Goal: Task Accomplishment & Management: Complete application form

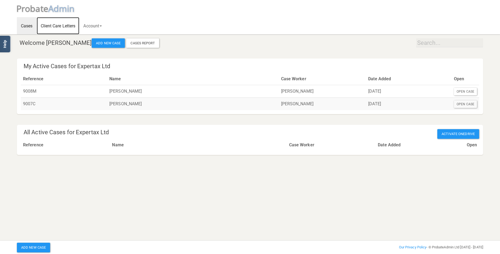
click at [59, 24] on link "Client Care Letters" at bounding box center [58, 25] width 43 height 17
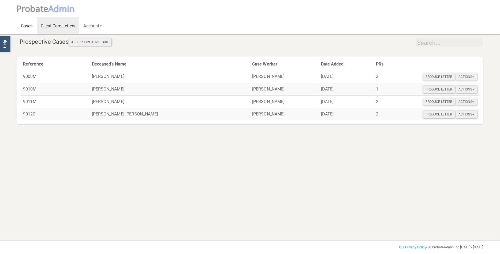
click at [28, 24] on link "Cases" at bounding box center [27, 25] width 20 height 17
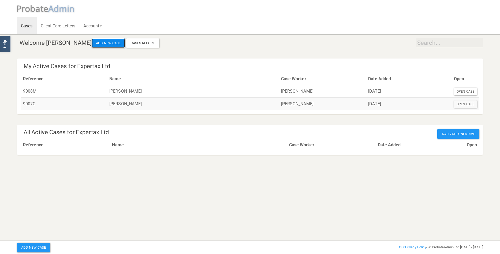
click at [97, 43] on button "Add New Case" at bounding box center [108, 43] width 33 height 10
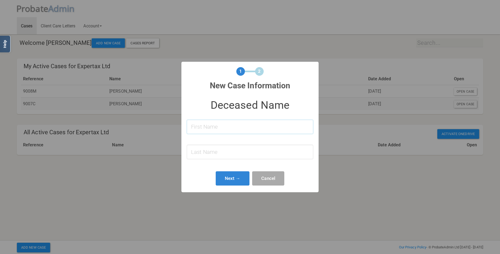
click at [208, 123] on input at bounding box center [250, 127] width 127 height 14
click at [222, 127] on input "Bettu" at bounding box center [250, 127] width 127 height 14
type input "[PERSON_NAME]"
type input "Miles"
click at [236, 176] on button "Next →" at bounding box center [233, 178] width 34 height 14
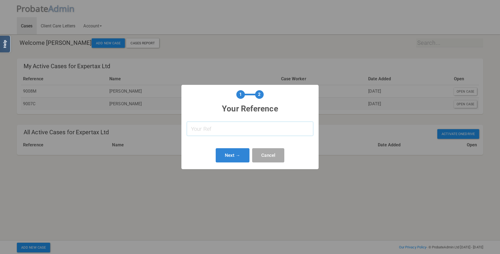
click at [250, 128] on input "text" at bounding box center [250, 128] width 127 height 14
type input "9006M"
click at [229, 154] on button "Next →" at bounding box center [233, 155] width 34 height 14
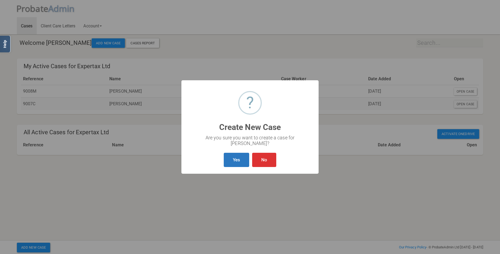
click at [238, 155] on button "Yes" at bounding box center [236, 160] width 25 height 14
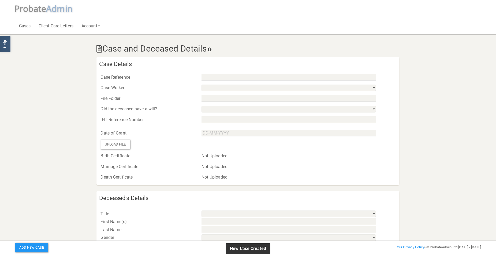
type input "9006M"
select select "string:15993e94ccc242d586d4e7fb"
select select "string:No"
select select "string:"
type input "[PERSON_NAME]"
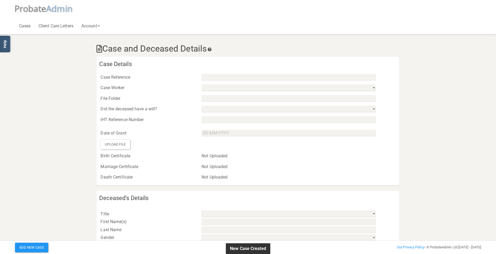
type input "Miles"
select select
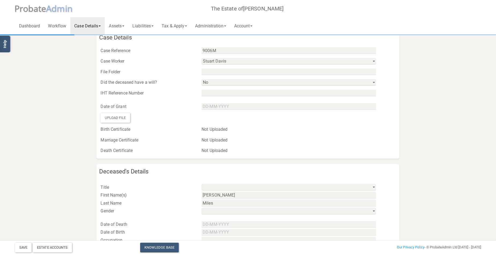
scroll to position [27, 0]
click at [228, 105] on input "text" at bounding box center [289, 106] width 174 height 7
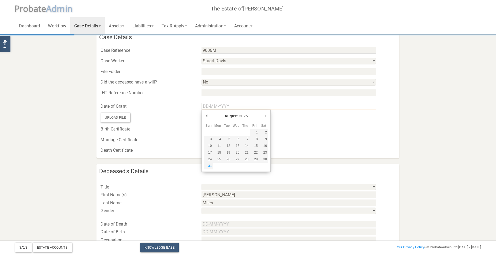
click at [255, 109] on input "Use the arrow keys to pick a date" at bounding box center [289, 106] width 174 height 7
type input "[DATE]"
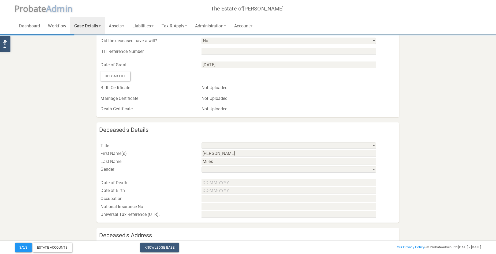
scroll to position [80, 0]
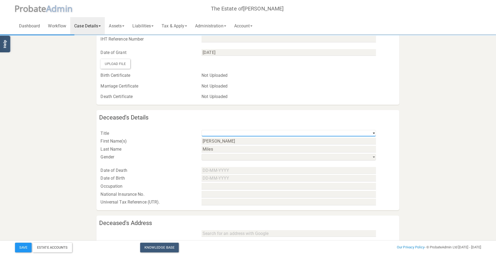
click at [248, 132] on select "Mr Mrs Miss Ms Dr [PERSON_NAME] [PERSON_NAME]" at bounding box center [289, 133] width 174 height 7
select select "string:Mrs"
click at [202, 130] on select "Mr Mrs Miss Ms Dr [PERSON_NAME] [PERSON_NAME]" at bounding box center [289, 133] width 174 height 7
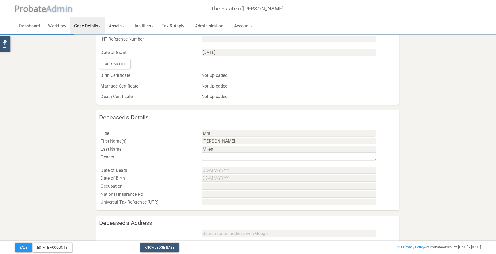
click at [224, 156] on select "his / him / he hers / her / she their / they / them" at bounding box center [289, 157] width 174 height 7
select select "string:f"
click at [202, 154] on select "his / him / he hers / her / she their / they / them" at bounding box center [289, 157] width 174 height 7
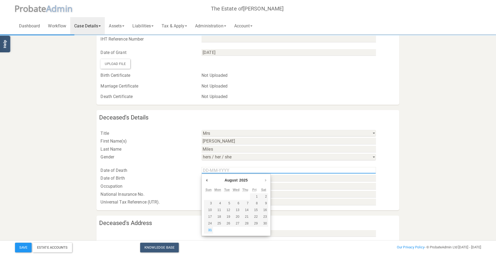
click at [224, 168] on input "Use the arrow keys to pick a date" at bounding box center [289, 170] width 174 height 7
type input "[DATE]"
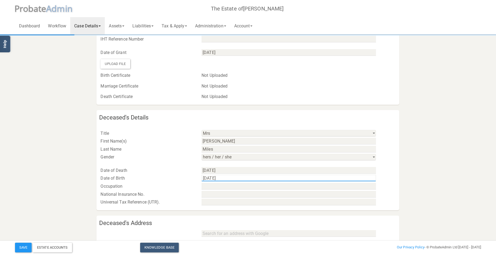
type input "[DATE]"
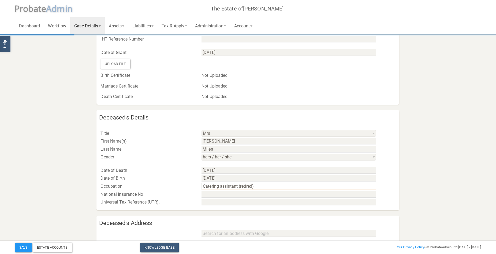
type input "Catering assistant (retired)"
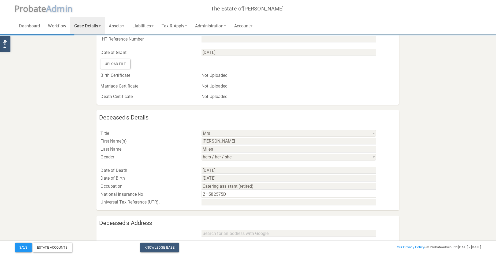
type input "ZH582575D"
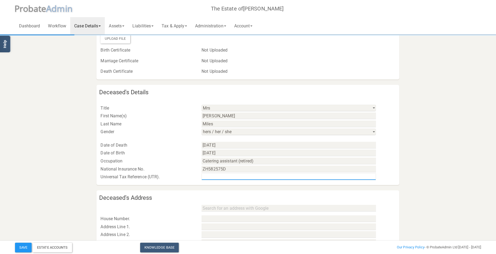
scroll to position [161, 0]
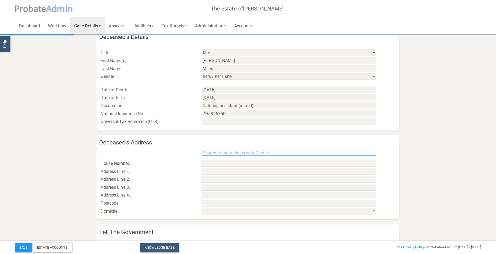
click at [261, 154] on input "text" at bounding box center [289, 152] width 174 height 7
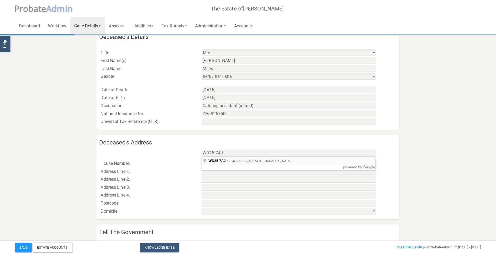
type input "[STREET_ADDRESS]"
type input "[GEOGRAPHIC_DATA]"
type input "Watford"
type input "[GEOGRAPHIC_DATA]"
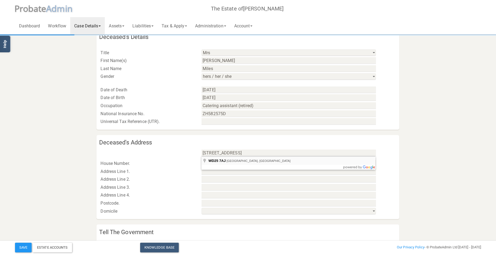
type input "WD25 7AJ"
select select "string:[GEOGRAPHIC_DATA] & [GEOGRAPHIC_DATA]"
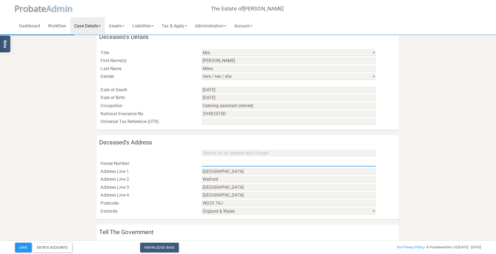
click at [226, 162] on input "text" at bounding box center [289, 163] width 174 height 7
type input "108"
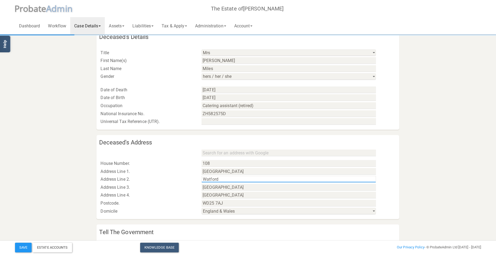
click at [204, 179] on input "Watford" at bounding box center [289, 179] width 174 height 7
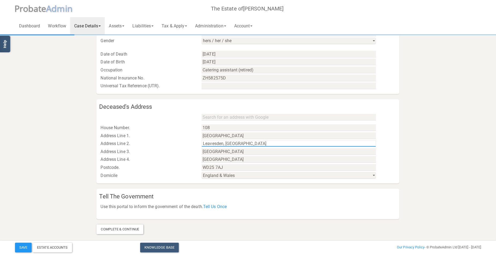
scroll to position [197, 0]
type input "Leavesden, [GEOGRAPHIC_DATA]"
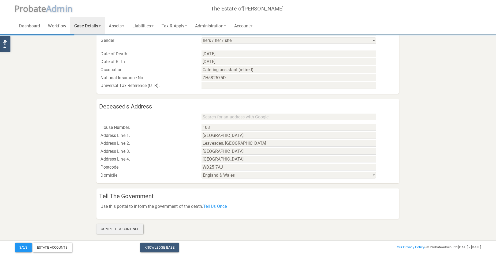
click at [127, 229] on div "Complete & Continue" at bounding box center [119, 229] width 47 height 10
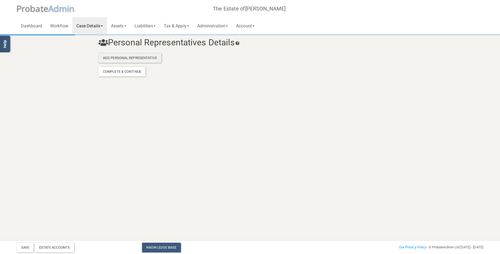
click at [131, 57] on div "Add Personal Representative" at bounding box center [130, 58] width 63 height 10
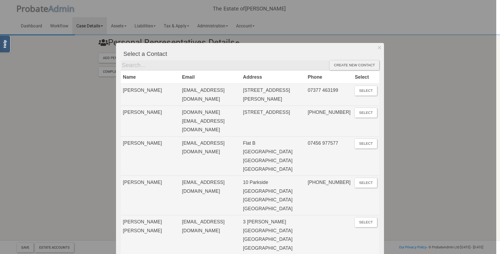
click at [359, 64] on div "Create new contact" at bounding box center [355, 65] width 50 height 10
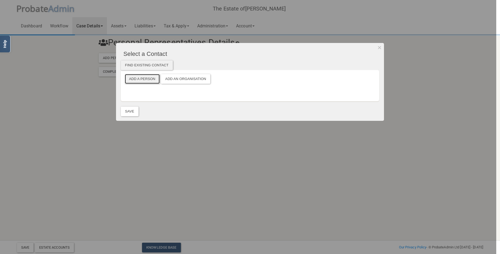
click at [146, 77] on button "Add a Person" at bounding box center [142, 79] width 35 height 10
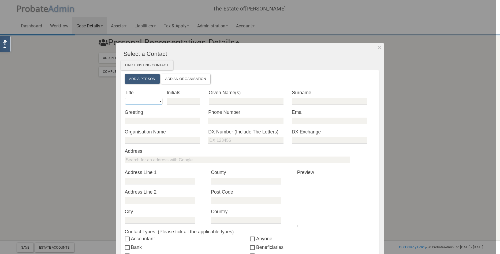
click at [157, 102] on select "Mr Mrs Miss Ms Dr [PERSON_NAME] [PERSON_NAME]" at bounding box center [144, 101] width 38 height 7
select select "string:Mrs"
click at [125, 98] on select "Mr Mrs Miss Ms Dr [PERSON_NAME] [PERSON_NAME]" at bounding box center [144, 101] width 38 height 7
click at [181, 99] on input "text" at bounding box center [184, 101] width 34 height 7
type input "J"
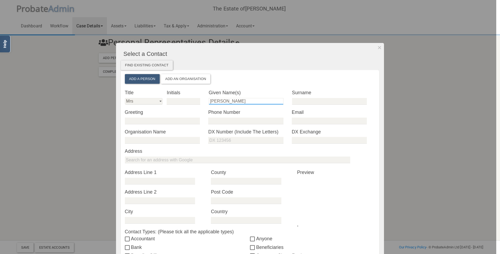
type input "[PERSON_NAME]"
type input "Salvietto"
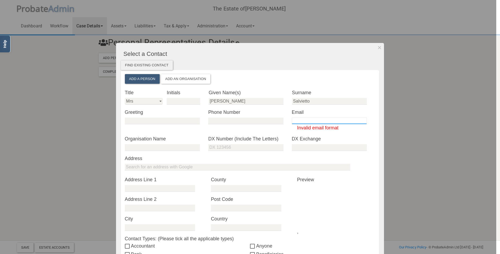
paste input "[EMAIL_ADDRESS][DOMAIN_NAME]"
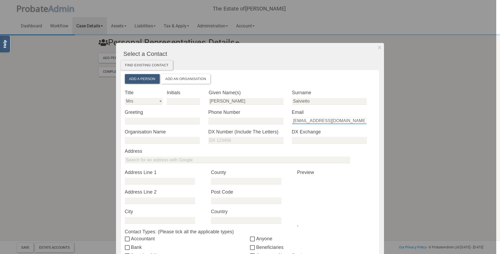
type input "[EMAIL_ADDRESS][DOMAIN_NAME]"
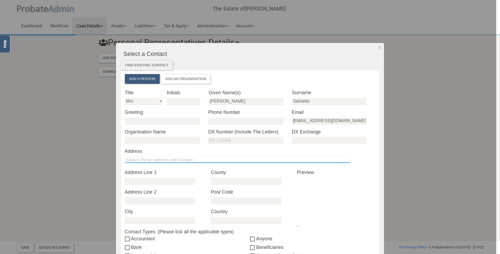
click at [202, 159] on input "text" at bounding box center [237, 159] width 225 height 7
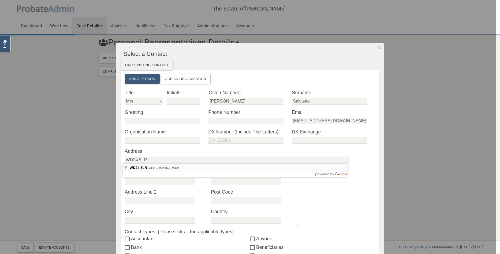
type input "[STREET_ADDRESS]"
type input "Courtlands Dr"
type input "Watford"
type input "[GEOGRAPHIC_DATA]"
type input "WD24 5LR"
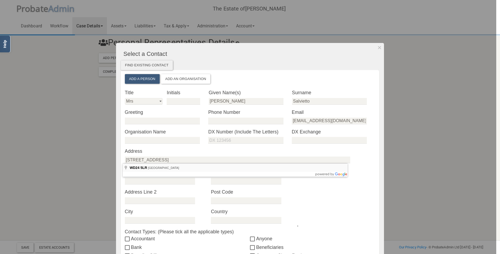
type input "[GEOGRAPHIC_DATA]"
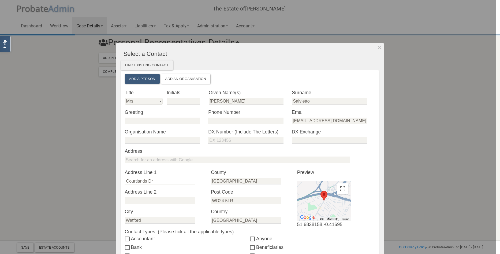
click at [125, 179] on input "Courtlands Dr" at bounding box center [160, 180] width 70 height 7
type input "[STREET_ADDRESS]"
click at [162, 199] on input "text" at bounding box center [160, 200] width 70 height 7
click at [90, 165] on div at bounding box center [248, 127] width 496 height 254
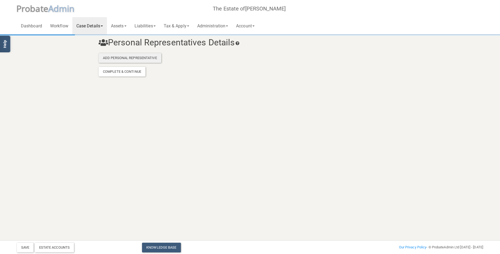
click at [149, 57] on div "Add Personal Representative" at bounding box center [130, 58] width 63 height 10
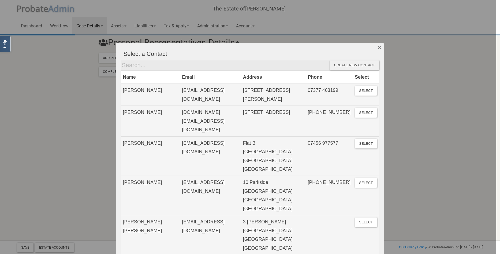
click at [378, 46] on button "Dismiss" at bounding box center [379, 47] width 9 height 9
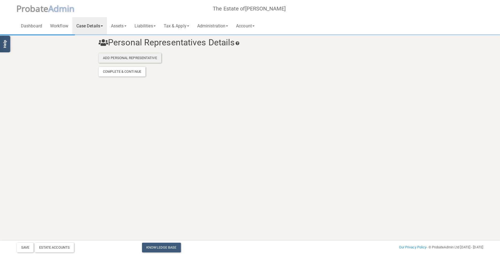
click at [131, 56] on div "Add Personal Representative" at bounding box center [130, 58] width 63 height 10
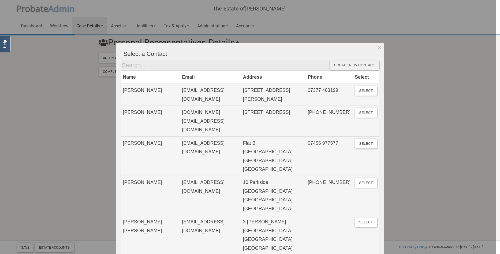
click at [357, 64] on div "Create new contact" at bounding box center [355, 65] width 50 height 10
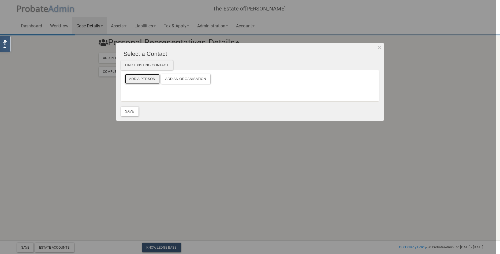
click at [138, 76] on button "Add a Person" at bounding box center [142, 79] width 35 height 10
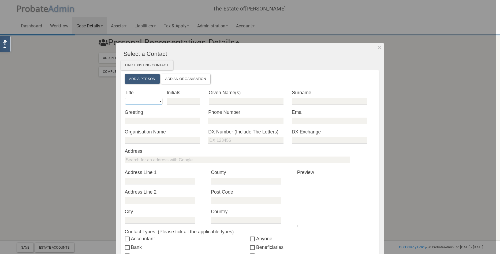
click at [158, 99] on select "Mr Mrs Miss Ms Dr [PERSON_NAME] [PERSON_NAME]" at bounding box center [144, 101] width 38 height 7
select select "string:Mrs"
click at [125, 98] on select "Mr Mrs Miss Ms Dr [PERSON_NAME] [PERSON_NAME]" at bounding box center [144, 101] width 38 height 7
click at [230, 102] on input "text" at bounding box center [246, 101] width 75 height 7
type input "[PERSON_NAME]"
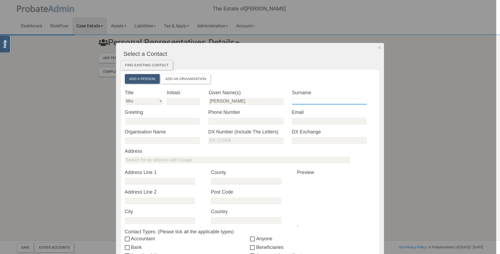
type input "Salvietto"
type input "[EMAIL_ADDRESS][DOMAIN_NAME]"
type input "[STREET_ADDRESS]"
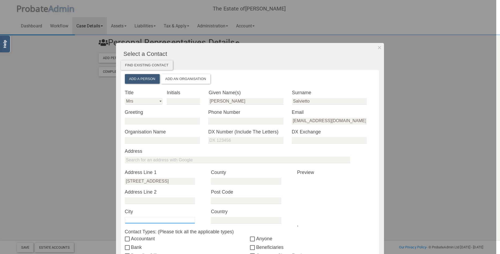
type input "Watford"
type input "[GEOGRAPHIC_DATA]"
type input "WD24 5LR"
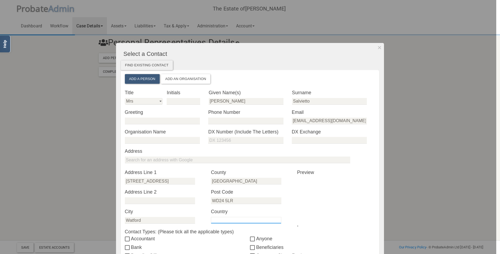
type input "[GEOGRAPHIC_DATA]"
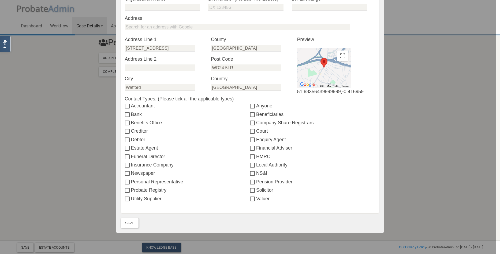
scroll to position [134, 0]
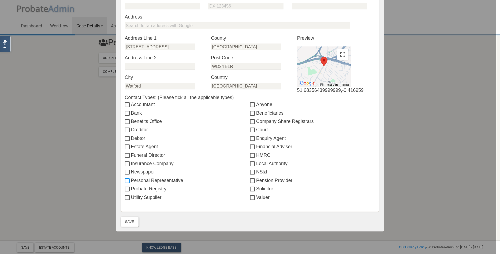
click at [125, 180] on input "Personal Representative" at bounding box center [128, 181] width 6 height 4
checkbox input "true"
click at [132, 220] on button "Save" at bounding box center [130, 222] width 18 height 10
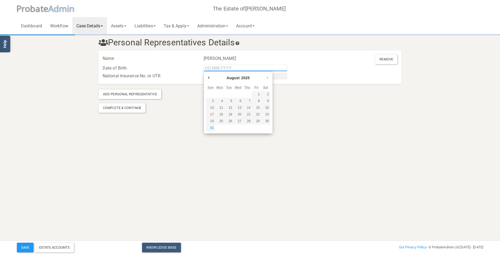
click at [221, 68] on input "Use the arrow keys to pick a date" at bounding box center [246, 68] width 84 height 7
click at [272, 69] on input "Use the arrow keys to pick a date" at bounding box center [246, 68] width 84 height 7
type input "[DATE]"
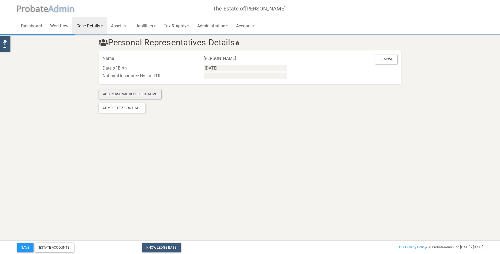
click at [149, 93] on div "Add Personal Representative" at bounding box center [130, 94] width 63 height 10
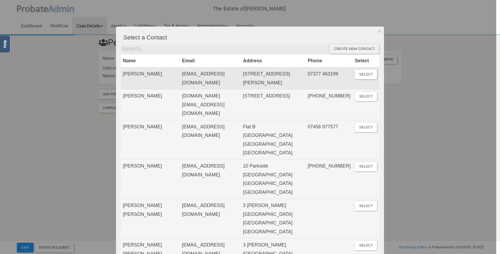
scroll to position [0, 0]
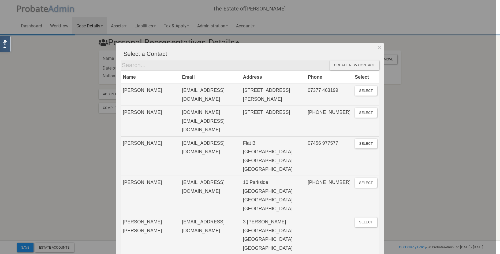
click at [357, 64] on div "Create new contact" at bounding box center [355, 65] width 50 height 10
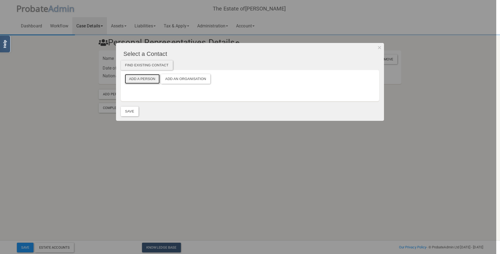
click at [141, 80] on button "Add a Person" at bounding box center [142, 79] width 35 height 10
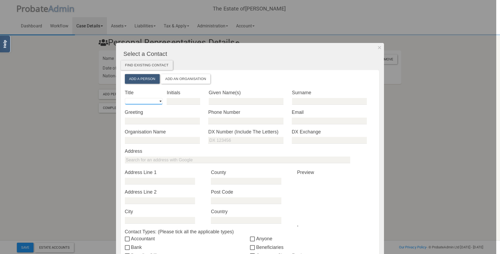
click at [158, 100] on select "Mr Mrs Miss Ms Dr [PERSON_NAME] [PERSON_NAME]" at bounding box center [144, 101] width 38 height 7
select select "string:Mr"
click at [125, 98] on select "Mr Mrs Miss Ms Dr [PERSON_NAME] [PERSON_NAME]" at bounding box center [144, 101] width 38 height 7
click at [217, 99] on input "text" at bounding box center [246, 101] width 75 height 7
type input "[PERSON_NAME]"
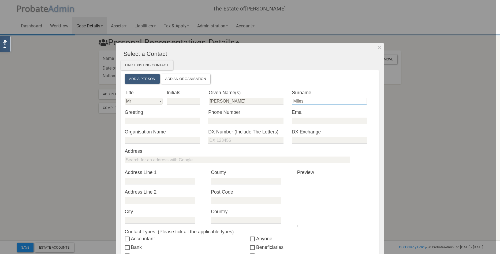
type input "Miles"
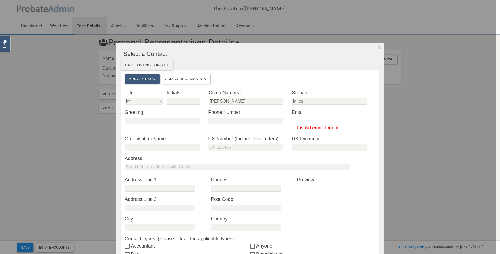
paste input "[EMAIL_ADDRESS][DOMAIN_NAME]"
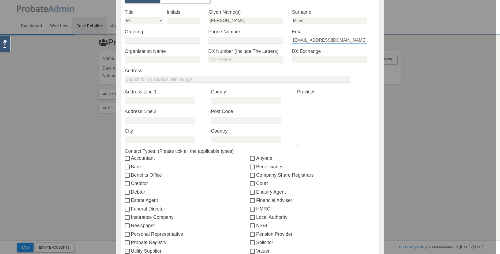
scroll to position [107, 0]
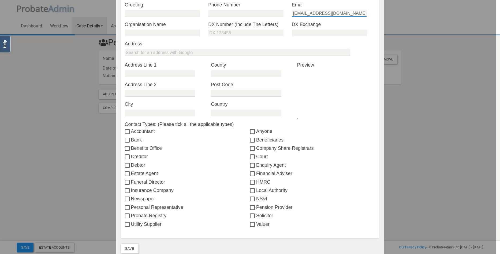
type input "[EMAIL_ADDRESS][DOMAIN_NAME]"
click at [125, 207] on input "Personal Representative" at bounding box center [128, 207] width 6 height 4
checkbox input "true"
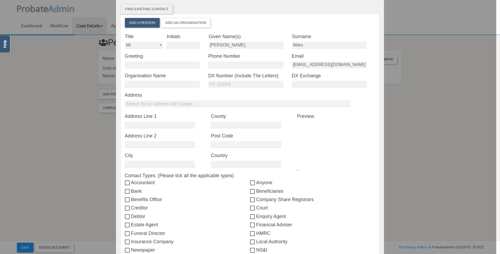
scroll to position [54, 0]
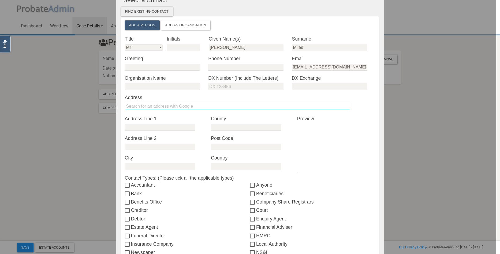
click at [147, 105] on input "text" at bounding box center [237, 106] width 225 height 7
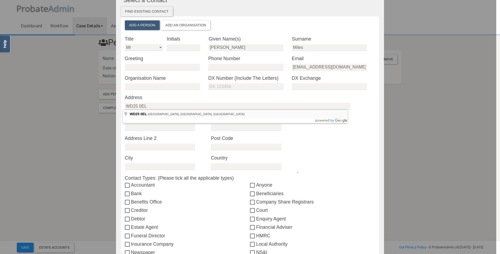
type input "[STREET_ADDRESS]"
type input "N Approach"
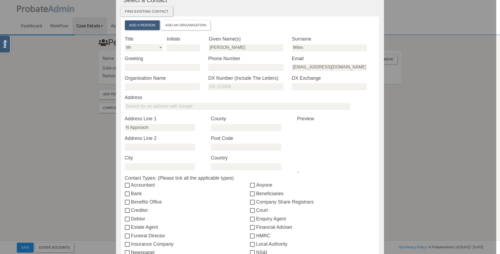
type input "Watford"
type input "[GEOGRAPHIC_DATA]"
type input "WD25 0EL"
type input "[GEOGRAPHIC_DATA]"
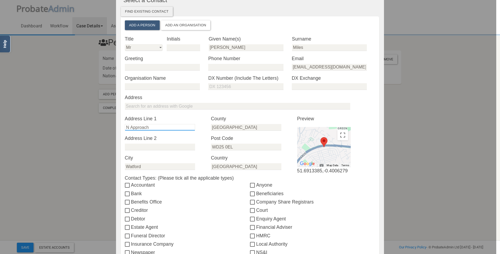
click at [125, 128] on input "N Approach" at bounding box center [160, 127] width 70 height 7
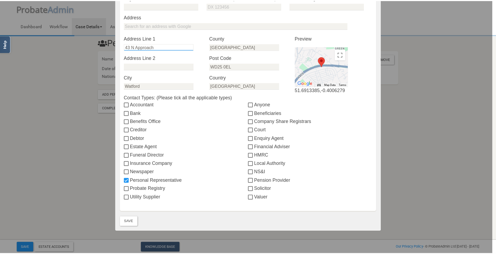
scroll to position [154, 0]
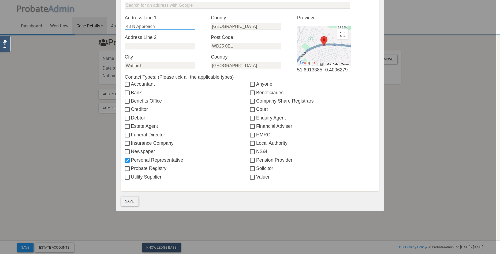
type input "43 N Approach"
click at [128, 199] on button "Save" at bounding box center [130, 201] width 18 height 10
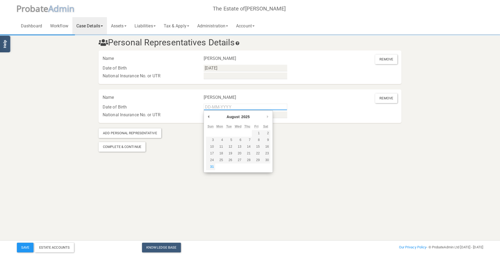
click at [251, 107] on input "Use the arrow keys to pick a date" at bounding box center [246, 106] width 84 height 7
type input "[DATE]"
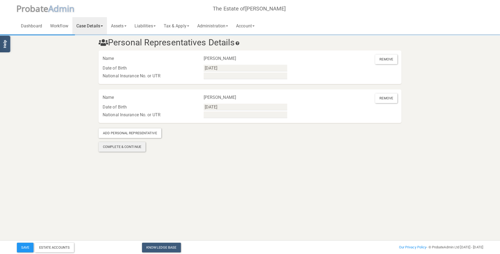
click at [130, 147] on div "Complete & Continue" at bounding box center [122, 147] width 47 height 10
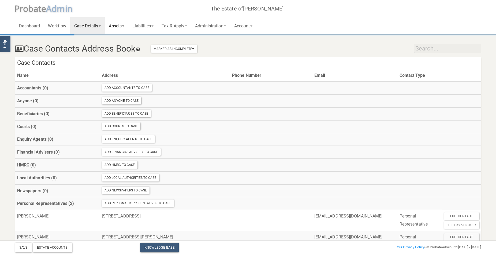
click at [121, 25] on link "Assets" at bounding box center [117, 25] width 24 height 17
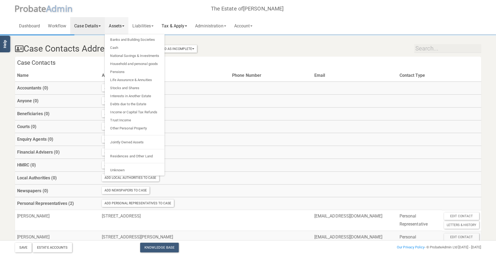
click at [184, 25] on link "Tax & Apply" at bounding box center [175, 25] width 34 height 17
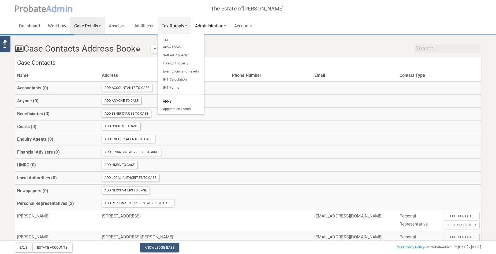
click at [217, 25] on link "Administration" at bounding box center [210, 25] width 39 height 17
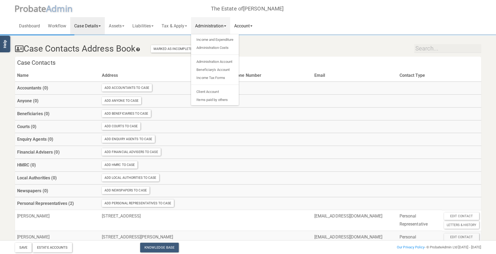
click at [251, 23] on link "Account" at bounding box center [243, 25] width 27 height 17
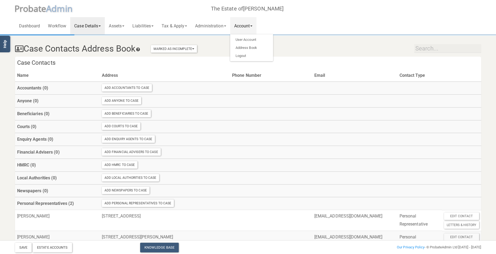
click at [301, 20] on div "Dashboard Workflow Case Details Deceased & Case Details Personal Representative…" at bounding box center [248, 17] width 466 height 34
click at [283, 68] on h4 "Case Contacts" at bounding box center [248, 63] width 466 height 13
click at [196, 66] on h4 "Case Contacts" at bounding box center [248, 63] width 466 height 13
click at [20, 247] on button "Save" at bounding box center [23, 247] width 17 height 10
click at [124, 26] on link "Assets" at bounding box center [117, 25] width 24 height 17
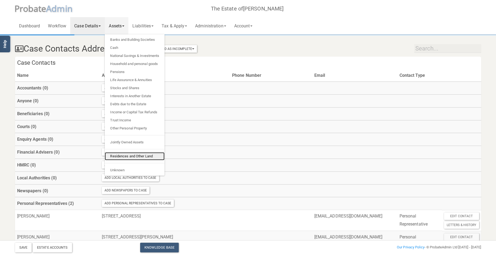
click at [121, 156] on link "Residences and Other Land" at bounding box center [135, 156] width 60 height 8
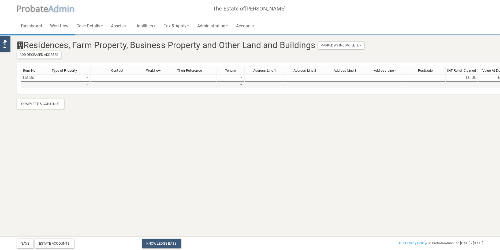
click at [87, 84] on div "Item No. Type of Property Contact Workflow Their Reference Tenure Address Line …" at bounding box center [297, 79] width 553 height 27
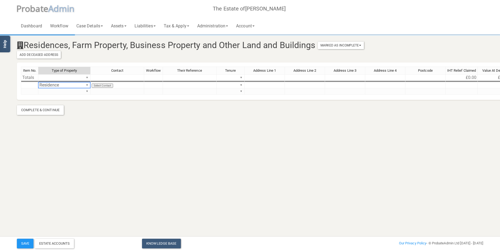
click at [80, 85] on div "Item No. Type of Property Contact Workflow Their Reference Tenure Address Line …" at bounding box center [297, 82] width 553 height 33
click at [242, 84] on div "Item No. Type of Property Contact Workflow Their Reference Tenure Address Line …" at bounding box center [297, 82] width 553 height 33
click at [234, 84] on div "Item No. Type of Property Contact Workflow Their Reference Tenure Address Line …" at bounding box center [297, 82] width 553 height 33
click at [263, 82] on td at bounding box center [265, 85] width 40 height 6
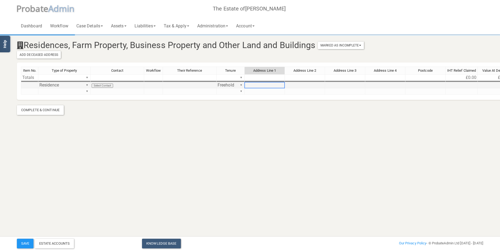
click at [263, 85] on td at bounding box center [265, 85] width 40 height 6
type textarea "WD25 9AT"
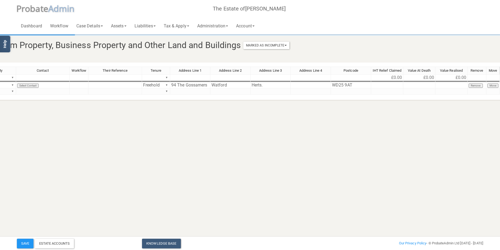
scroll to position [0, 78]
click at [417, 83] on td at bounding box center [416, 85] width 32 height 6
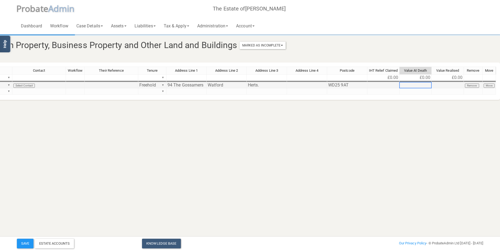
click at [417, 84] on td at bounding box center [416, 85] width 32 height 6
type textarea "500000"
click at [452, 86] on td at bounding box center [448, 85] width 32 height 6
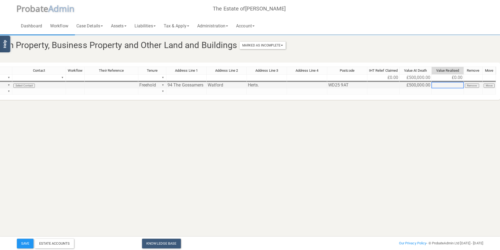
click at [452, 86] on td at bounding box center [448, 85] width 32 height 6
type textarea "470635.1"
click at [27, 243] on button "Save" at bounding box center [25, 243] width 17 height 10
click at [121, 25] on link "Assets" at bounding box center [119, 25] width 24 height 17
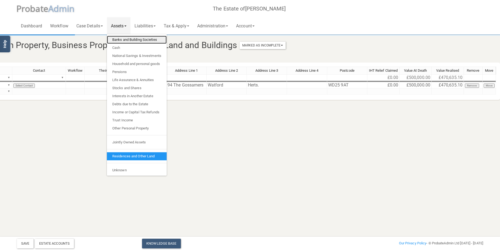
click at [125, 38] on link "Banks and Building Societies" at bounding box center [137, 40] width 60 height 8
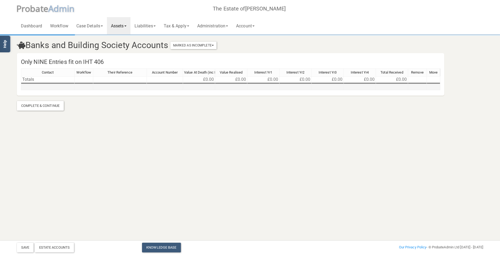
click at [49, 85] on td at bounding box center [48, 87] width 54 height 6
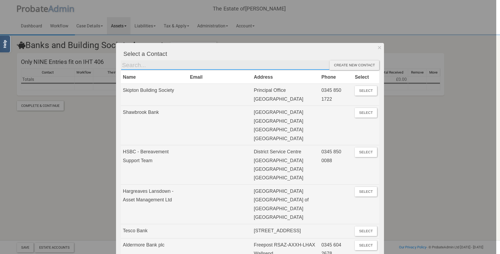
click at [205, 65] on input "text" at bounding box center [225, 65] width 209 height 10
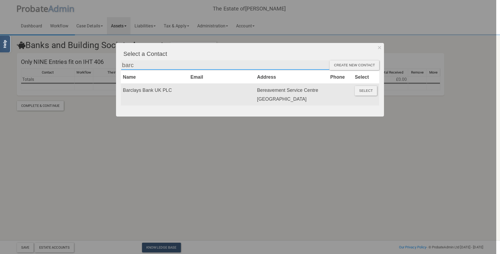
type input "barc"
click at [368, 89] on button "Select" at bounding box center [366, 91] width 22 height 10
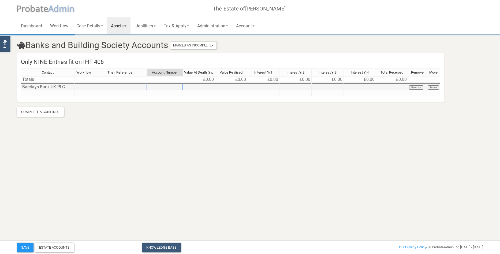
click at [171, 87] on td at bounding box center [165, 87] width 36 height 6
click at [167, 86] on td at bounding box center [165, 87] width 36 height 6
click at [173, 87] on td at bounding box center [165, 87] width 36 height 6
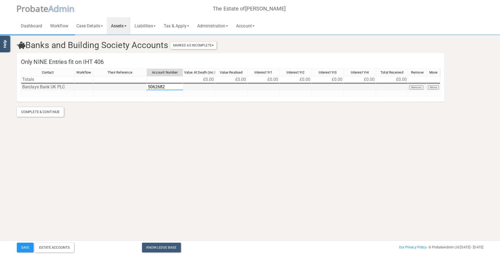
type textarea "50626821"
click at [198, 87] on td at bounding box center [199, 87] width 32 height 6
type textarea "6360"
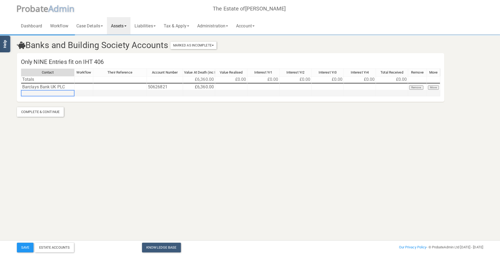
click at [51, 93] on td at bounding box center [48, 93] width 54 height 6
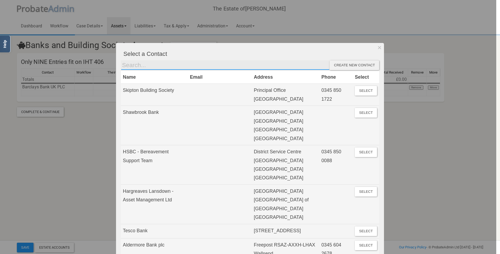
click at [137, 61] on input "text" at bounding box center [225, 65] width 209 height 10
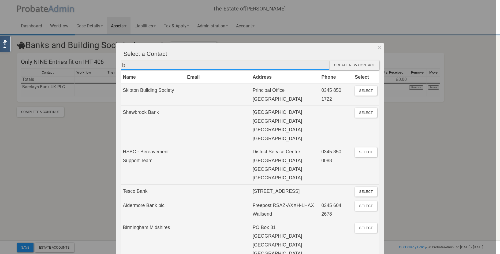
type input "barc"
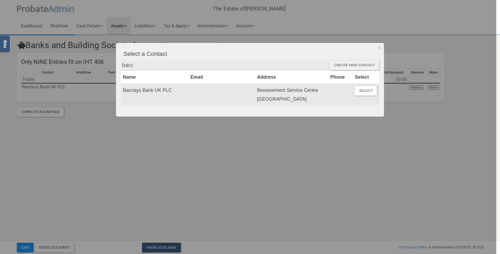
click at [150, 90] on td "Barclays Bank UK PLC" at bounding box center [155, 95] width 68 height 22
click at [367, 90] on button "Select" at bounding box center [366, 91] width 22 height 10
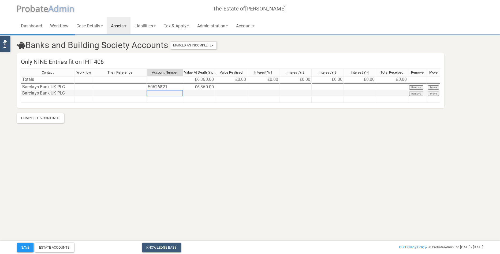
click at [175, 92] on td at bounding box center [165, 93] width 36 height 6
type textarea "43431339"
type textarea "51096"
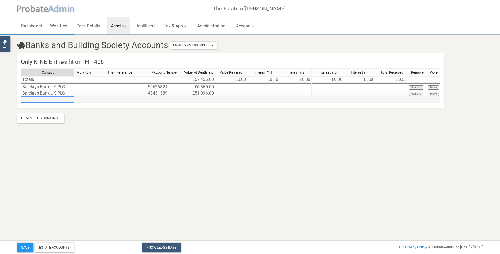
click at [21, 102] on div "Contact Workflow Their Reference Account Number Value At Death (inc Interest) V…" at bounding box center [21, 85] width 0 height 34
click at [48, 97] on td at bounding box center [48, 99] width 54 height 6
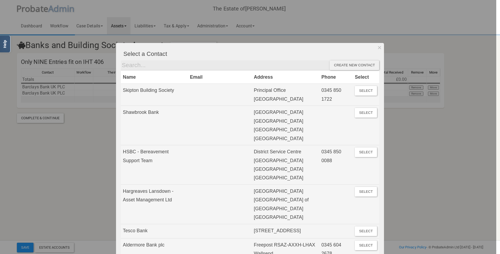
click at [48, 97] on div at bounding box center [248, 127] width 496 height 254
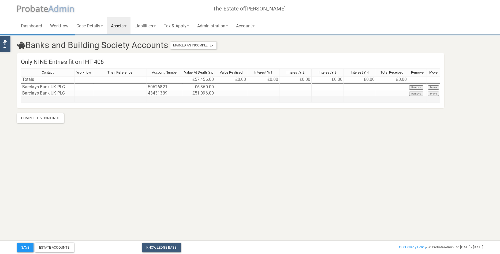
click at [48, 97] on td at bounding box center [48, 99] width 54 height 6
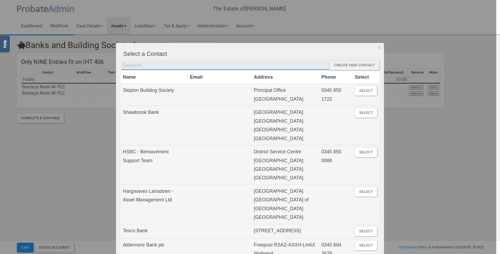
click at [157, 66] on input "text" at bounding box center [225, 65] width 209 height 10
type input "barc"
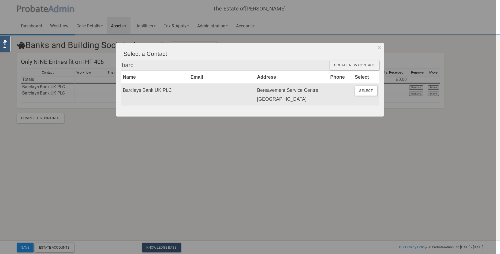
click at [187, 96] on td "Barclays Bank UK PLC" at bounding box center [155, 95] width 68 height 22
click at [369, 89] on button "Select" at bounding box center [366, 91] width 22 height 10
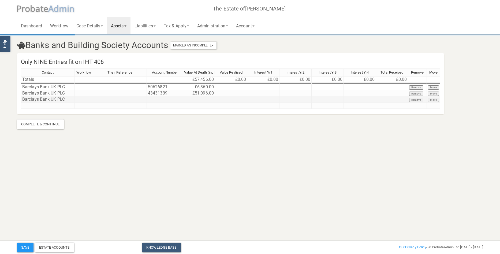
click at [174, 99] on td at bounding box center [165, 99] width 36 height 6
type textarea "93492710"
type textarea "41"
click at [45, 104] on td at bounding box center [48, 105] width 54 height 6
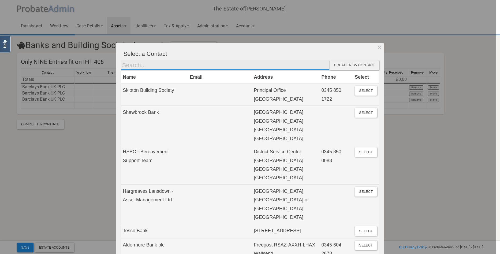
click at [149, 64] on input "text" at bounding box center [225, 65] width 209 height 10
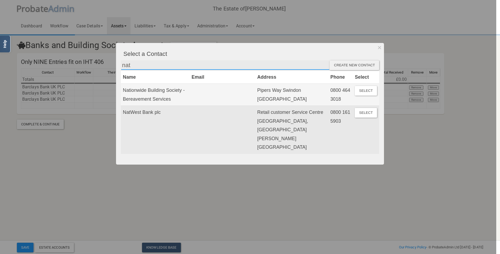
type input "nat"
click at [171, 117] on td "NatWest Bank plc" at bounding box center [155, 130] width 69 height 48
click at [367, 109] on button "Select" at bounding box center [366, 113] width 22 height 10
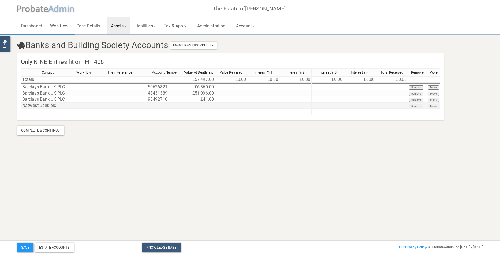
click at [163, 105] on td at bounding box center [165, 105] width 36 height 6
click at [162, 106] on td at bounding box center [165, 105] width 36 height 6
type textarea "39784258"
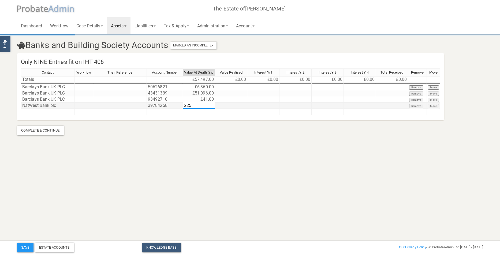
type textarea "2253"
click at [83, 111] on td at bounding box center [84, 112] width 19 height 6
click at [62, 112] on td at bounding box center [48, 112] width 54 height 6
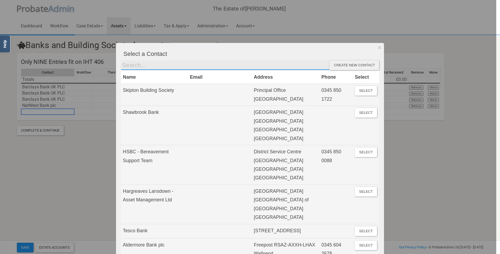
click at [159, 63] on input "text" at bounding box center [225, 65] width 209 height 10
type input "nat"
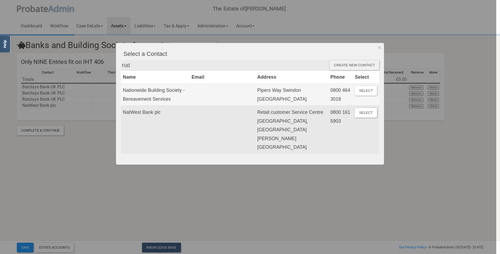
click at [150, 113] on td "NatWest Bank plc" at bounding box center [155, 130] width 69 height 48
click at [177, 115] on td "NatWest Bank plc" at bounding box center [155, 130] width 69 height 48
click at [373, 109] on button "Select" at bounding box center [366, 113] width 22 height 10
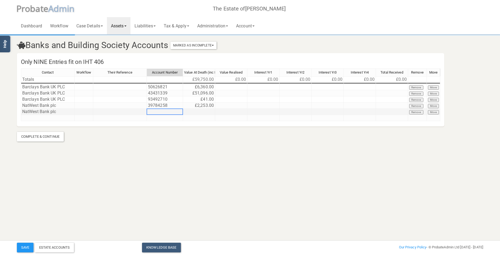
click at [168, 112] on td at bounding box center [165, 112] width 36 height 6
type textarea "39785289"
type textarea "3826"
click at [62, 118] on td at bounding box center [48, 118] width 54 height 6
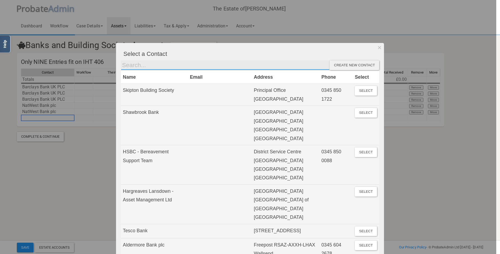
click at [151, 65] on input "text" at bounding box center [225, 65] width 209 height 10
type input "nat"
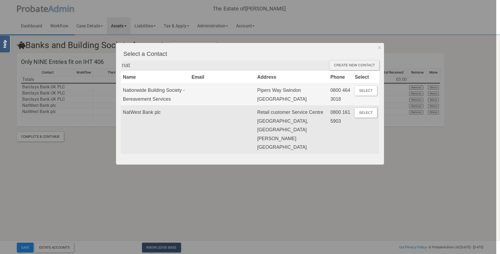
click at [153, 113] on td "NatWest Bank plc" at bounding box center [155, 130] width 69 height 48
click at [366, 112] on button "Select" at bounding box center [366, 113] width 22 height 10
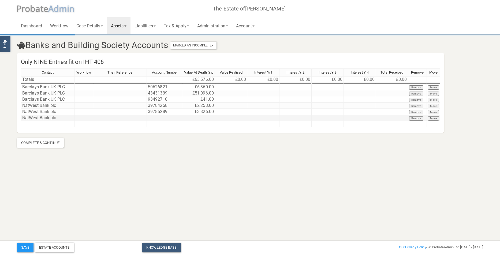
click at [157, 116] on td at bounding box center [165, 118] width 36 height 6
click at [157, 117] on td at bounding box center [165, 118] width 36 height 6
type textarea "39785300"
type textarea "5306"
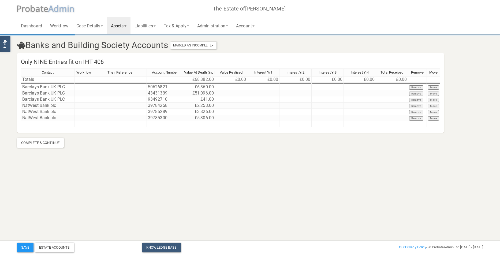
click at [125, 25] on link "Assets" at bounding box center [119, 25] width 24 height 17
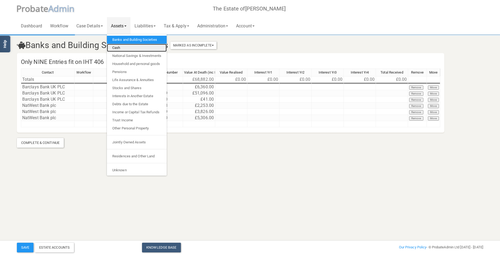
click at [121, 48] on link "Cash" at bounding box center [137, 48] width 60 height 8
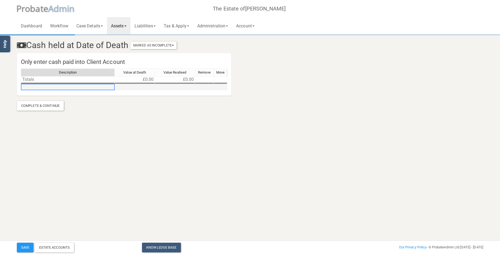
click at [53, 86] on td at bounding box center [68, 87] width 94 height 6
click at [143, 86] on td at bounding box center [135, 87] width 40 height 6
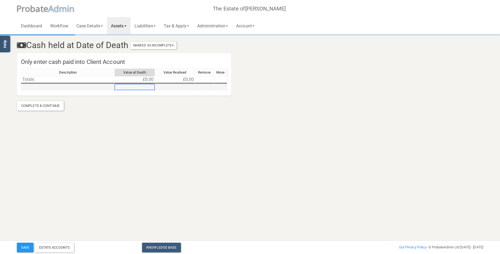
click at [143, 86] on td at bounding box center [135, 87] width 40 height 6
type textarea "4521"
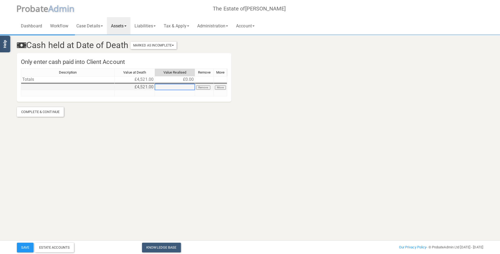
click at [187, 87] on td at bounding box center [175, 87] width 40 height 6
type textarea "4521"
click at [24, 247] on button "Save" at bounding box center [25, 247] width 17 height 10
click at [124, 24] on link "Assets" at bounding box center [119, 25] width 24 height 17
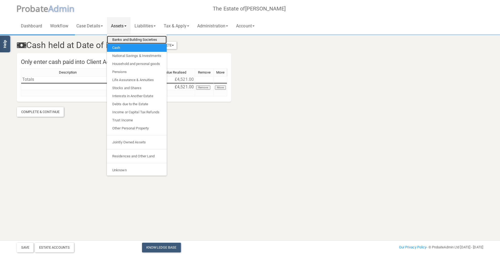
click at [127, 39] on link "Banks and Building Societies" at bounding box center [137, 40] width 60 height 8
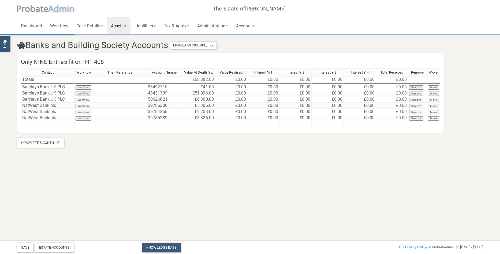
click at [123, 24] on link "Assets" at bounding box center [119, 25] width 24 height 17
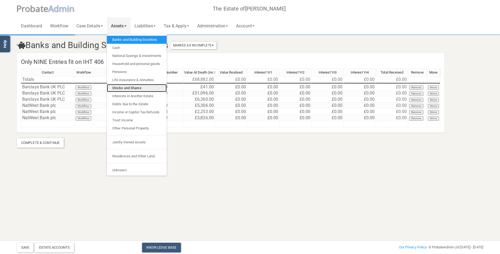
click at [136, 87] on link "Stocks and Shares" at bounding box center [137, 88] width 60 height 8
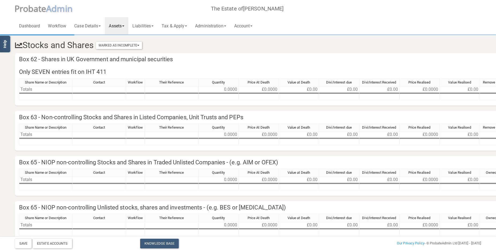
scroll to position [27, 0]
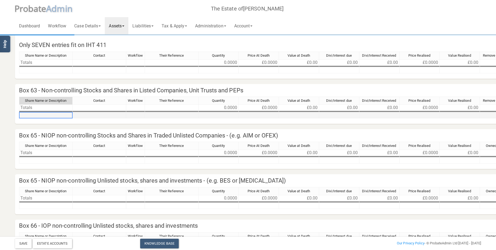
click at [44, 114] on td at bounding box center [46, 115] width 54 height 6
type textarea "Barclays"
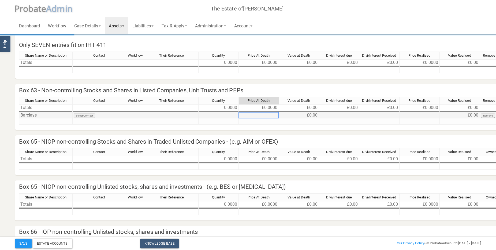
click at [230, 114] on td at bounding box center [219, 115] width 40 height 6
click at [231, 114] on td at bounding box center [219, 115] width 40 height 6
type textarea "1"
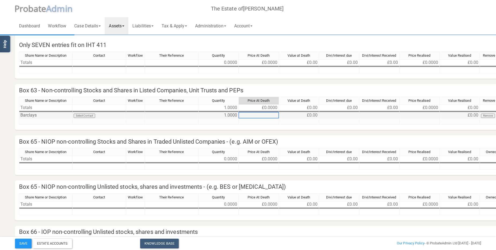
click at [270, 116] on td at bounding box center [259, 115] width 40 height 6
type textarea "755.66"
click at [345, 114] on td at bounding box center [339, 115] width 40 height 6
click at [377, 114] on td at bounding box center [379, 115] width 40 height 6
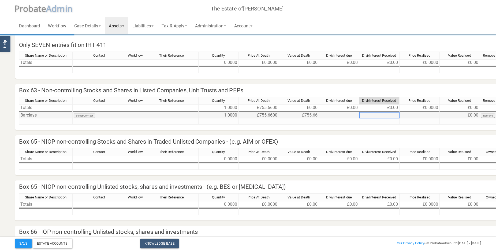
click at [377, 114] on td at bounding box center [379, 115] width 40 height 6
type textarea "7.89"
click at [430, 113] on td at bounding box center [420, 115] width 40 height 6
type textarea "755.66"
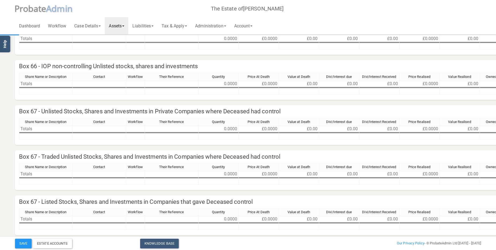
scroll to position [213, 0]
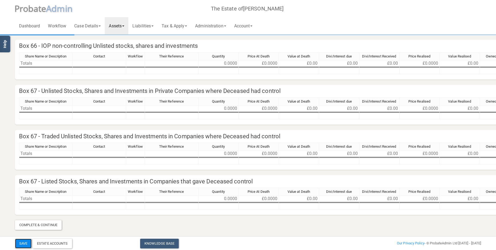
click at [24, 242] on button "Save" at bounding box center [23, 243] width 17 height 10
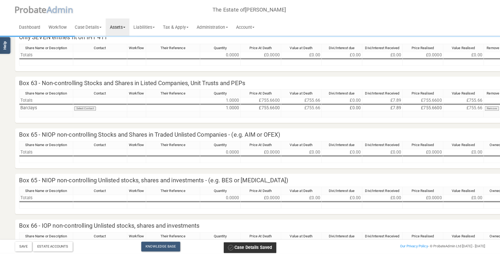
scroll to position [0, 0]
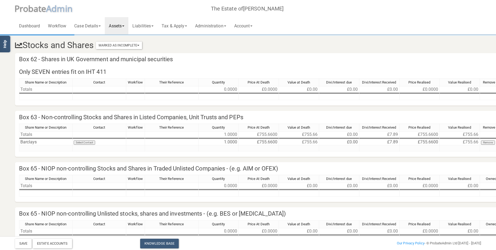
click at [114, 27] on link "Assets" at bounding box center [117, 25] width 24 height 17
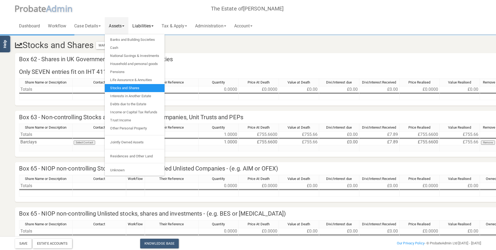
click at [151, 26] on link "Liabilities" at bounding box center [142, 25] width 29 height 17
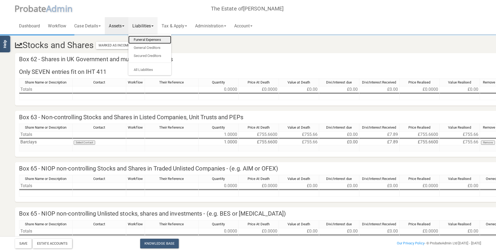
click at [146, 38] on link "Funeral Expenses" at bounding box center [149, 40] width 43 height 8
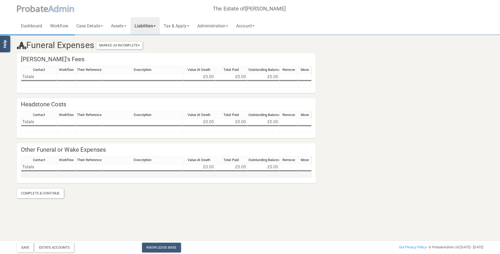
click at [45, 174] on td at bounding box center [39, 174] width 36 height 6
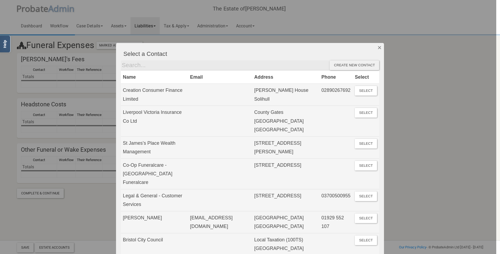
click at [378, 47] on button "Dismiss" at bounding box center [379, 47] width 9 height 9
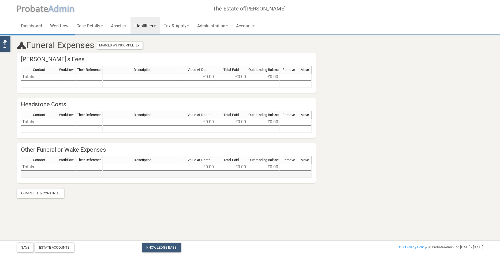
click at [49, 174] on td at bounding box center [39, 174] width 36 height 6
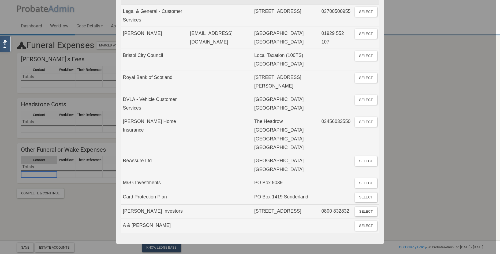
scroll to position [188, 0]
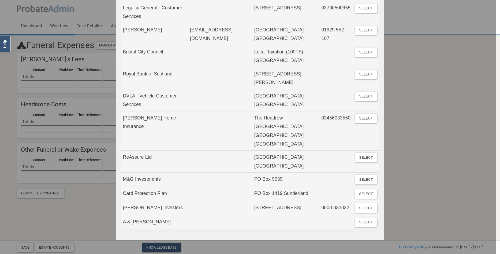
click at [44, 172] on div at bounding box center [248, 127] width 496 height 254
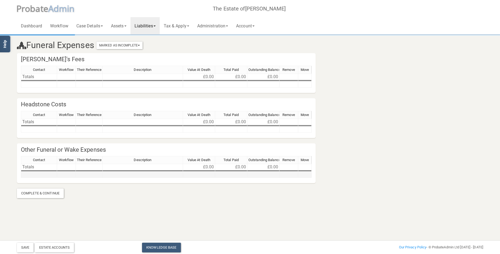
click at [44, 174] on td at bounding box center [39, 174] width 36 height 6
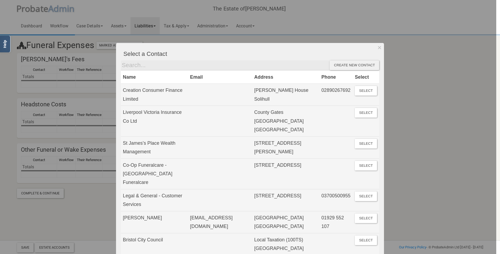
click at [363, 64] on div "Create new contact" at bounding box center [355, 65] width 50 height 10
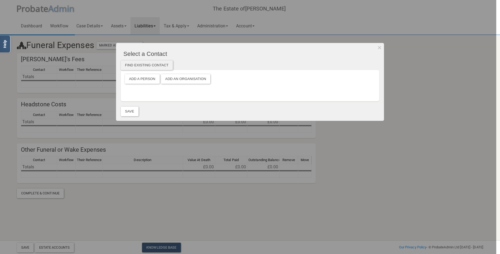
click at [159, 62] on div "Find existing contact" at bounding box center [147, 65] width 52 height 10
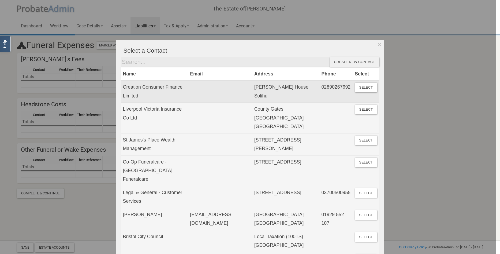
scroll to position [0, 0]
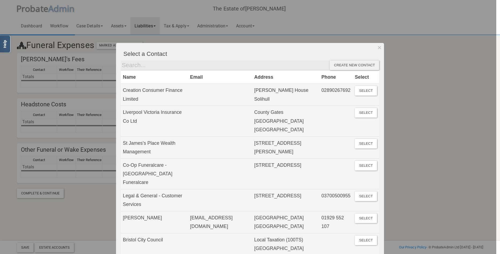
click at [346, 66] on div "Create new contact" at bounding box center [355, 65] width 50 height 10
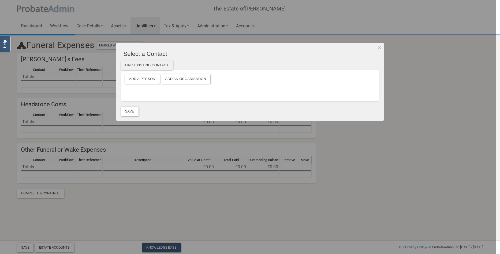
click at [148, 65] on div "Find existing contact" at bounding box center [147, 65] width 52 height 10
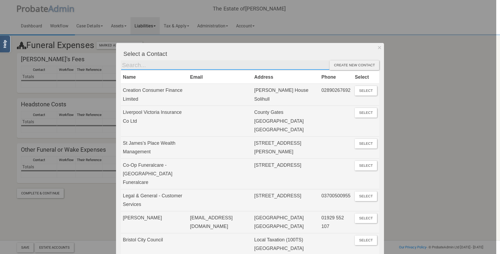
click at [148, 65] on input "text" at bounding box center [225, 65] width 209 height 10
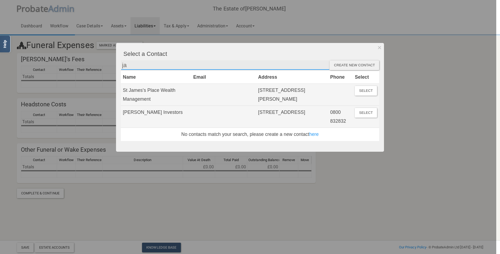
type input "j"
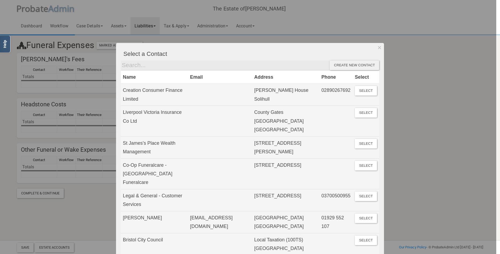
click at [345, 65] on div "Create new contact" at bounding box center [355, 65] width 50 height 10
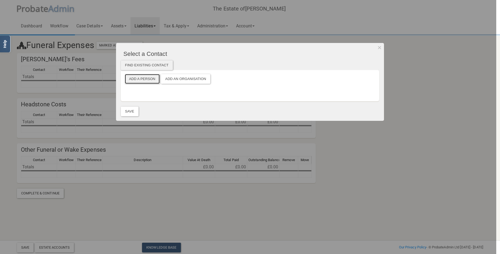
click at [148, 79] on button "Add a Person" at bounding box center [142, 79] width 35 height 10
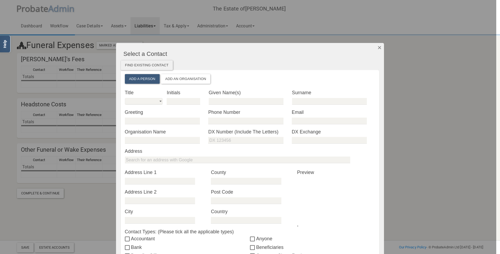
click at [380, 46] on button "Dismiss" at bounding box center [379, 47] width 9 height 9
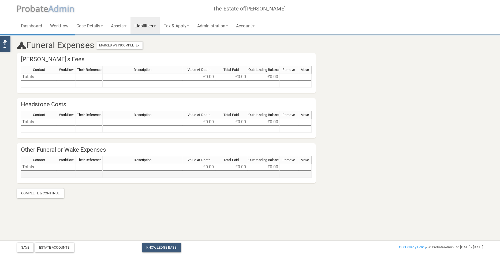
click at [45, 172] on td at bounding box center [39, 174] width 36 height 6
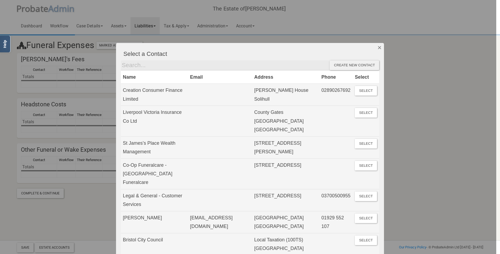
click at [377, 47] on button "Dismiss" at bounding box center [379, 47] width 9 height 9
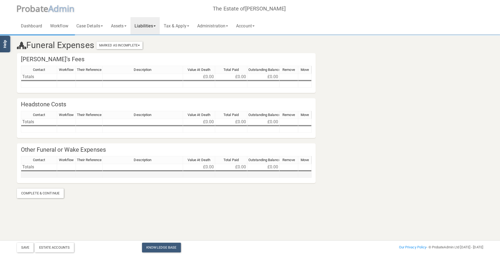
click at [135, 174] on td at bounding box center [143, 174] width 80 height 6
type textarea "Catering"
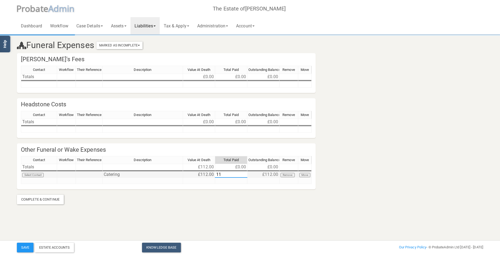
type textarea "112"
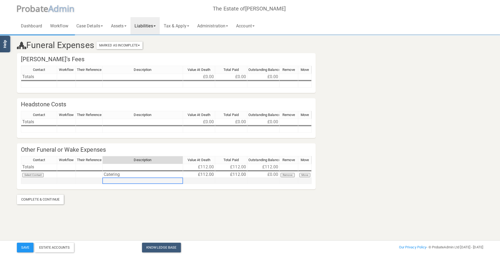
click at [131, 180] on td at bounding box center [143, 180] width 80 height 6
click at [154, 27] on link "Liabilities" at bounding box center [145, 25] width 29 height 17
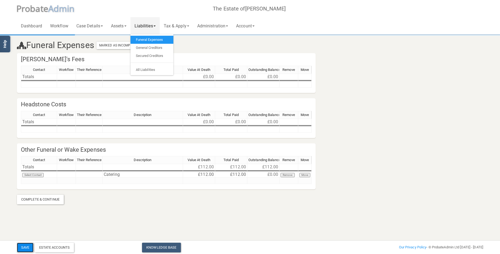
click at [25, 244] on button "Save" at bounding box center [25, 247] width 17 height 10
click at [173, 207] on section "Funeral Expenses Marked As Incomplete Mark As Incomplete Mark As Complete [PERS…" at bounding box center [250, 112] width 500 height 224
click at [28, 246] on button "Save" at bounding box center [25, 247] width 17 height 10
click at [64, 247] on div "Estate Accounts" at bounding box center [54, 247] width 39 height 10
click at [371, 97] on section "Funeral Expenses Marked As Incomplete Mark As Incomplete Mark As Complete [PERS…" at bounding box center [250, 119] width 474 height 169
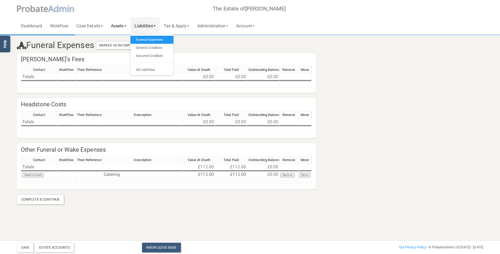
click at [118, 28] on link "Assets" at bounding box center [119, 25] width 24 height 17
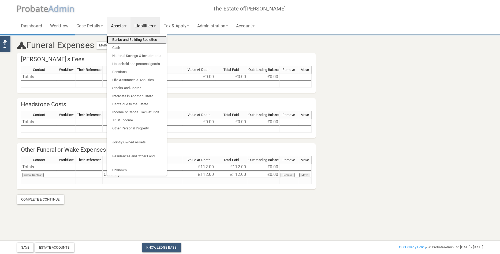
click at [124, 39] on link "Banks and Building Societies" at bounding box center [137, 40] width 60 height 8
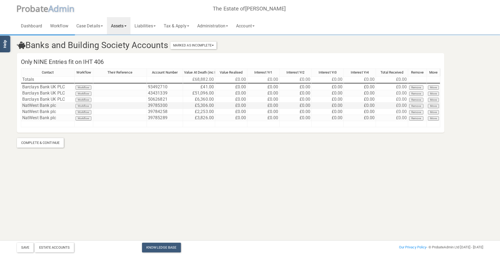
click at [240, 106] on td "£0.00" at bounding box center [231, 105] width 32 height 6
type textarea "0"
click at [236, 113] on td "£0.00" at bounding box center [231, 112] width 32 height 6
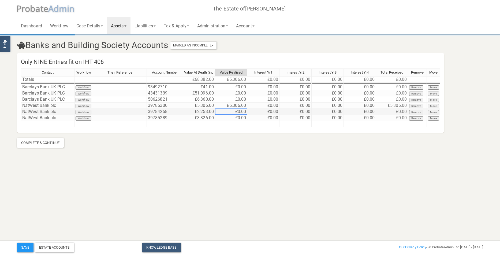
type textarea "0"
click at [236, 117] on td "£0.00" at bounding box center [231, 118] width 32 height 6
drag, startPoint x: 222, startPoint y: 118, endPoint x: 214, endPoint y: 117, distance: 8.3
click at [214, 117] on div "Contact Workflow Their Reference Account Number Value At Death (inc Interest) V…" at bounding box center [230, 100] width 419 height 64
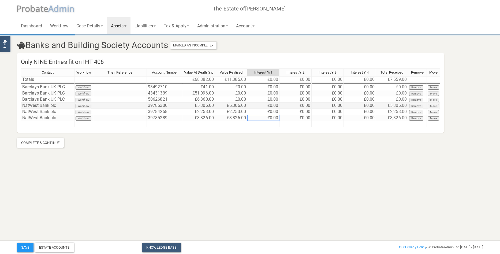
click at [266, 105] on td "£0.00" at bounding box center [263, 105] width 32 height 6
type textarea "0"
click at [233, 86] on td "£0.00" at bounding box center [231, 87] width 32 height 6
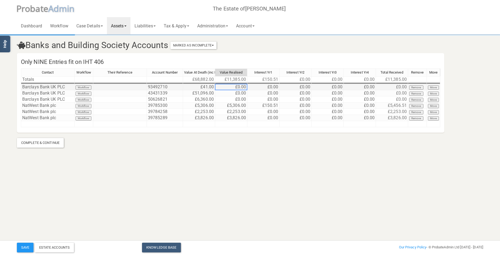
click at [233, 86] on td "£0.00" at bounding box center [231, 87] width 32 height 6
type textarea "0"
click at [233, 91] on td "£0.00" at bounding box center [231, 93] width 32 height 6
type textarea "0"
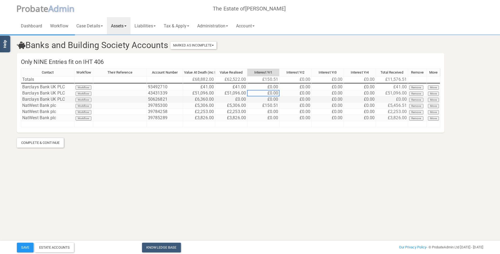
click at [231, 98] on td "£0.00" at bounding box center [231, 99] width 32 height 6
type textarea "0"
type textarea "6360"
click at [185, 23] on link "Tax & Apply" at bounding box center [177, 25] width 34 height 17
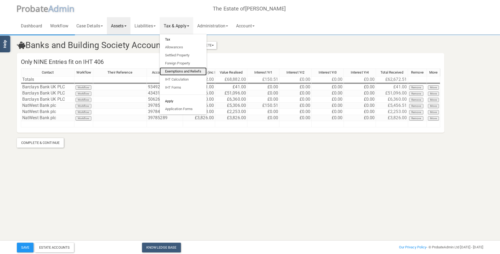
click at [193, 70] on link "Exemptions and Reliefs" at bounding box center [183, 71] width 47 height 8
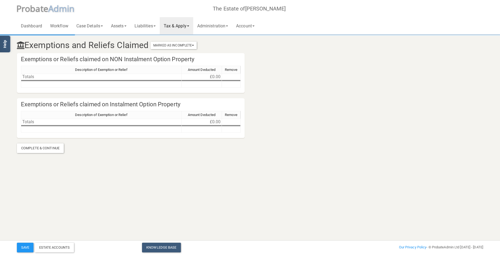
click at [186, 25] on link "Tax & Apply" at bounding box center [177, 25] width 34 height 17
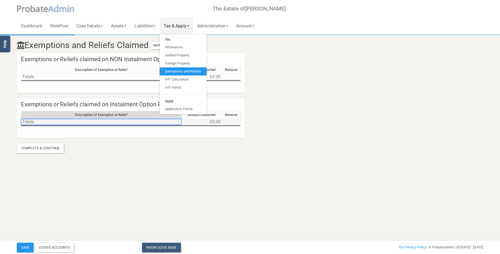
click at [43, 122] on td "Totals" at bounding box center [101, 121] width 161 height 6
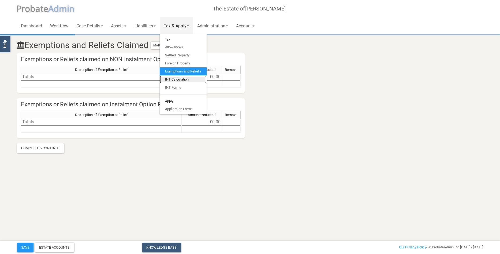
click at [186, 79] on link "IHT Calculation" at bounding box center [183, 79] width 47 height 8
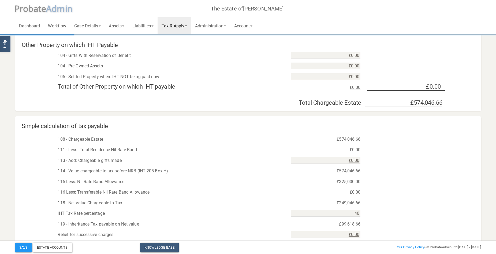
scroll to position [214, 0]
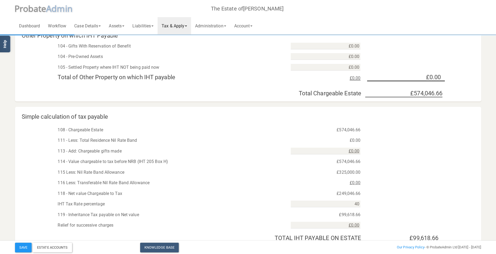
click at [351, 183] on div "£0.00" at bounding box center [326, 183] width 78 height 8
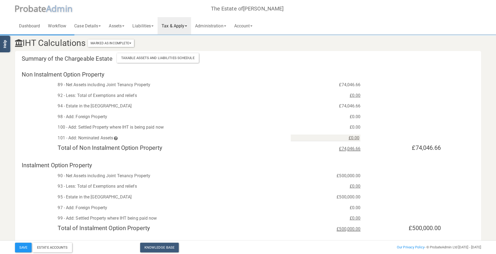
scroll to position [0, 0]
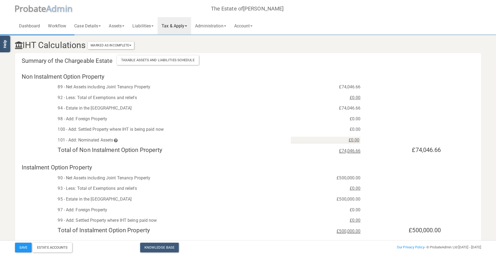
click at [186, 28] on link "Tax & Apply" at bounding box center [175, 25] width 34 height 17
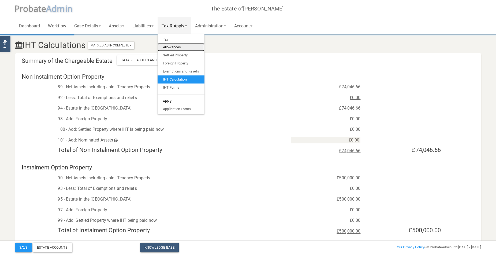
click at [179, 46] on link "Allowances" at bounding box center [181, 47] width 47 height 8
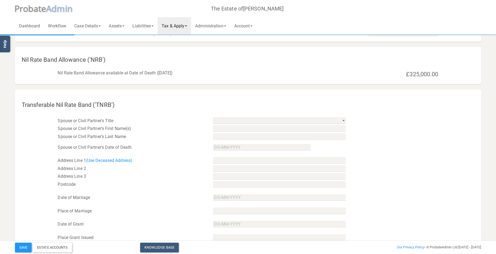
scroll to position [54, 0]
click at [343, 121] on select "Mr Mrs Miss Ms Dr [PERSON_NAME] [PERSON_NAME]" at bounding box center [279, 120] width 133 height 7
select select "string:Mr"
click at [213, 117] on select "Mr Mrs Miss Ms Dr [PERSON_NAME] [PERSON_NAME]" at bounding box center [279, 120] width 133 height 7
click at [280, 129] on input "text" at bounding box center [279, 128] width 133 height 7
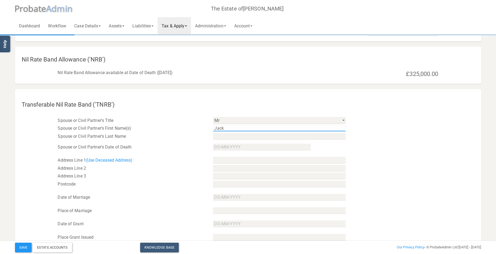
type input "Jack"
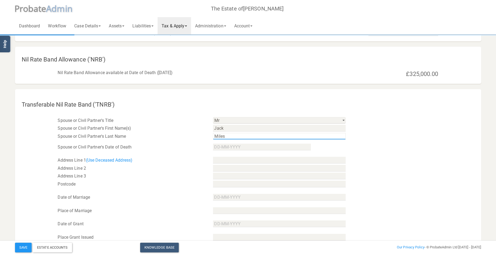
type input "Miles"
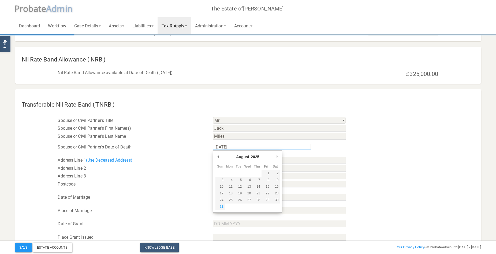
type input "[DATE]"
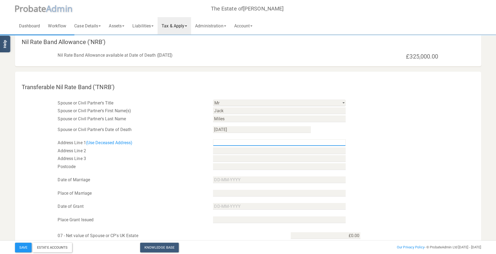
scroll to position [80, 0]
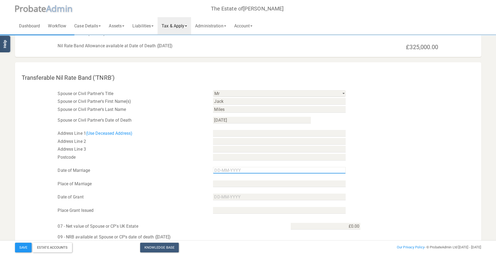
click at [253, 170] on input "text" at bounding box center [279, 170] width 133 height 7
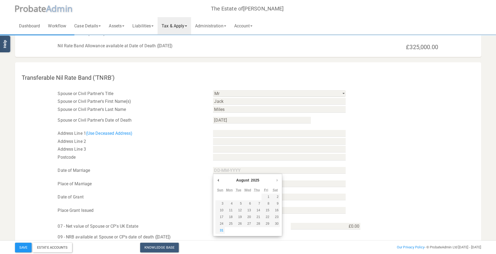
click at [393, 148] on div "Address Line 3" at bounding box center [248, 149] width 466 height 8
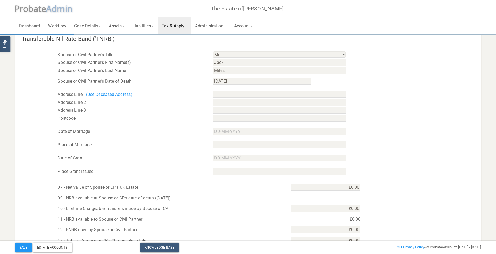
scroll to position [155, 0]
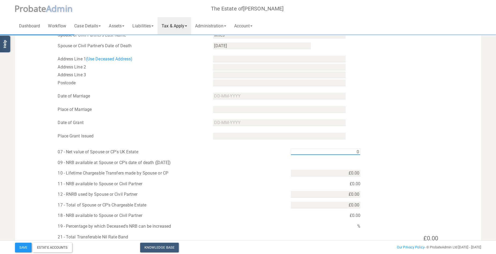
drag, startPoint x: 345, startPoint y: 153, endPoint x: 371, endPoint y: 153, distance: 26.0
click at [371, 153] on div "07 - Net value of Spouse or CP's UK Estate 0" at bounding box center [248, 148] width 466 height 16
type input "£300,000.00"
type input "£0.00"
click at [347, 184] on div "£0.00" at bounding box center [326, 184] width 78 height 8
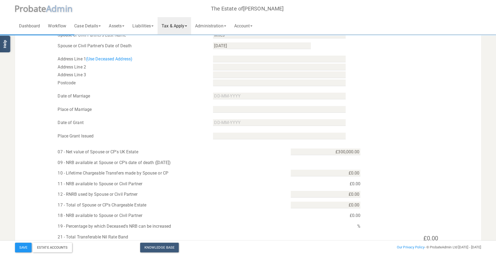
click at [357, 182] on div "£0.00" at bounding box center [326, 184] width 78 height 8
click at [342, 184] on div "£0.00" at bounding box center [326, 184] width 78 height 8
click at [396, 107] on div "Place of Marriage" at bounding box center [248, 106] width 466 height 13
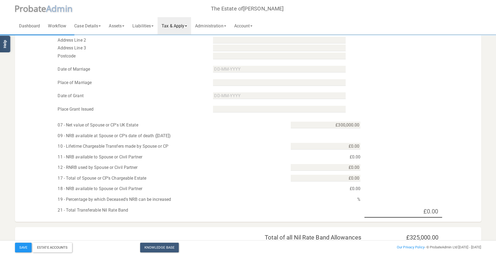
click at [334, 135] on div "09 - NRB available at Spouse or CP's date of death ([DATE])" at bounding box center [248, 134] width 466 height 11
click at [337, 134] on div "09 - NRB available at Spouse or CP's date of death ([DATE])" at bounding box center [248, 134] width 466 height 11
click at [347, 157] on div "£0.00" at bounding box center [326, 157] width 78 height 8
click at [354, 158] on div "£0.00" at bounding box center [326, 157] width 78 height 8
click at [341, 168] on input "0" at bounding box center [326, 167] width 70 height 7
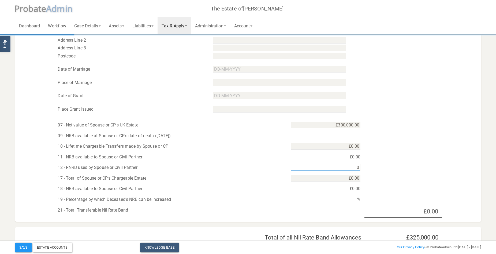
scroll to position [208, 0]
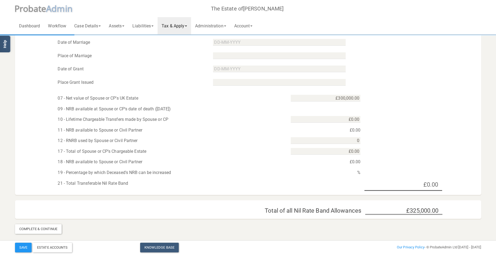
type input "£0.00"
click at [347, 171] on div "%" at bounding box center [326, 172] width 78 height 8
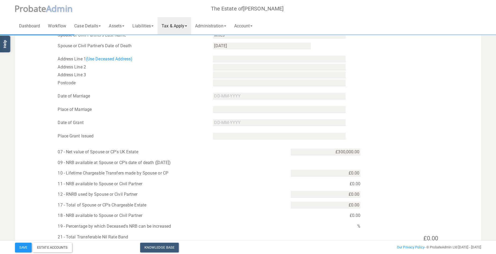
scroll to position [128, 0]
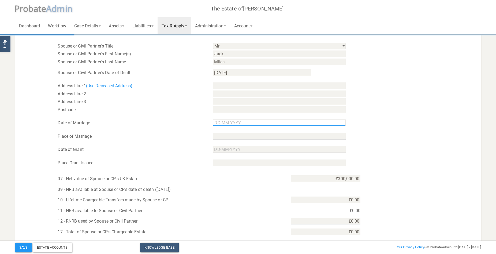
click at [272, 120] on input "Use the arrow keys to pick a date" at bounding box center [279, 122] width 133 height 7
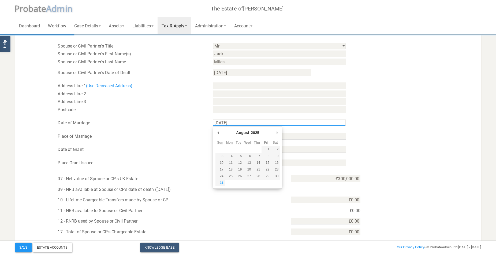
type input "[DATE]"
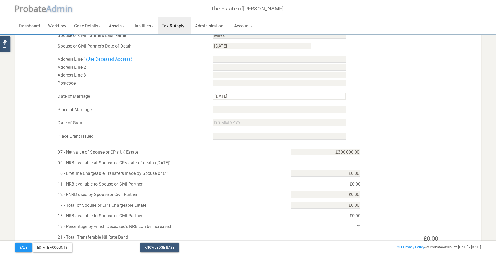
scroll to position [155, 0]
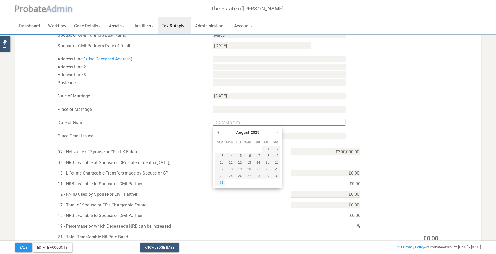
click at [257, 122] on input "Use the arrow keys to pick a date" at bounding box center [279, 122] width 133 height 7
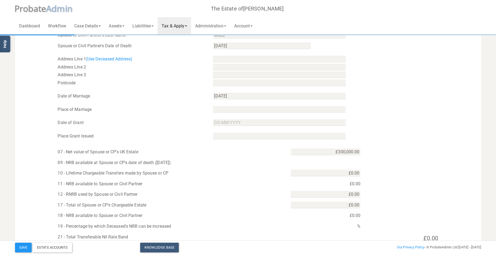
click at [170, 107] on div "Place of Marriage" at bounding box center [131, 109] width 155 height 8
click at [120, 59] on link "(Use Deceased Address)" at bounding box center [109, 58] width 46 height 5
type input "[STREET_ADDRESS]"
type input "Leavesden, [GEOGRAPHIC_DATA]"
type input "[GEOGRAPHIC_DATA]"
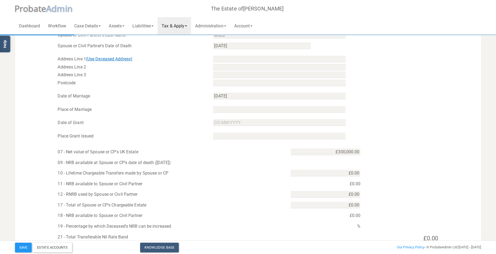
type input "WD25 7AJ"
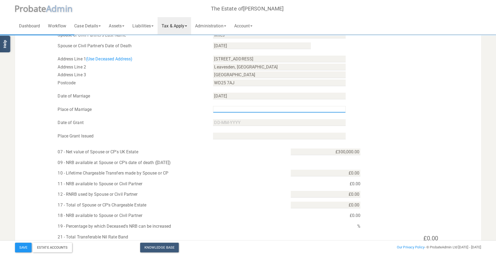
click at [272, 109] on input "text" at bounding box center [279, 109] width 133 height 7
type input "Watford"
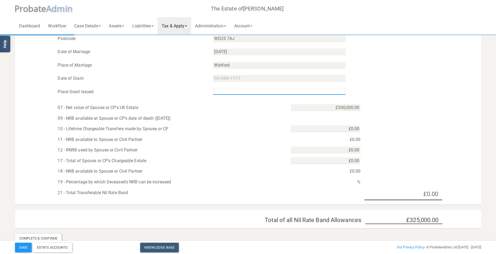
scroll to position [208, 0]
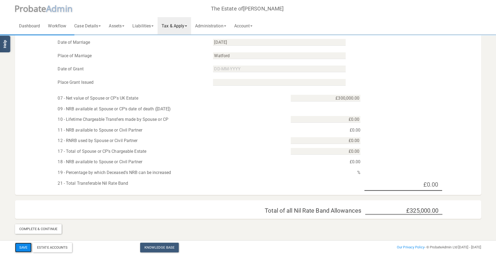
click at [28, 244] on button "Save" at bounding box center [23, 247] width 17 height 10
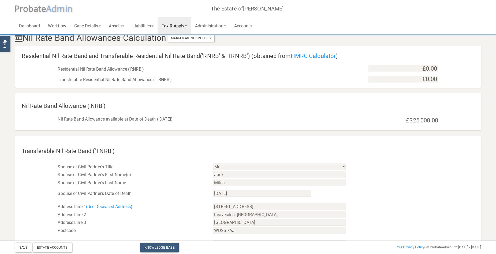
scroll to position [0, 0]
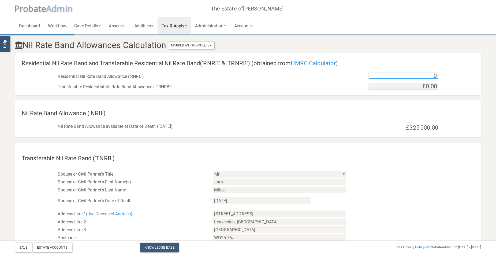
click at [419, 76] on input "0" at bounding box center [404, 75] width 70 height 7
type input "£175,000.00"
type input "0"
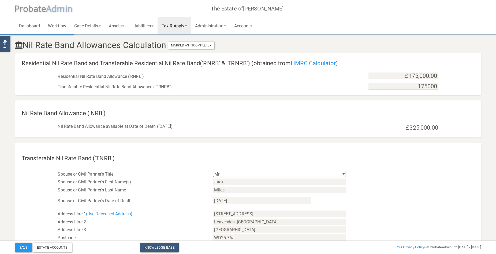
type input "£175,000.00"
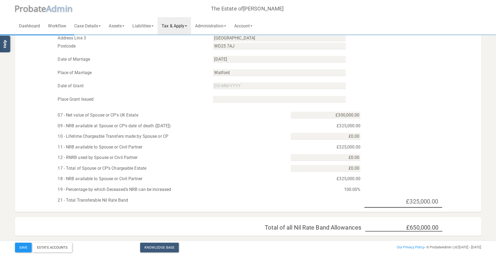
scroll to position [208, 0]
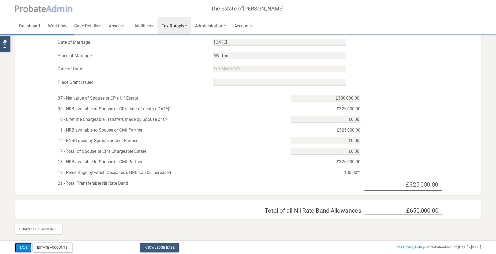
click at [22, 245] on button "Save" at bounding box center [23, 247] width 17 height 10
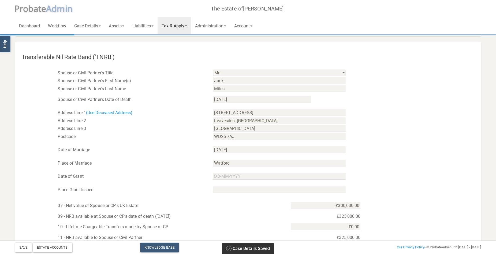
scroll to position [0, 0]
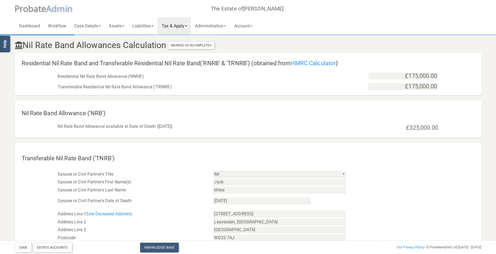
click at [189, 25] on link "Tax & Apply" at bounding box center [175, 25] width 34 height 17
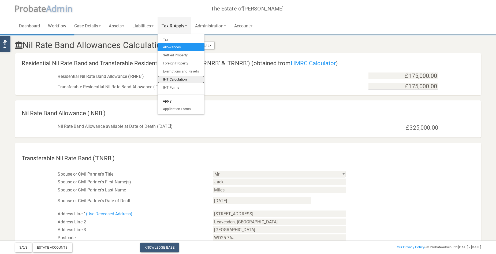
click at [184, 77] on link "IHT Calculation" at bounding box center [181, 79] width 47 height 8
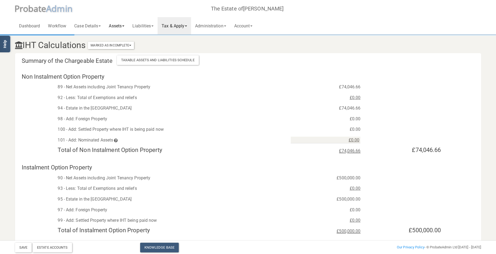
click at [118, 26] on link "Assets" at bounding box center [117, 25] width 24 height 17
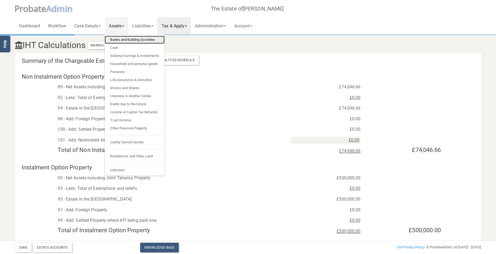
click at [122, 39] on link "Banks and Building Societies" at bounding box center [135, 40] width 60 height 8
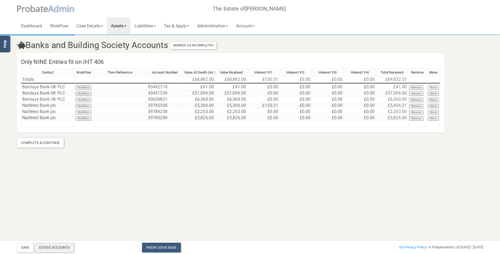
click at [68, 245] on div "Estate Accounts" at bounding box center [54, 247] width 39 height 10
click at [153, 25] on link "Liabilities" at bounding box center [145, 25] width 29 height 17
click at [185, 22] on link "Tax & Apply" at bounding box center [177, 25] width 34 height 17
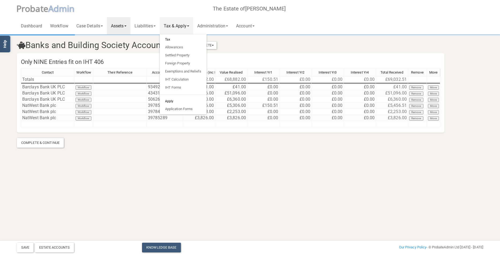
click at [124, 27] on link "Assets" at bounding box center [119, 25] width 24 height 17
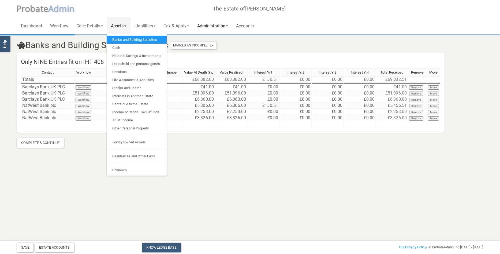
click at [220, 25] on link "Administration" at bounding box center [212, 25] width 39 height 17
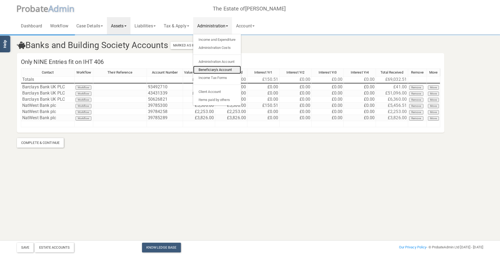
click at [217, 69] on link "Beneficiary's Account" at bounding box center [217, 70] width 48 height 8
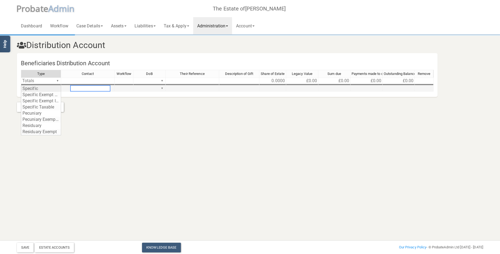
click at [58, 87] on div "Type Contact Workflow DoB Their Reference Description of Gift Share of Estate L…" at bounding box center [227, 83] width 413 height 27
click at [319, 42] on h3 "Distribution Account" at bounding box center [250, 44] width 474 height 9
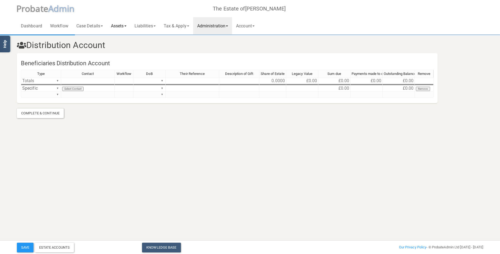
click at [123, 24] on link "Assets" at bounding box center [119, 25] width 24 height 17
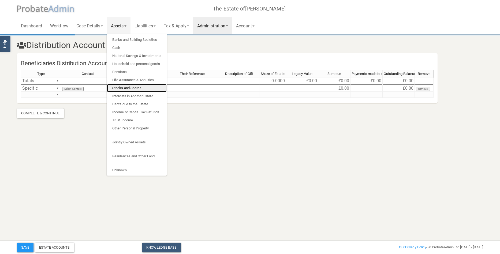
click at [128, 89] on link "Stocks and Shares" at bounding box center [137, 88] width 60 height 8
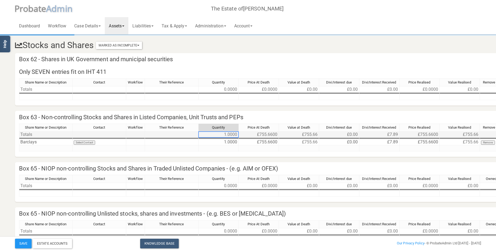
click at [213, 134] on td "1.0000" at bounding box center [219, 134] width 40 height 6
click at [214, 133] on td "1.0000" at bounding box center [219, 134] width 40 height 6
drag, startPoint x: 218, startPoint y: 133, endPoint x: 226, endPoint y: 131, distance: 8.3
click at [226, 132] on div "Share Name or Description Contact Workflow Their Reference Quantity Price At De…" at bounding box center [265, 139] width 493 height 33
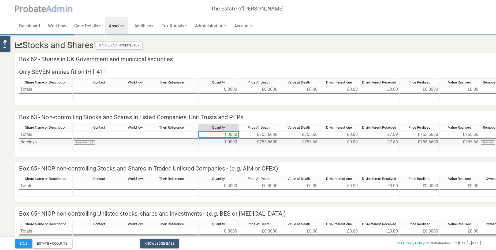
click at [224, 140] on td "1.0000" at bounding box center [219, 142] width 40 height 6
drag, startPoint x: 224, startPoint y: 140, endPoint x: 245, endPoint y: 140, distance: 21.2
click at [245, 140] on tr "Barclays Select Contact 1.0000 £755.6600 £755.66 £0.00 £7.89 £755.6600 £755.66 …" at bounding box center [265, 142] width 493 height 6
click at [233, 143] on td "1.0000" at bounding box center [219, 142] width 40 height 6
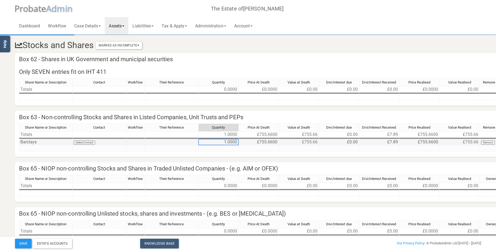
type textarea "1"
click at [260, 141] on td "£755.6600" at bounding box center [259, 142] width 40 height 6
click at [260, 140] on td "£755.6600" at bounding box center [259, 142] width 40 height 6
drag, startPoint x: 260, startPoint y: 140, endPoint x: 236, endPoint y: 140, distance: 24.1
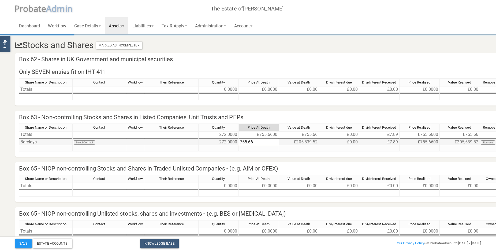
click at [236, 140] on div "Share Name or Description Contact Workflow Their Reference Quantity Price At De…" at bounding box center [265, 139] width 493 height 33
click at [416, 142] on td "£755.6600" at bounding box center [420, 142] width 40 height 6
click at [416, 143] on td "£755.6600" at bounding box center [420, 142] width 40 height 6
drag, startPoint x: 416, startPoint y: 143, endPoint x: 391, endPoint y: 145, distance: 25.3
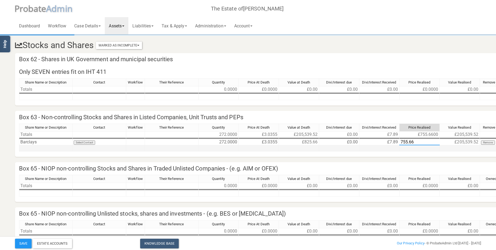
click at [391, 145] on div "Share Name or Description Contact Workflow Their Reference Quantity Price At De…" at bounding box center [265, 139] width 493 height 33
click at [432, 143] on td "£2.7780" at bounding box center [420, 142] width 40 height 6
click at [432, 142] on td "£2.7782" at bounding box center [420, 142] width 40 height 6
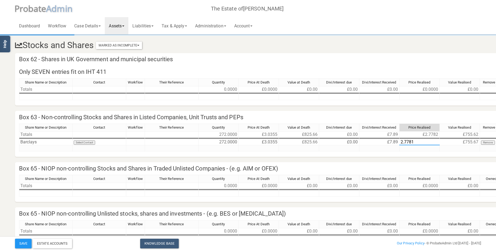
type textarea "2.77816"
click at [26, 243] on button "Save" at bounding box center [23, 243] width 17 height 10
click at [148, 28] on link "Liabilities" at bounding box center [142, 25] width 29 height 17
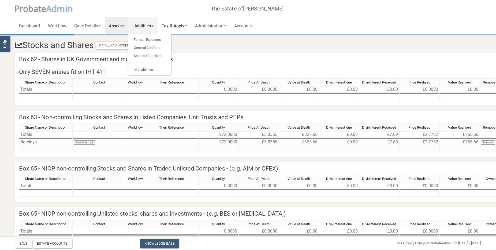
click at [178, 22] on link "Tax & Apply" at bounding box center [175, 25] width 34 height 17
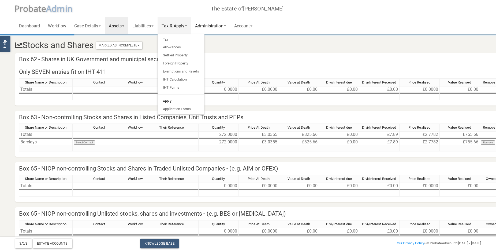
click at [212, 25] on link "Administration" at bounding box center [210, 25] width 39 height 17
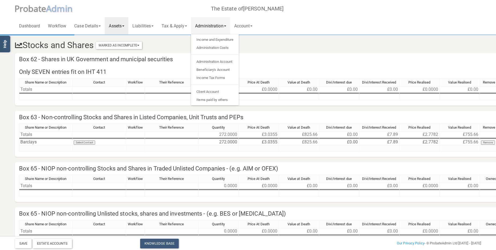
click at [348, 60] on h4 "Box 62 - Shares in UK Government and municipal securities" at bounding box center [265, 59] width 501 height 13
click at [228, 39] on link "Income and Expenditure" at bounding box center [215, 40] width 48 height 8
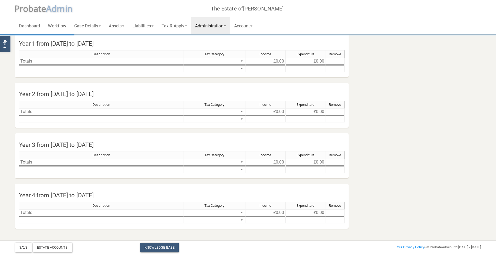
scroll to position [21, 0]
click at [226, 28] on link "Administration" at bounding box center [210, 25] width 39 height 17
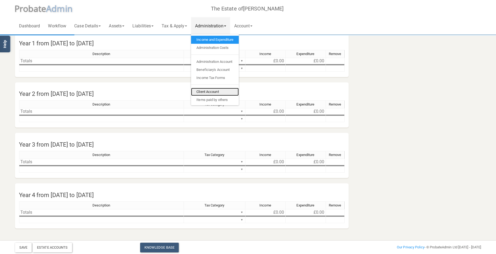
click at [229, 90] on link "Client Account" at bounding box center [215, 92] width 48 height 8
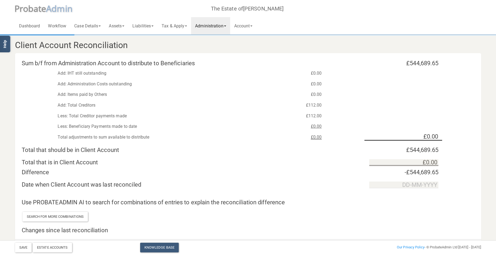
click at [228, 28] on link "Administration" at bounding box center [210, 25] width 39 height 17
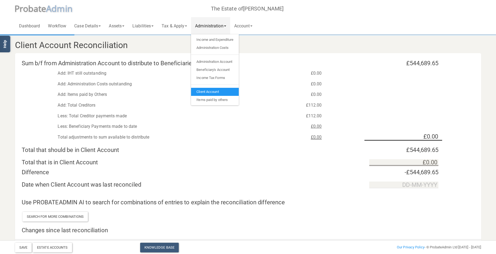
click at [275, 37] on div "Client Account Reconciliation" at bounding box center [248, 44] width 474 height 18
click at [213, 41] on link "Income and Expenditure" at bounding box center [215, 40] width 48 height 8
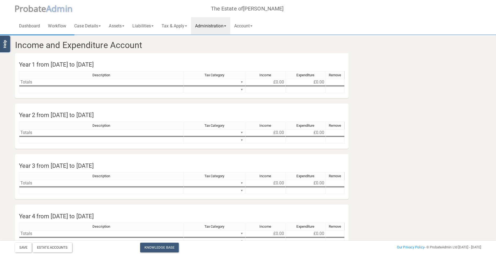
scroll to position [21, 0]
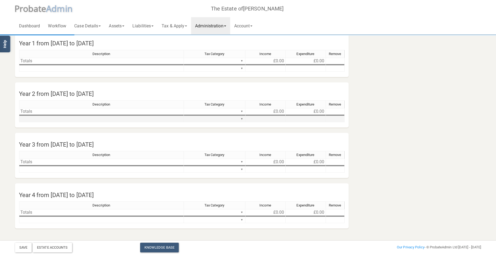
click at [36, 117] on td at bounding box center [101, 119] width 165 height 6
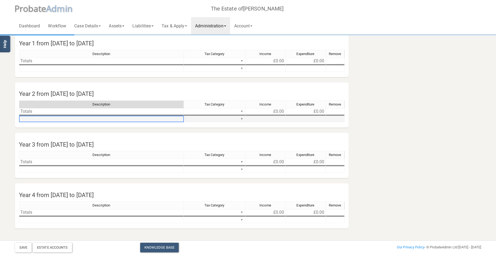
click at [41, 120] on td at bounding box center [101, 119] width 165 height 6
type textarea "Professional Fees Probatexpert"
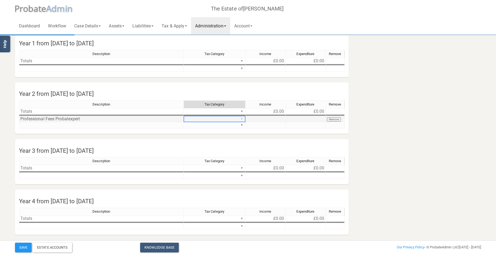
click at [243, 118] on div "Description Tax Category Income Expenditure Remove Totals ▼ £0.00 £0.00 ▼ Profe…" at bounding box center [182, 116] width 326 height 33
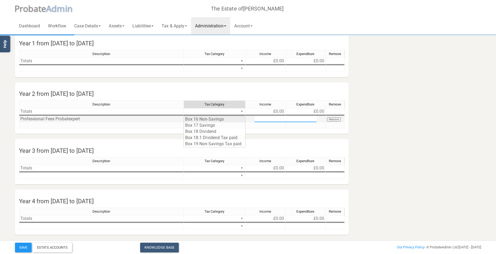
scroll to position [0, 0]
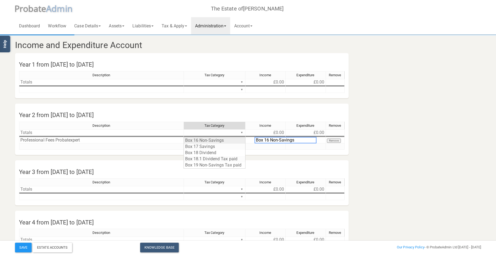
click at [91, 136] on td at bounding box center [101, 136] width 165 height 1
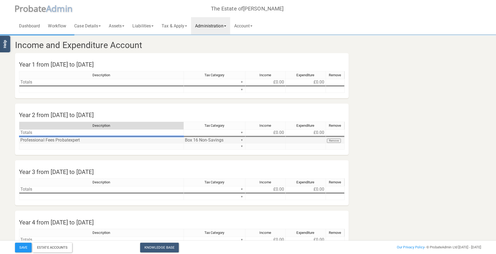
click at [331, 140] on button "Remove" at bounding box center [334, 140] width 14 height 4
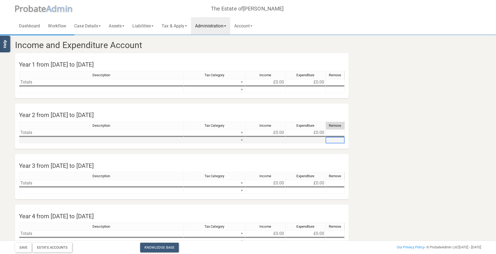
click at [37, 139] on td at bounding box center [101, 140] width 165 height 6
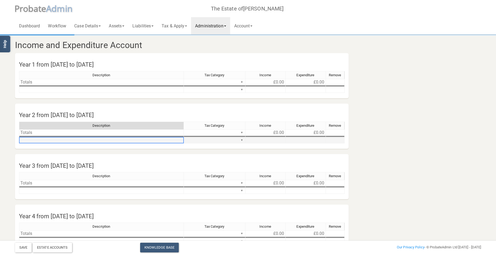
click at [37, 139] on td at bounding box center [101, 140] width 165 height 6
type textarea "Professional Fees Probatexpert Ltd."
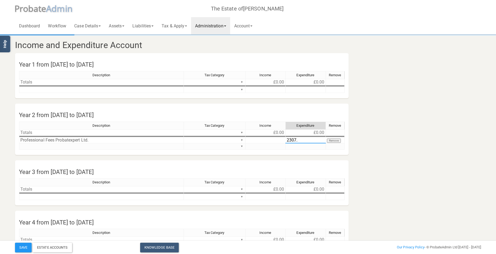
type textarea "2307.5"
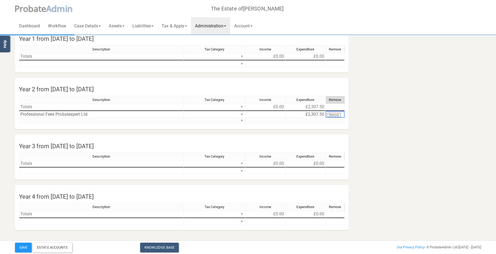
scroll to position [27, 0]
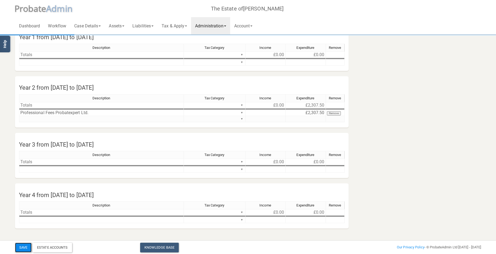
click at [23, 247] on button "Save" at bounding box center [23, 247] width 17 height 10
click at [217, 26] on link "Administration" at bounding box center [210, 25] width 39 height 17
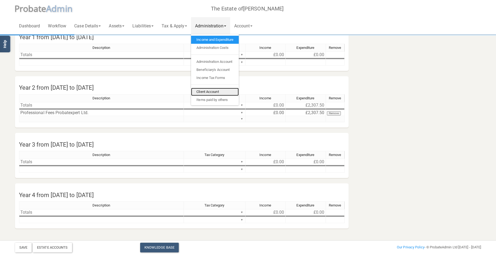
click at [217, 90] on link "Client Account" at bounding box center [215, 92] width 48 height 8
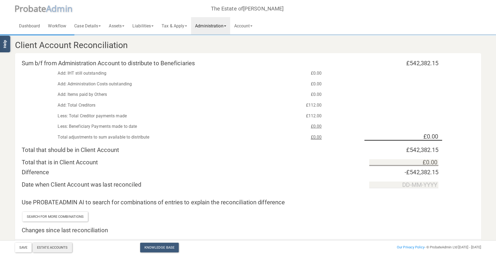
click at [65, 247] on div "Estate Accounts" at bounding box center [52, 247] width 39 height 10
click at [215, 24] on link "Administration" at bounding box center [210, 25] width 39 height 17
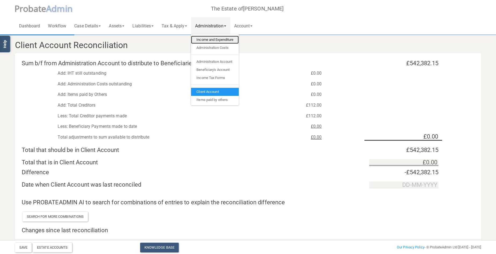
click at [220, 38] on link "Income and Expenditure" at bounding box center [215, 40] width 48 height 8
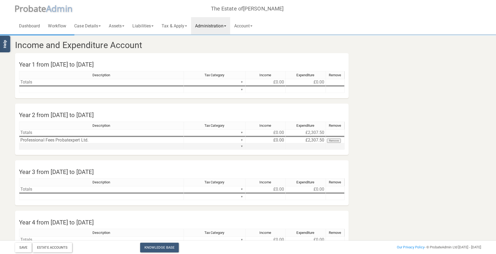
click at [47, 146] on td at bounding box center [101, 146] width 165 height 6
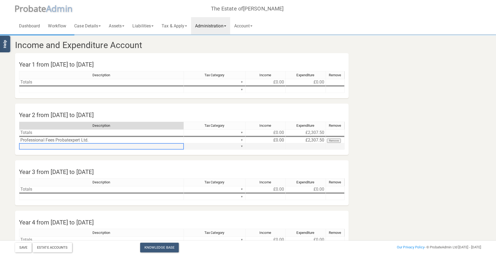
click at [47, 146] on td at bounding box center [101, 146] width 165 height 6
type textarea "British Gas"
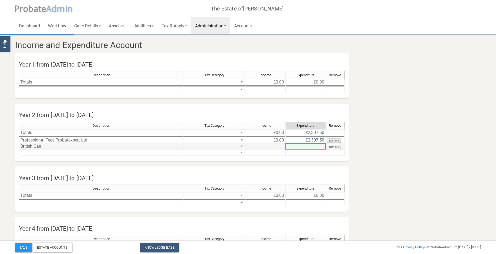
click at [302, 147] on td at bounding box center [306, 146] width 40 height 6
type textarea "485.3"
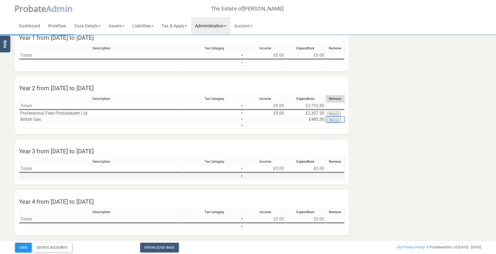
click at [40, 176] on td at bounding box center [101, 176] width 165 height 6
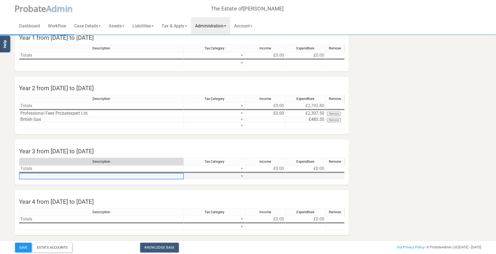
click at [40, 176] on td at bounding box center [101, 176] width 165 height 6
type textarea "British Gas"
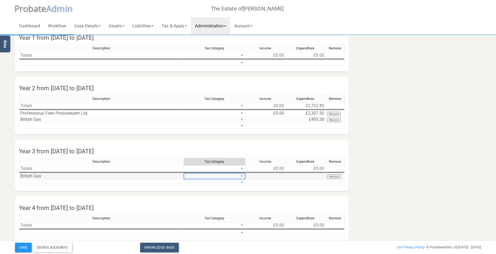
click at [316, 176] on td at bounding box center [306, 176] width 40 height 6
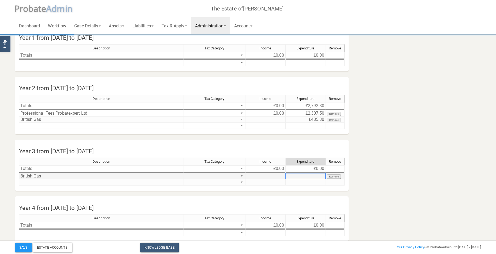
click at [316, 176] on td at bounding box center [306, 176] width 40 height 6
click at [307, 176] on textarea at bounding box center [305, 176] width 40 height 6
type textarea "208.8"
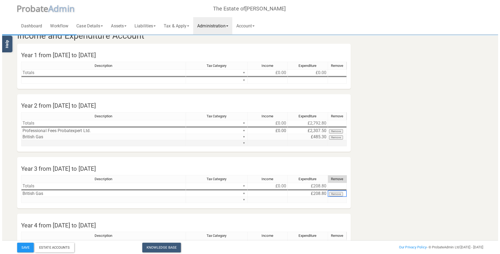
scroll to position [0, 0]
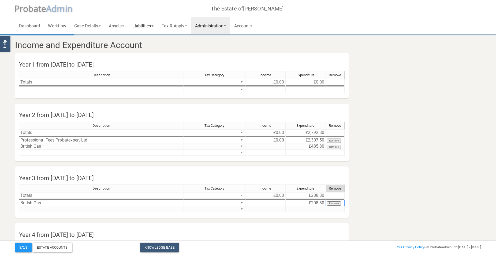
click at [151, 26] on link "Liabilities" at bounding box center [142, 25] width 29 height 17
click at [146, 47] on link "General Creditors" at bounding box center [149, 48] width 43 height 8
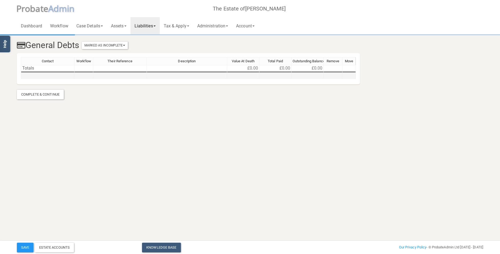
click at [53, 75] on td at bounding box center [48, 76] width 54 height 6
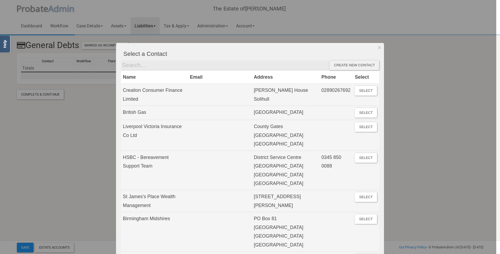
click at [53, 75] on div at bounding box center [248, 127] width 496 height 254
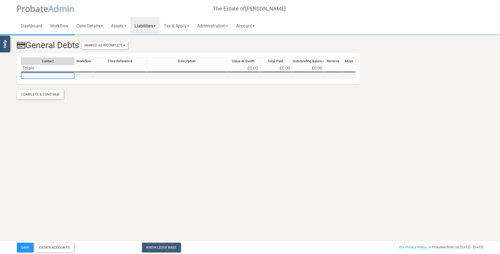
click at [53, 75] on td at bounding box center [48, 76] width 54 height 6
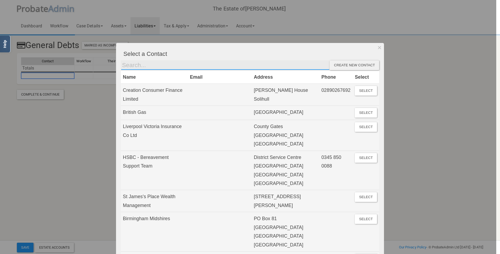
click at [158, 66] on input "text" at bounding box center [225, 65] width 209 height 10
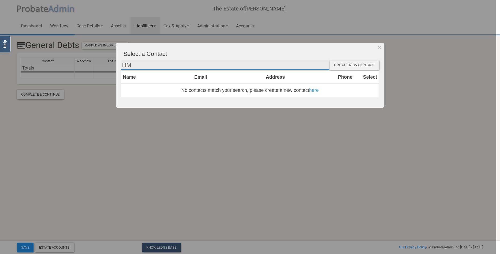
type input "H"
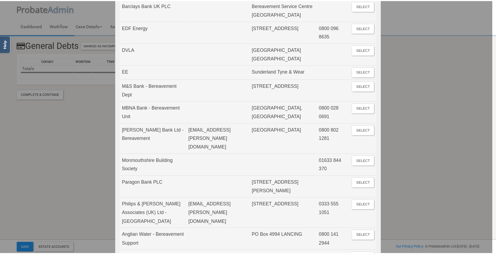
scroll to position [750, 0]
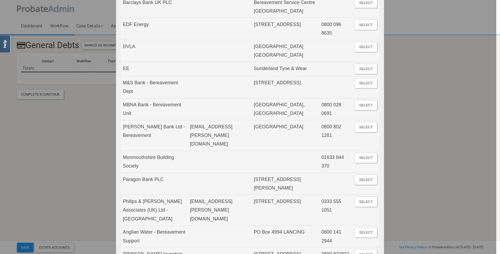
click at [57, 75] on div at bounding box center [248, 127] width 496 height 254
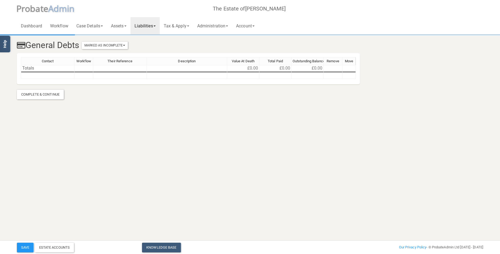
click at [57, 75] on td at bounding box center [48, 76] width 54 height 6
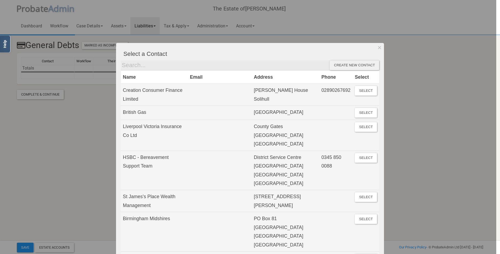
click at [99, 75] on div at bounding box center [248, 127] width 496 height 254
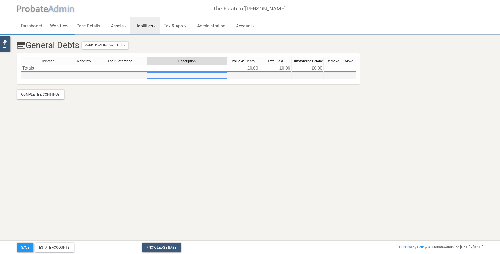
click at [194, 74] on td at bounding box center [187, 76] width 80 height 6
type textarea "Deceased tax liability"
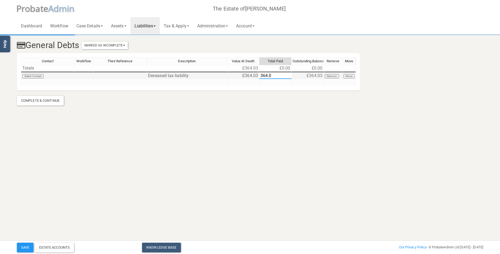
type textarea "364.03"
click at [218, 26] on link "Administration" at bounding box center [212, 25] width 39 height 17
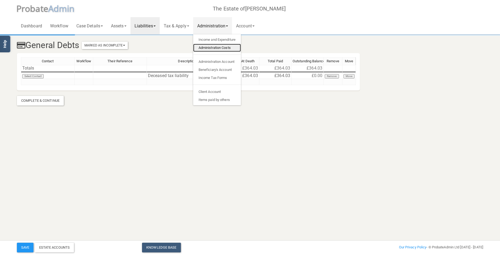
click at [219, 46] on link "Administration Costs" at bounding box center [217, 48] width 48 height 8
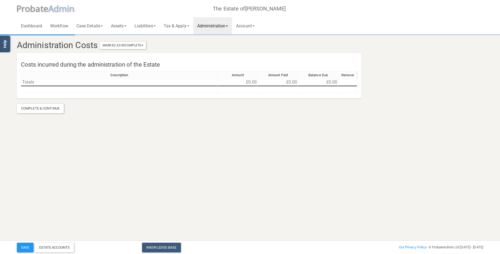
click at [221, 27] on link "Administration" at bounding box center [212, 25] width 39 height 17
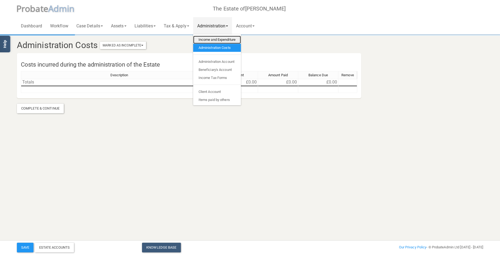
click at [220, 38] on link "Income and Expenditure" at bounding box center [217, 40] width 48 height 8
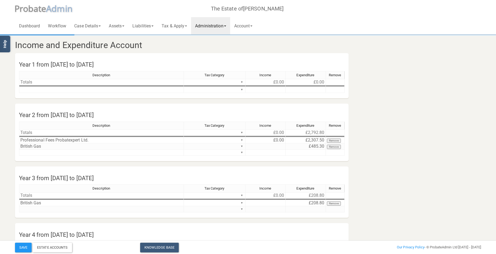
click at [216, 25] on link "Administration" at bounding box center [210, 25] width 39 height 17
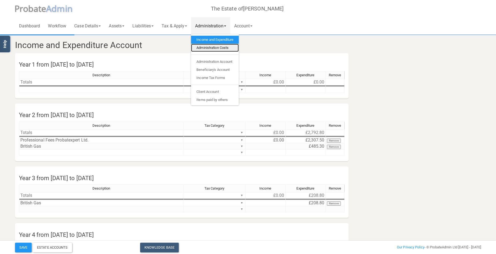
click at [217, 46] on link "Administration Costs" at bounding box center [215, 48] width 48 height 8
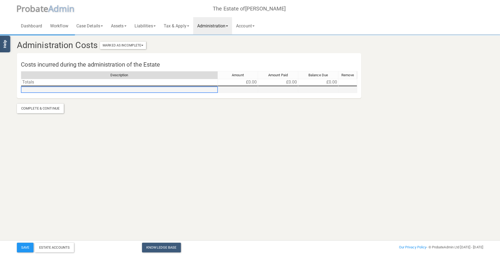
click at [61, 91] on td at bounding box center [119, 90] width 197 height 6
click at [67, 91] on td at bounding box center [119, 90] width 197 height 6
type textarea "Professional Fees - Probatexpert Ltd."
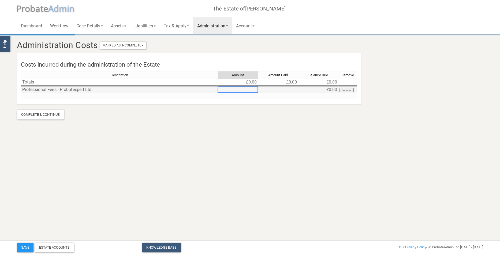
click at [249, 89] on td at bounding box center [238, 90] width 40 height 6
type textarea "2307.5"
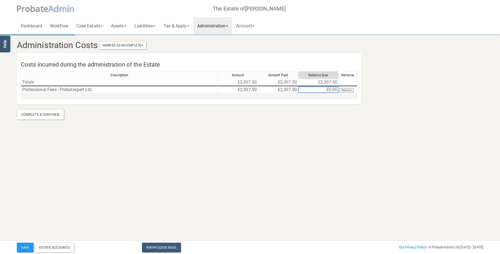
click at [95, 95] on td at bounding box center [119, 96] width 197 height 6
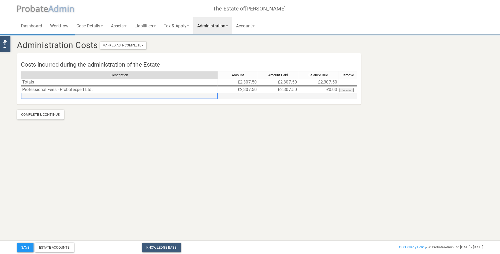
click at [95, 95] on td at bounding box center [119, 96] width 197 height 6
type textarea "British Gas - 94 The Gossamers"
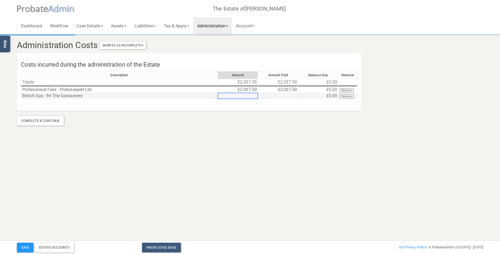
click at [251, 94] on td at bounding box center [238, 96] width 40 height 6
type textarea "965.01"
click at [213, 27] on link "Administration" at bounding box center [212, 25] width 39 height 17
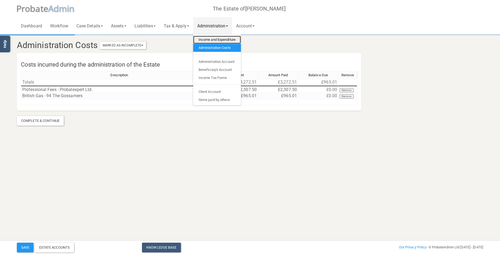
click at [213, 40] on link "Income and Expenditure" at bounding box center [217, 40] width 48 height 8
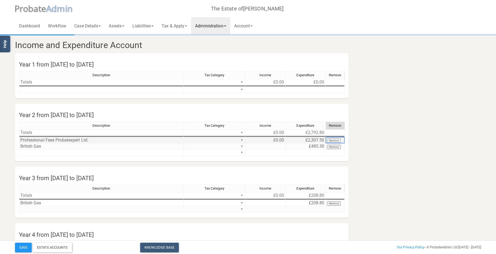
click at [333, 139] on button "Remove" at bounding box center [334, 140] width 14 height 4
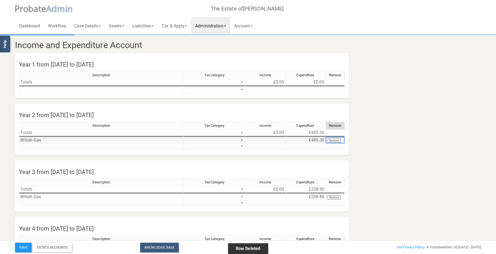
click at [331, 139] on button "Remove" at bounding box center [334, 140] width 14 height 4
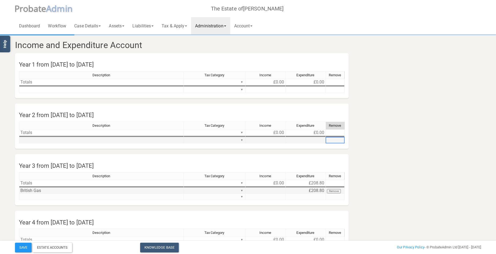
click at [336, 192] on button "Remove" at bounding box center [334, 191] width 14 height 4
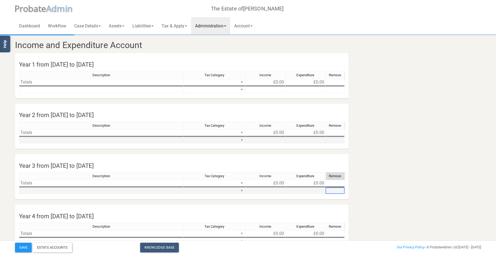
click at [223, 24] on link "Administration" at bounding box center [210, 25] width 39 height 17
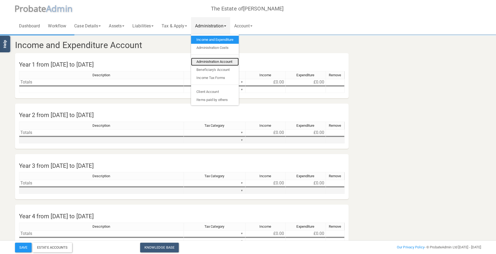
click at [220, 61] on link "Administration Account" at bounding box center [215, 62] width 48 height 8
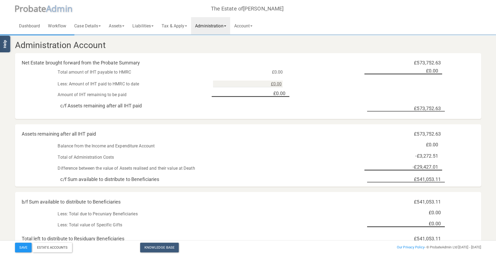
click at [222, 25] on link "Administration" at bounding box center [210, 25] width 39 height 17
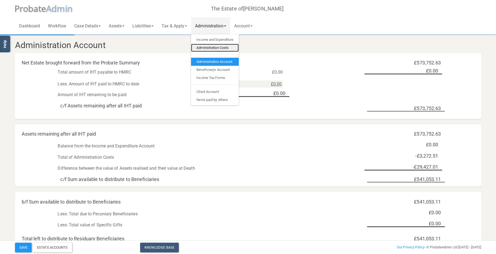
click at [219, 49] on link "Administration Costs" at bounding box center [215, 48] width 48 height 8
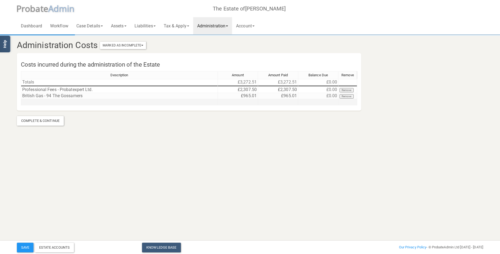
click at [87, 101] on td at bounding box center [119, 102] width 197 height 6
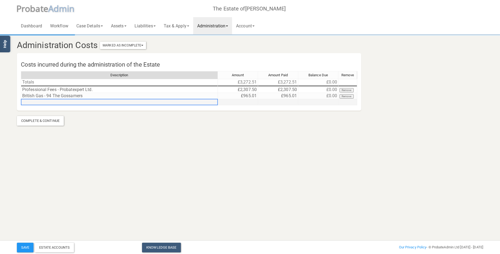
click at [87, 101] on td at bounding box center [119, 102] width 197 height 6
click at [37, 101] on textarea at bounding box center [119, 102] width 197 height 6
type textarea "E-on Next - 94 The Gossamers"
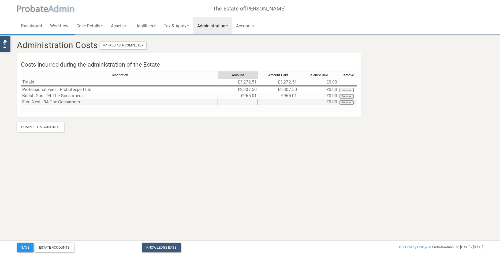
click at [252, 103] on td at bounding box center [238, 102] width 40 height 6
type textarea "3"
click at [252, 103] on textarea at bounding box center [238, 102] width 40 height 6
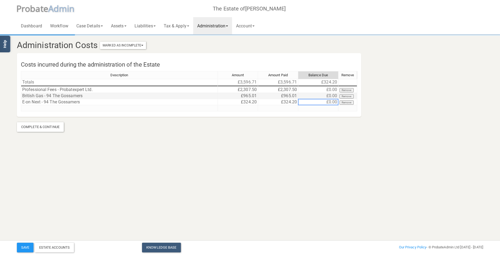
click at [240, 95] on td "£965.01" at bounding box center [238, 96] width 40 height 6
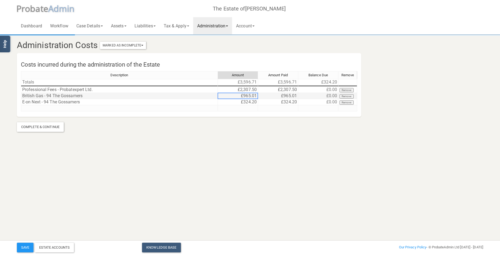
click at [241, 95] on td "£965.01" at bounding box center [238, 96] width 40 height 6
drag, startPoint x: 241, startPoint y: 95, endPoint x: 196, endPoint y: 88, distance: 45.3
click at [196, 88] on div "Description Amount Amount Paid Balance Due Remove Totals £3,596.71 £3,596.71 £3…" at bounding box center [189, 93] width 336 height 45
click at [277, 95] on td "£965.01" at bounding box center [278, 96] width 40 height 6
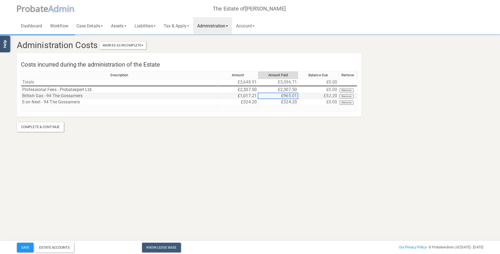
click at [277, 95] on td "£965.01" at bounding box center [278, 96] width 40 height 6
drag, startPoint x: 277, startPoint y: 95, endPoint x: 248, endPoint y: 94, distance: 29.5
click at [248, 94] on div "Description Amount Amount Paid Balance Due Remove Totals £3,648.91 £3,596.71 £0…" at bounding box center [189, 93] width 336 height 45
type textarea "1017.21"
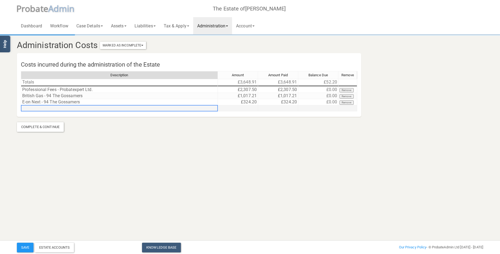
click at [54, 107] on td at bounding box center [119, 108] width 197 height 6
click at [86, 107] on textarea "Watford Borough Council - Bin COllection 94 The Gossamers" at bounding box center [119, 108] width 197 height 6
type textarea "Watford Borough Council - Bin Collection 94 The Gossamers"
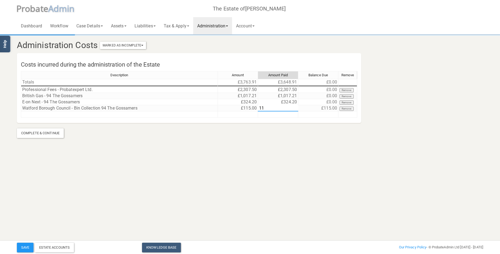
type textarea "115"
click at [123, 26] on link "Assets" at bounding box center [119, 25] width 24 height 17
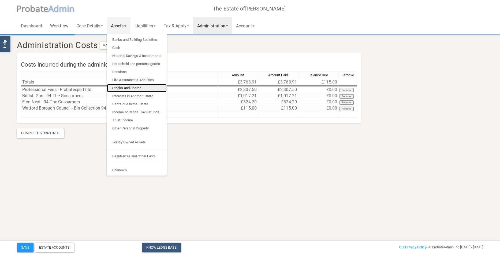
click at [134, 87] on link "Stocks and Shares" at bounding box center [137, 88] width 60 height 8
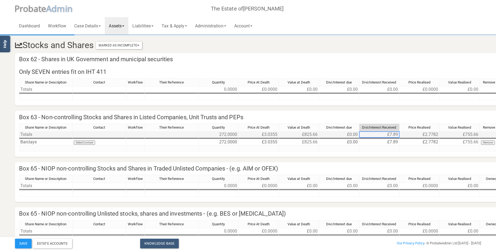
click at [382, 135] on td "£7.89" at bounding box center [379, 134] width 40 height 6
click at [384, 142] on td "£7.89" at bounding box center [379, 142] width 40 height 6
drag, startPoint x: 384, startPoint y: 142, endPoint x: 344, endPoint y: 146, distance: 40.6
click at [344, 146] on div "Share Name or Description Contact Workflow Their Reference Quantity Price At De…" at bounding box center [265, 139] width 493 height 33
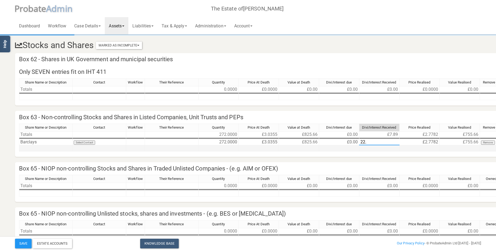
type textarea "22.3"
click at [122, 24] on link "Assets" at bounding box center [117, 25] width 24 height 17
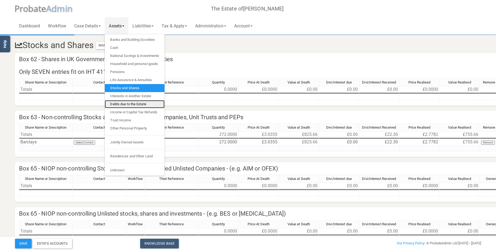
click at [135, 103] on link "Debts due to the Estate" at bounding box center [135, 104] width 60 height 8
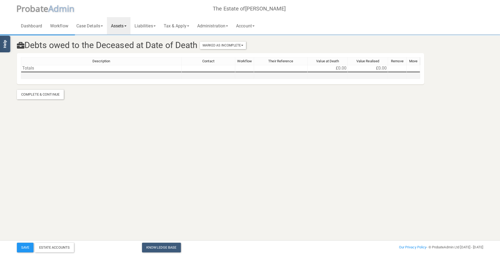
click at [51, 76] on td at bounding box center [101, 76] width 161 height 6
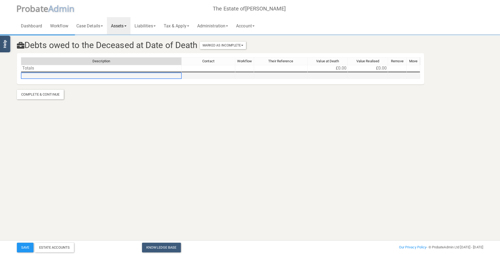
click at [51, 76] on td at bounding box center [101, 76] width 161 height 6
type textarea "Runwood Homes Ltd."
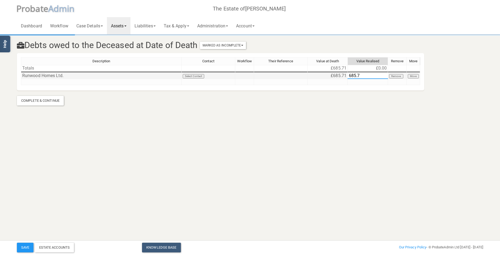
type textarea "685.71"
click at [43, 80] on td at bounding box center [101, 82] width 161 height 6
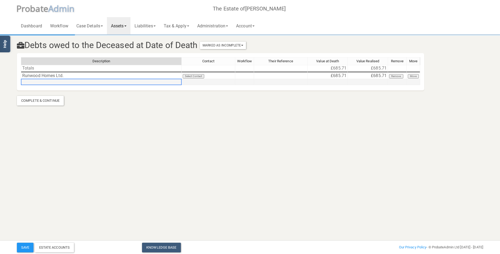
click at [43, 80] on td at bounding box center [101, 82] width 161 height 6
type textarea "[GEOGRAPHIC_DATA] (Pension)"
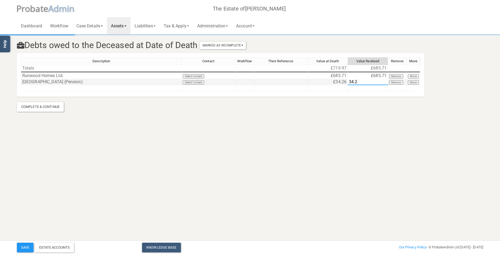
type textarea "34.26"
click at [44, 88] on td at bounding box center [101, 88] width 161 height 6
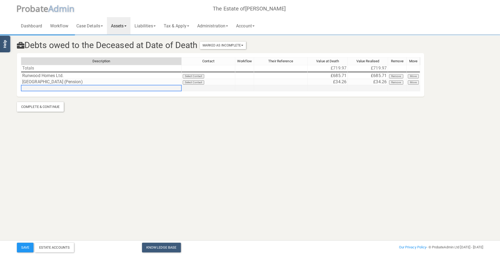
click at [44, 88] on td at bounding box center [101, 88] width 161 height 6
type textarea "British Telecom"
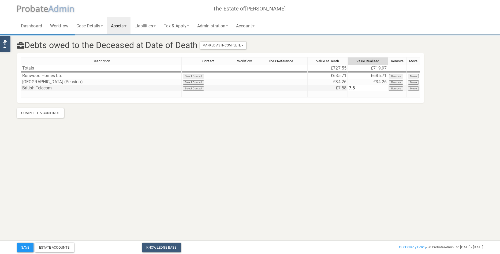
type textarea "7.58"
click at [23, 246] on button "Save" at bounding box center [25, 247] width 17 height 10
click at [222, 25] on link "Administration" at bounding box center [212, 25] width 39 height 17
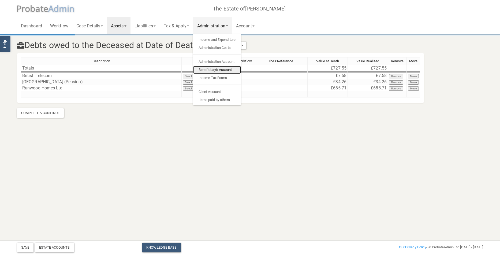
click at [223, 69] on link "Beneficiary's Account" at bounding box center [217, 70] width 48 height 8
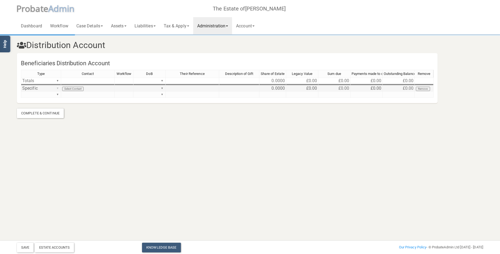
click at [57, 87] on div "Type Contact Workflow DoB Their Reference Description of Gift Share of Estate L…" at bounding box center [227, 86] width 413 height 33
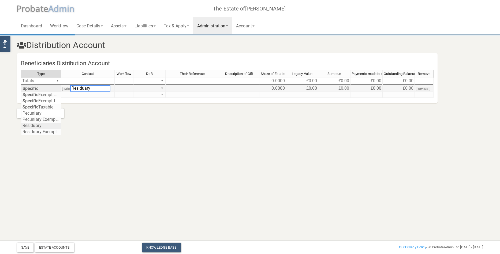
click at [40, 125] on section "Distribution Account Beneficiaries Distribution Account Type Contact Workflow D…" at bounding box center [250, 69] width 500 height 138
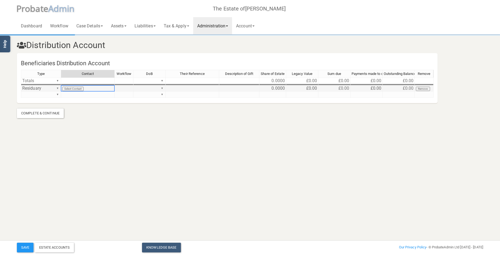
click at [74, 88] on td "Select Contact" at bounding box center [88, 88] width 54 height 6
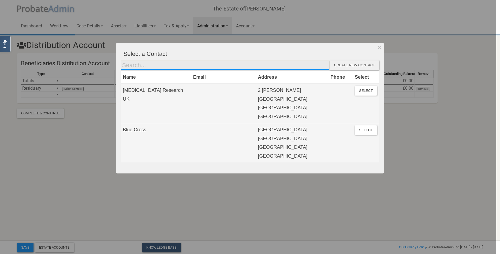
click at [294, 66] on input "text" at bounding box center [225, 65] width 209 height 10
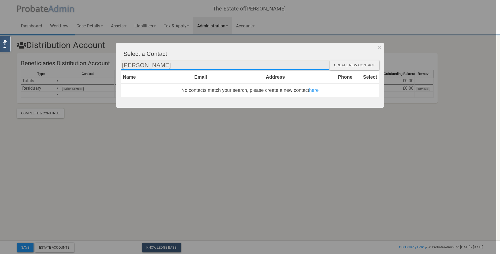
type input "J"
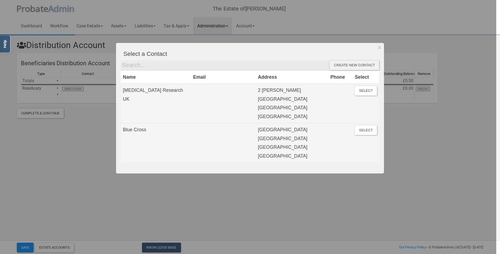
click at [353, 64] on div "Create new contact" at bounding box center [355, 65] width 50 height 10
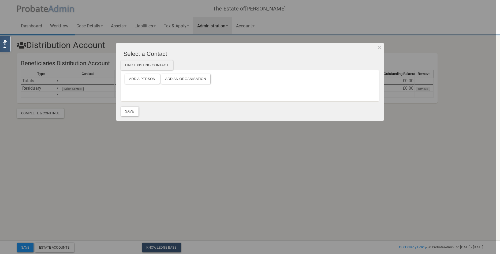
click at [150, 63] on div "Find existing contact" at bounding box center [147, 65] width 52 height 10
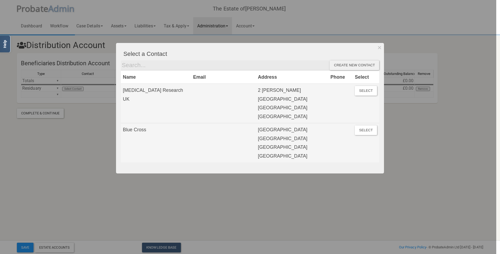
click at [349, 66] on div "Create new contact" at bounding box center [355, 65] width 50 height 10
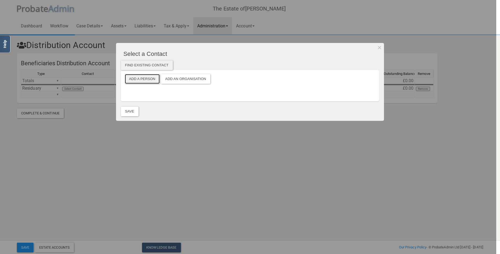
click at [150, 79] on button "Add a Person" at bounding box center [142, 79] width 35 height 10
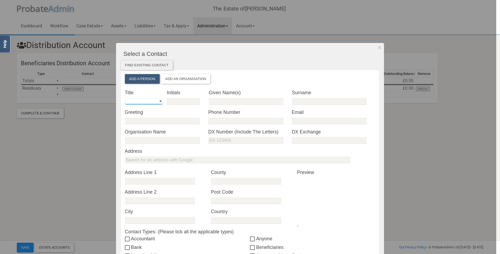
click at [159, 100] on select "Mr Mrs Miss Ms Dr [PERSON_NAME] [PERSON_NAME]" at bounding box center [144, 101] width 38 height 7
select select "string:Mrs"
click at [125, 98] on select "Mr Mrs Miss Ms Dr [PERSON_NAME] [PERSON_NAME]" at bounding box center [144, 101] width 38 height 7
click at [224, 101] on input "text" at bounding box center [246, 101] width 75 height 7
type input "[PERSON_NAME]"
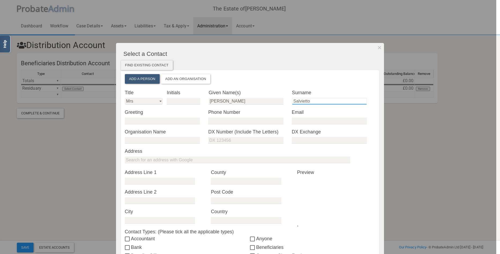
type input "Salvietto"
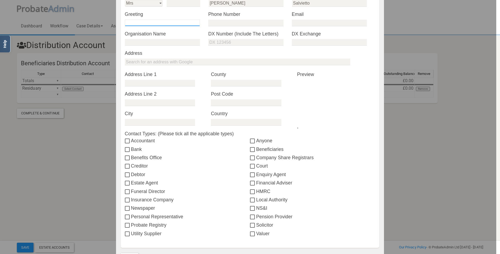
scroll to position [107, 0]
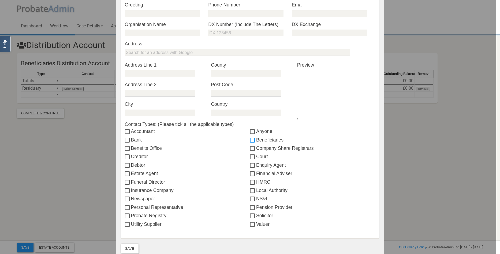
click at [251, 140] on input "Beneficiaries" at bounding box center [253, 140] width 6 height 4
checkbox input "true"
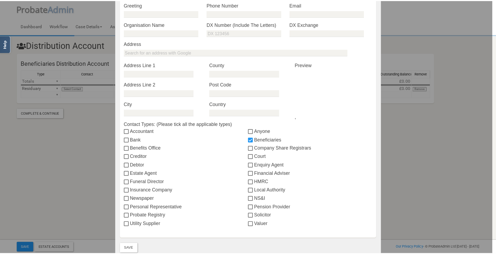
scroll to position [0, 0]
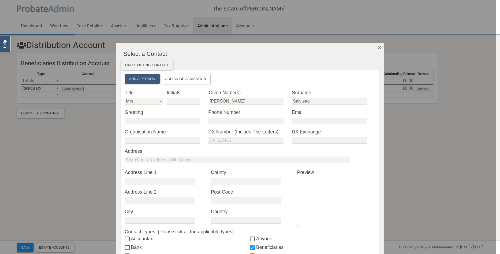
click at [377, 49] on button "Dismiss" at bounding box center [379, 47] width 9 height 9
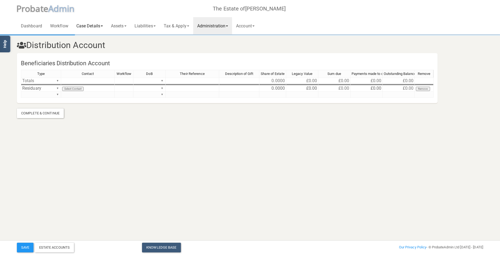
click at [98, 26] on link "Case Details" at bounding box center [89, 25] width 35 height 17
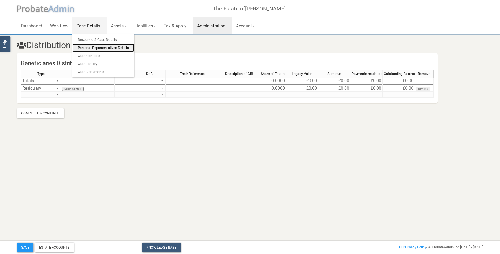
click at [101, 46] on link "Personal Representatives Details" at bounding box center [103, 48] width 62 height 8
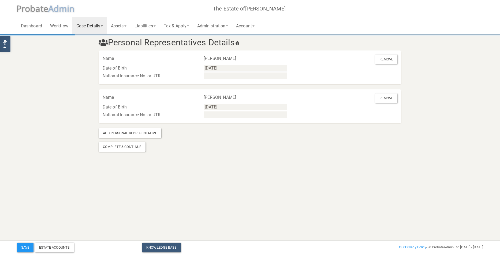
click at [167, 60] on div "Name" at bounding box center [149, 58] width 101 height 8
click at [91, 25] on link "Case Details" at bounding box center [89, 25] width 35 height 17
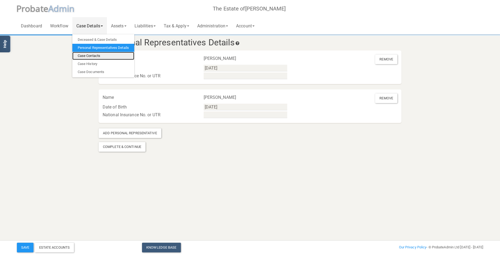
click at [95, 55] on link "Case Contacts" at bounding box center [103, 56] width 62 height 8
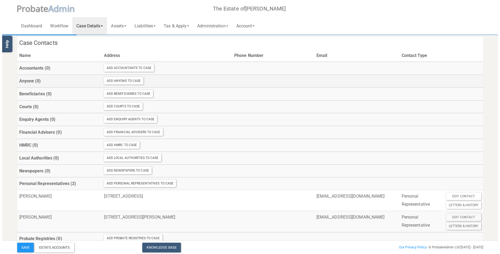
scroll to position [80, 0]
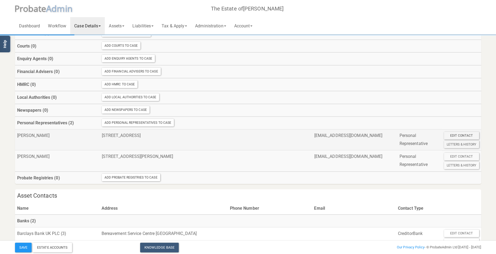
click at [469, 134] on div "Edit Contact" at bounding box center [461, 136] width 35 height 8
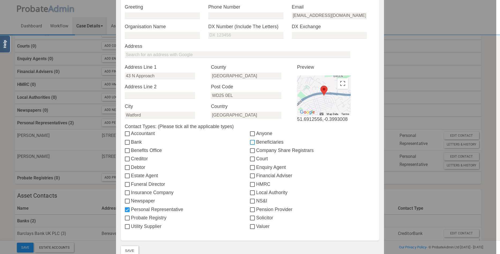
click at [251, 141] on input "Beneficiaries" at bounding box center [253, 142] width 6 height 4
checkbox input "true"
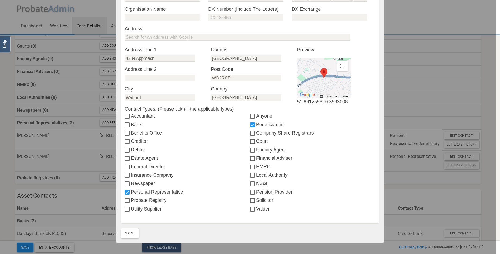
scroll to position [107, 0]
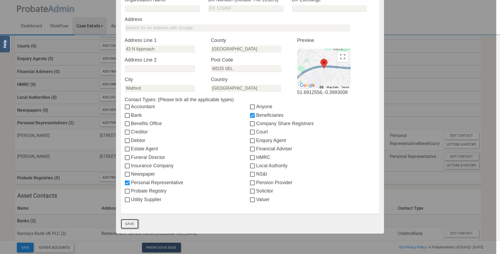
click at [131, 223] on button "Save" at bounding box center [130, 224] width 18 height 10
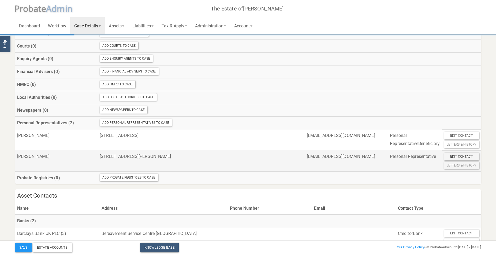
click at [461, 160] on div "Edit Contact" at bounding box center [461, 157] width 35 height 8
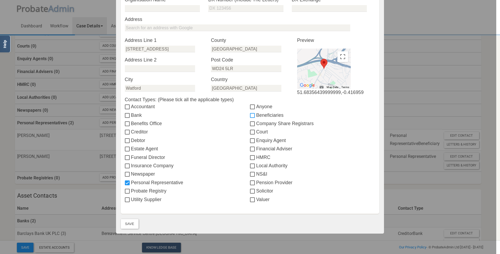
click at [251, 115] on input "Beneficiaries" at bounding box center [253, 115] width 6 height 4
checkbox input "true"
click at [127, 224] on button "Save" at bounding box center [130, 224] width 18 height 10
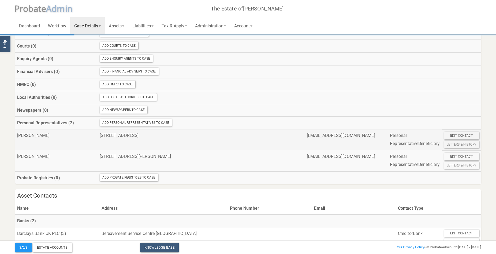
scroll to position [0, 0]
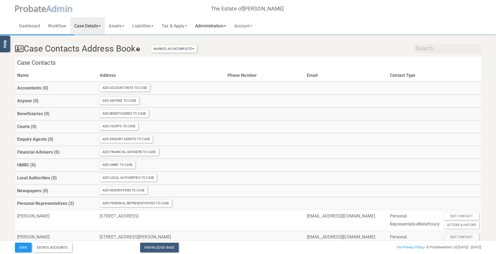
click at [220, 24] on link "Administration" at bounding box center [210, 25] width 39 height 17
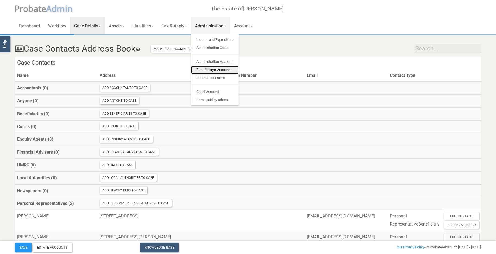
click at [218, 69] on link "Beneficiary's Account" at bounding box center [215, 70] width 48 height 8
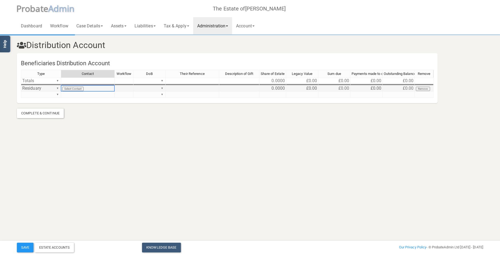
click at [75, 89] on td "Select Contact" at bounding box center [88, 88] width 54 height 6
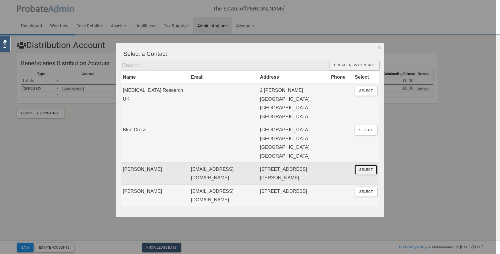
click at [369, 165] on button "Select" at bounding box center [366, 170] width 22 height 10
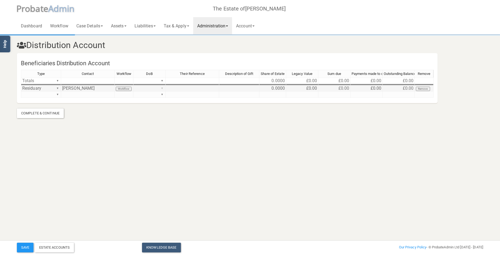
click at [162, 87] on div "Type Contact Workflow DoB Their Reference Description of Gift Share of Estate L…" at bounding box center [227, 86] width 413 height 33
click at [272, 127] on section "Distribution Account Beneficiaries Distribution Account Type Contact Workflow D…" at bounding box center [250, 69] width 500 height 138
click at [161, 88] on div "Type Contact Workflow DoB Their Reference Description of Gift Share of Estate L…" at bounding box center [227, 86] width 413 height 33
click at [152, 88] on textarea at bounding box center [149, 88] width 32 height 6
type textarea "[DATE]"
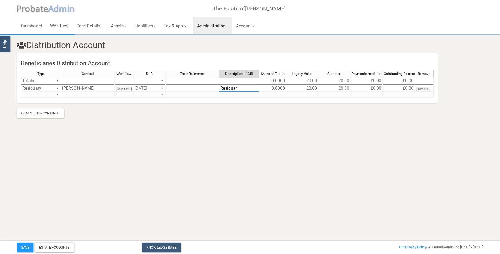
type textarea "Residuary"
type textarea "50"
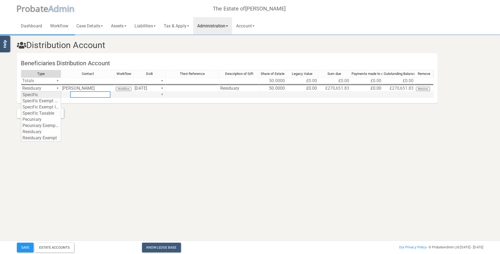
click at [58, 93] on div "Type Contact Workflow DoB Their Reference Description of Gift Share of Estate L…" at bounding box center [227, 86] width 413 height 33
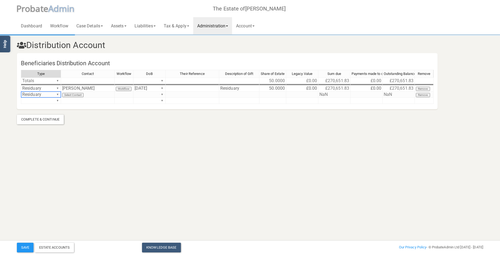
click at [33, 132] on section "Distribution Account Beneficiaries Distribution Account Type Contact Workflow D…" at bounding box center [250, 72] width 500 height 144
click at [74, 95] on td "Select Contact" at bounding box center [88, 94] width 54 height 6
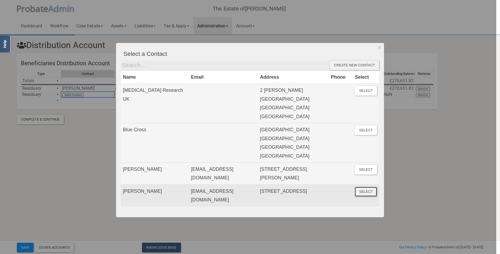
click at [372, 187] on button "Select" at bounding box center [366, 192] width 22 height 10
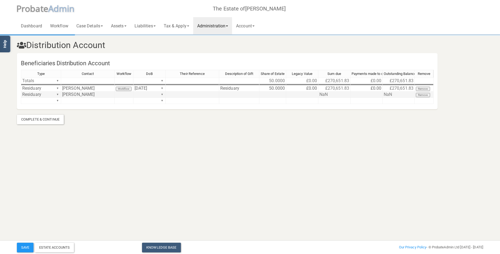
click at [148, 94] on td "▼" at bounding box center [149, 94] width 32 height 6
click at [161, 94] on div "Type Contact Workflow DoB Their Reference Description of Gift Share of Estate L…" at bounding box center [227, 89] width 413 height 39
type textarea "[DATE]"
type textarea "Residuary"
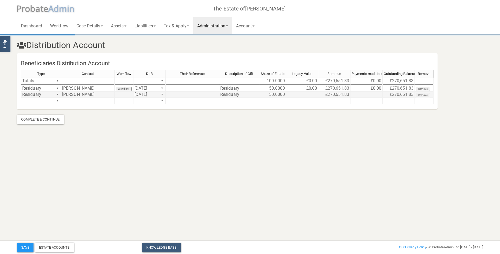
click at [316, 138] on section "Distribution Account Beneficiaries Distribution Account Type Contact Workflow D…" at bounding box center [250, 72] width 500 height 144
click at [370, 88] on td "£0.00" at bounding box center [367, 88] width 32 height 6
click at [369, 88] on td "£0.00" at bounding box center [367, 88] width 32 height 6
click at [371, 88] on td "£0.00" at bounding box center [367, 88] width 32 height 6
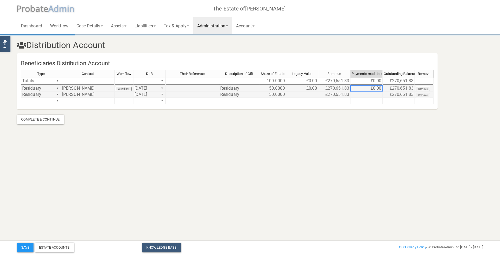
type textarea "0"
drag, startPoint x: 365, startPoint y: 87, endPoint x: 356, endPoint y: 88, distance: 9.4
click at [356, 88] on textarea "0" at bounding box center [366, 88] width 32 height 6
type textarea "27179.85"
click at [376, 93] on td at bounding box center [367, 94] width 32 height 6
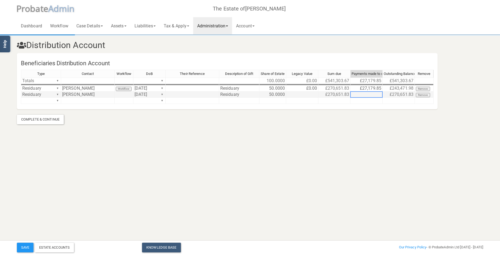
click at [376, 93] on td at bounding box center [367, 94] width 32 height 6
type textarea "27179.85"
click at [23, 248] on button "Save" at bounding box center [25, 247] width 17 height 10
click at [218, 26] on link "Administration" at bounding box center [212, 25] width 39 height 17
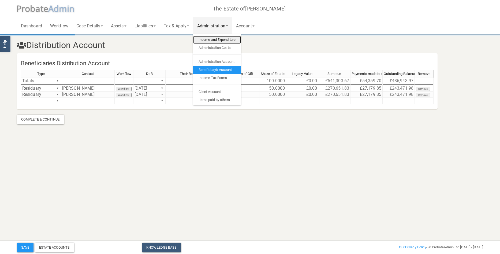
click at [218, 38] on link "Income and Expenditure" at bounding box center [217, 40] width 48 height 8
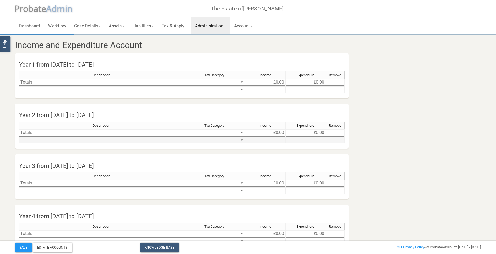
click at [41, 140] on td at bounding box center [101, 140] width 165 height 6
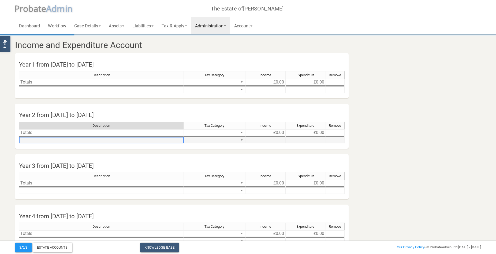
click at [41, 140] on td at bounding box center [101, 140] width 165 height 6
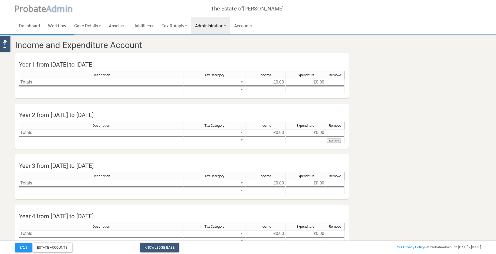
click at [214, 24] on link "Administration" at bounding box center [210, 25] width 39 height 17
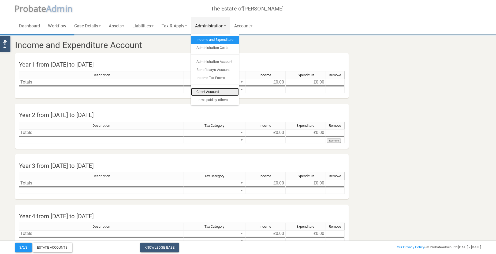
click at [214, 90] on link "Client Account" at bounding box center [215, 92] width 48 height 8
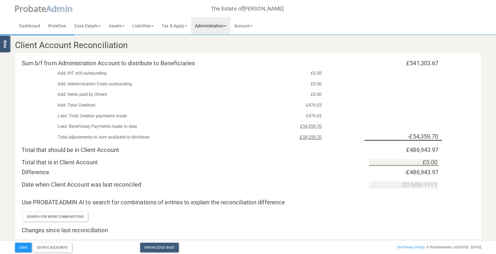
click at [218, 24] on link "Administration" at bounding box center [210, 25] width 39 height 17
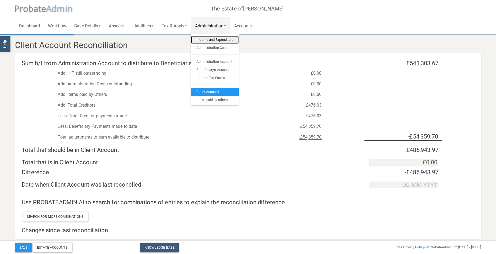
click at [216, 40] on link "Income and Expenditure" at bounding box center [215, 40] width 48 height 8
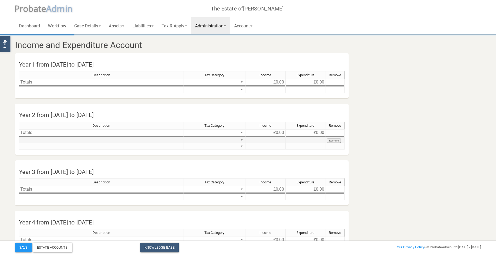
click at [51, 138] on td at bounding box center [101, 140] width 165 height 6
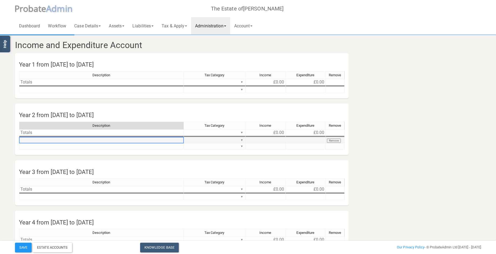
click at [51, 138] on td at bounding box center [101, 140] width 165 height 6
type textarea "Interest"
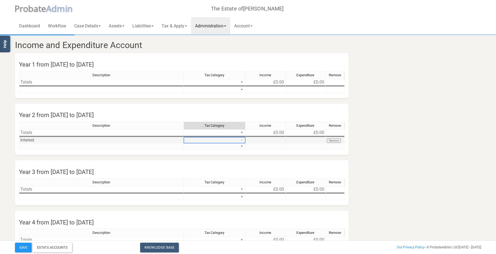
click at [242, 140] on div "Description Tax Category Income Expenditure Remove Totals ▼ £0.00 £0.00 ▼ Inter…" at bounding box center [182, 137] width 326 height 33
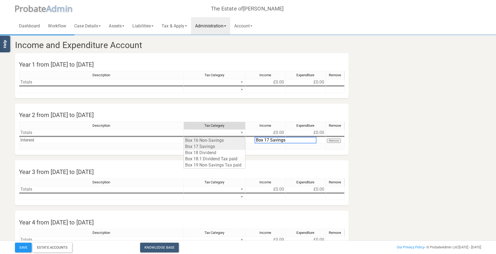
click at [225, 146] on div "Description Tax Category Income Expenditure Remove Totals ▼ £0.00 £0.00 ▼ Inter…" at bounding box center [182, 137] width 326 height 33
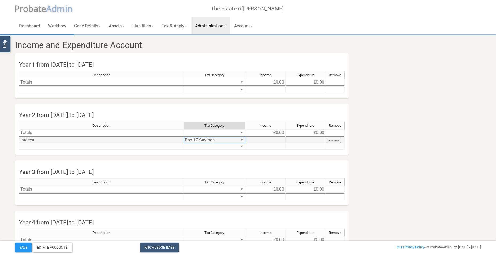
click at [273, 139] on td at bounding box center [266, 140] width 40 height 6
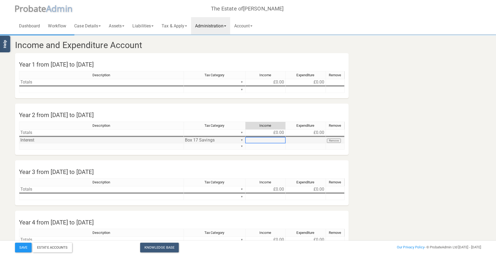
click at [273, 139] on td at bounding box center [266, 140] width 40 height 6
type textarea "5.21"
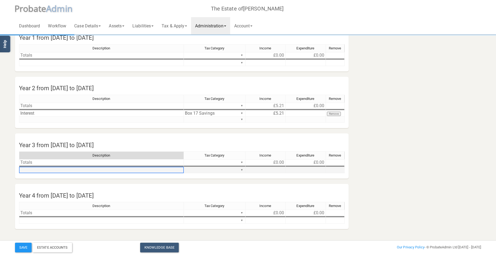
click at [34, 169] on td at bounding box center [101, 170] width 165 height 6
type textarea "Interest"
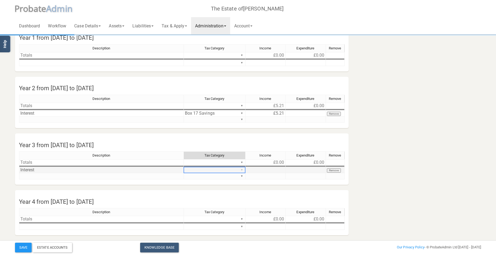
click at [243, 170] on div "Description Tax Category Income Expenditure Remove Totals ▼ £0.00 £0.00 ▼ Inter…" at bounding box center [182, 167] width 326 height 33
click at [220, 176] on div "Description Tax Category Income Expenditure Remove Totals ▼ £0.00 £0.00 ▼ Inter…" at bounding box center [182, 167] width 326 height 33
click at [278, 169] on td at bounding box center [266, 170] width 40 height 6
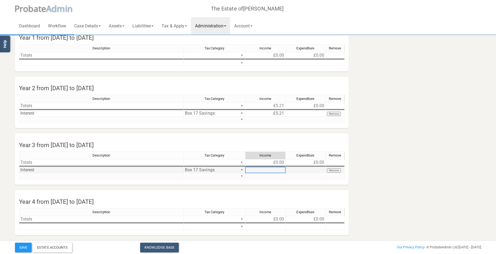
click at [278, 169] on td at bounding box center [266, 170] width 40 height 6
click at [281, 170] on textarea at bounding box center [265, 169] width 40 height 6
type textarea "43.09"
click at [219, 28] on link "Administration" at bounding box center [210, 25] width 39 height 17
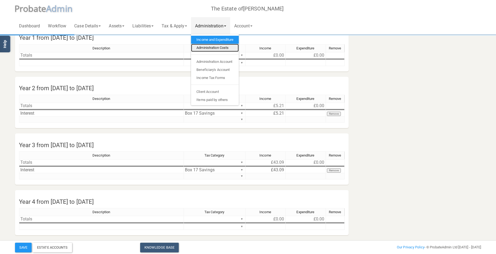
click at [221, 49] on link "Administration Costs" at bounding box center [215, 48] width 48 height 8
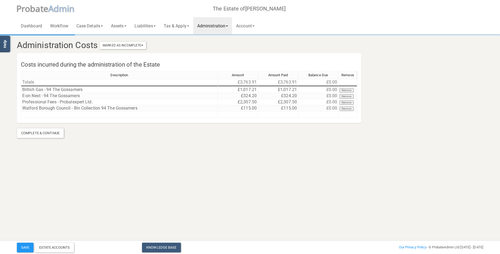
click at [223, 25] on link "Administration" at bounding box center [212, 25] width 39 height 17
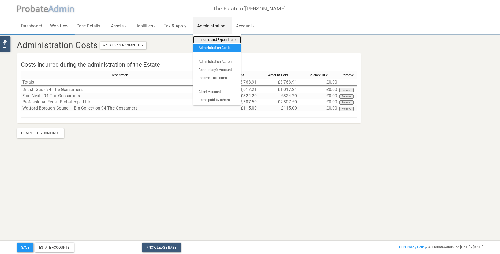
click at [224, 38] on link "Income and Expenditure" at bounding box center [217, 40] width 48 height 8
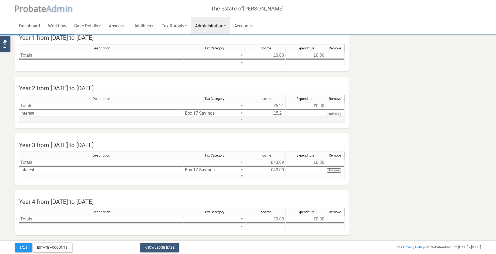
scroll to position [34, 0]
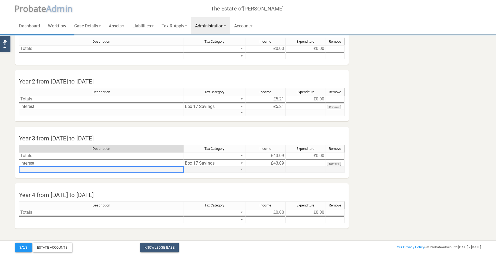
click at [50, 168] on td at bounding box center [101, 169] width 165 height 6
type textarea "Affinity Water"
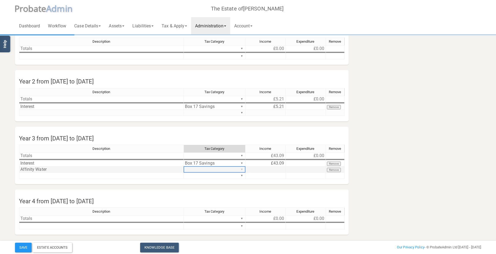
click at [242, 169] on div "Description Tax Category Income Expenditure Remove Totals ▼ £43.09 £0.00 ▼ Inte…" at bounding box center [182, 163] width 326 height 39
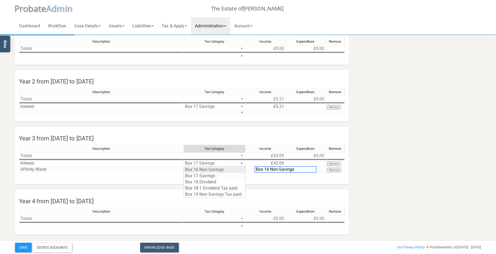
click at [242, 169] on div "Description Tax Category Income Expenditure Remove Totals ▼ £43.09 £0.00 ▼ Inte…" at bounding box center [182, 163] width 326 height 39
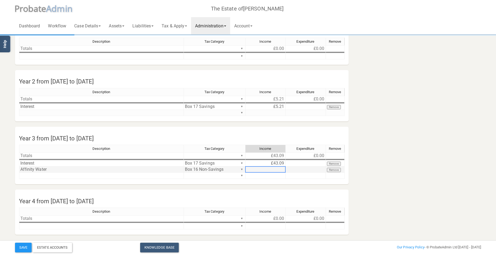
click at [279, 168] on td at bounding box center [266, 169] width 40 height 6
click at [277, 170] on td at bounding box center [266, 169] width 40 height 6
type textarea "45.41"
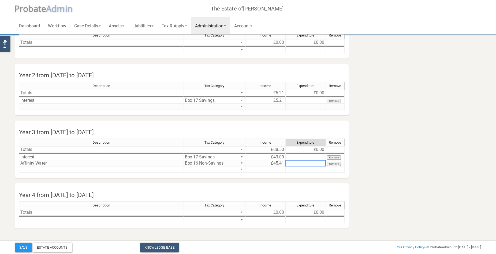
scroll to position [0, 0]
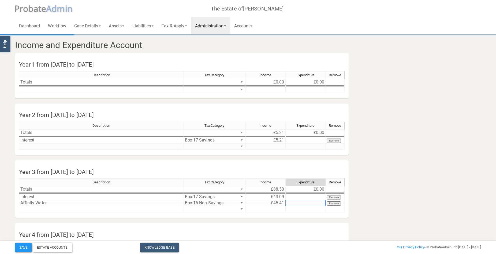
click at [224, 26] on link "Administration" at bounding box center [210, 25] width 39 height 17
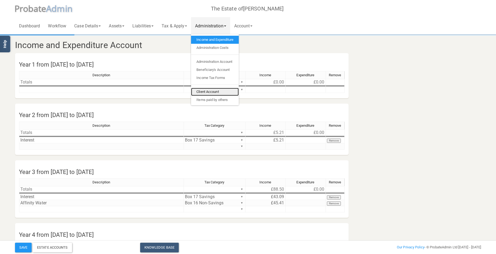
click at [213, 91] on link "Client Account" at bounding box center [215, 92] width 48 height 8
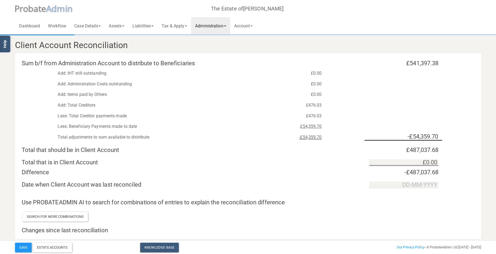
click at [222, 26] on link "Administration" at bounding box center [210, 25] width 39 height 17
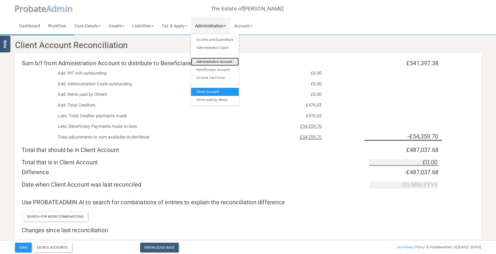
click at [235, 60] on link "Administration Account" at bounding box center [215, 62] width 48 height 8
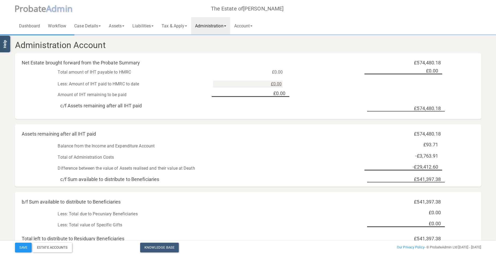
click at [221, 25] on link "Administration" at bounding box center [210, 25] width 39 height 17
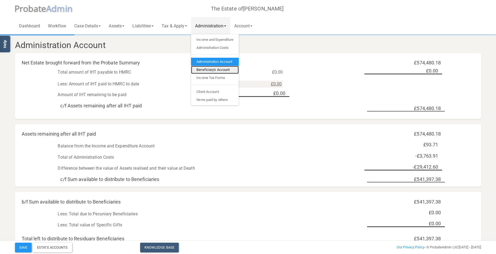
click at [226, 67] on link "Beneficiary's Account" at bounding box center [215, 70] width 48 height 8
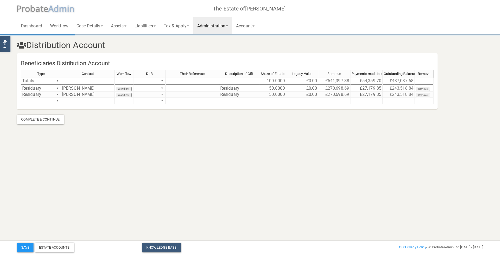
click at [222, 25] on link "Administration" at bounding box center [212, 25] width 39 height 17
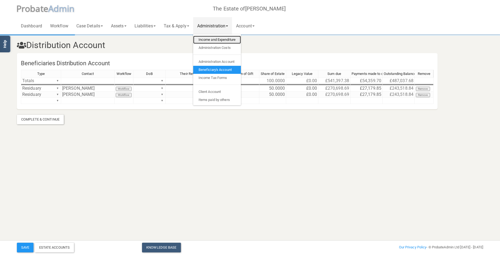
click at [221, 40] on link "Income and Expenditure" at bounding box center [217, 40] width 48 height 8
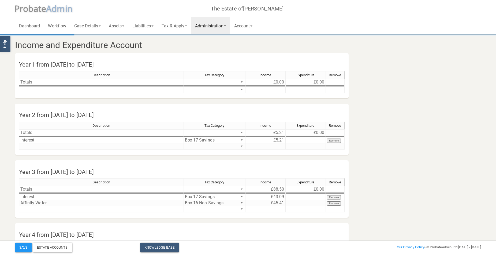
click at [215, 26] on link "Administration" at bounding box center [210, 25] width 39 height 17
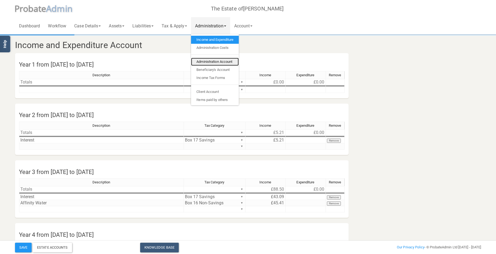
click at [218, 61] on link "Administration Account" at bounding box center [215, 62] width 48 height 8
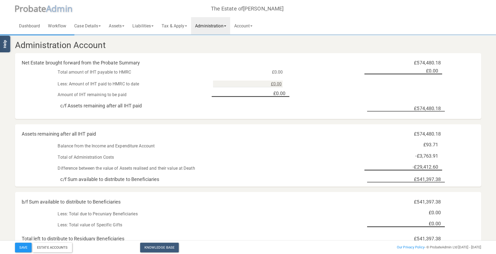
click at [217, 26] on link "Administration" at bounding box center [210, 25] width 39 height 17
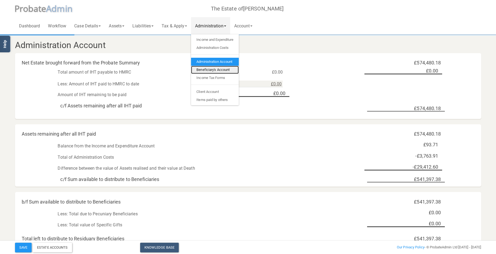
click at [219, 71] on link "Beneficiary's Account" at bounding box center [215, 70] width 48 height 8
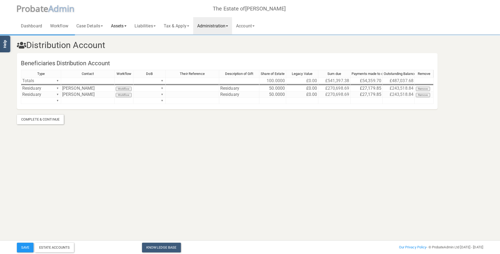
click at [122, 27] on link "Assets" at bounding box center [119, 25] width 24 height 17
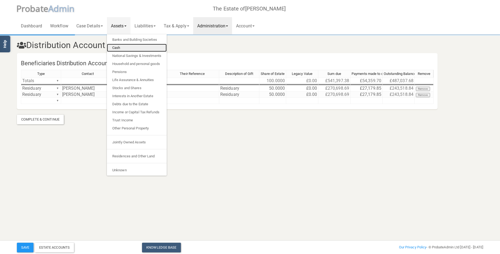
click at [121, 47] on link "Cash" at bounding box center [137, 48] width 60 height 8
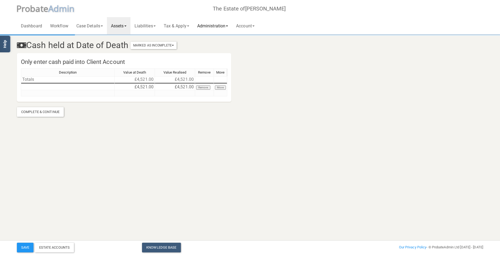
click at [220, 25] on link "Administration" at bounding box center [212, 25] width 39 height 17
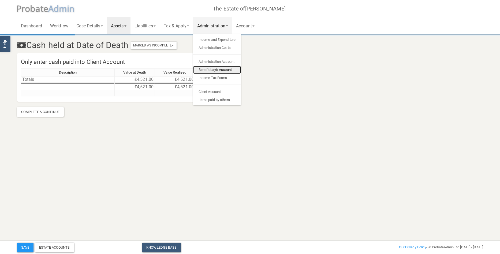
click at [221, 72] on link "Beneficiary's Account" at bounding box center [217, 70] width 48 height 8
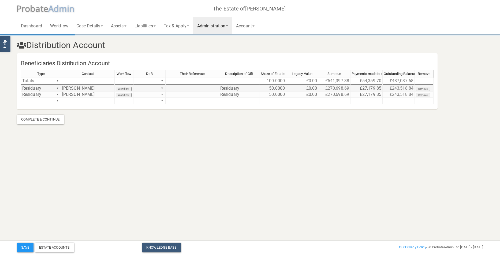
click at [372, 90] on td "£27,179.85" at bounding box center [367, 88] width 32 height 6
click at [358, 88] on td "£27,179.85" at bounding box center [367, 88] width 32 height 6
click at [0, 0] on textarea "27179.85" at bounding box center [0, 0] width 0 height 0
click at [364, 94] on td "£27,179.85" at bounding box center [367, 94] width 32 height 6
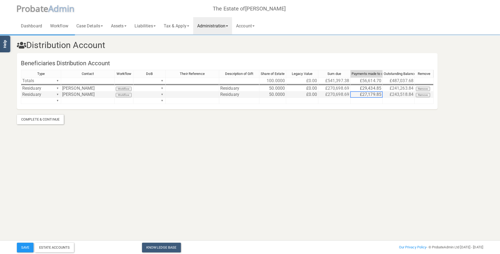
click at [364, 94] on td "£27,179.85" at bounding box center [367, 94] width 32 height 6
drag, startPoint x: 376, startPoint y: 92, endPoint x: 332, endPoint y: 98, distance: 44.0
click at [332, 98] on div "Type Contact Workflow DoB Their Reference Description of Gift Share of Estate L…" at bounding box center [227, 89] width 413 height 39
type textarea "29434.85"
click at [28, 246] on button "Save" at bounding box center [25, 247] width 17 height 10
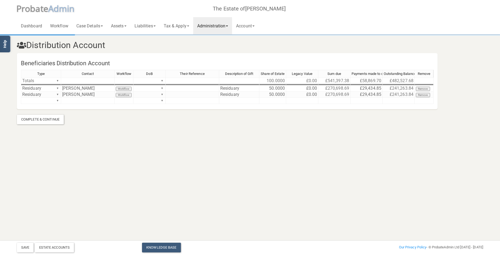
click at [219, 24] on link "Administration" at bounding box center [212, 25] width 39 height 17
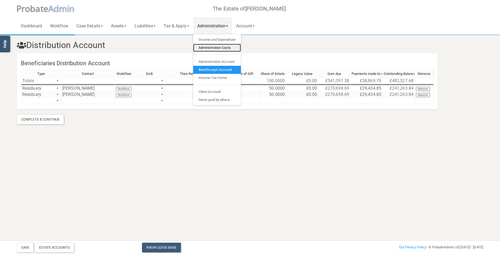
click at [220, 48] on link "Administration Costs" at bounding box center [217, 48] width 48 height 8
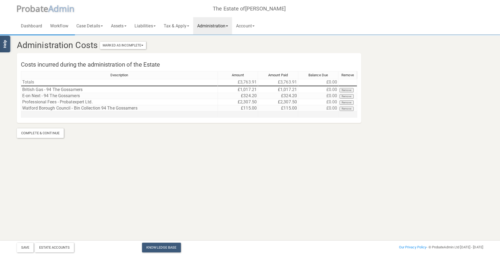
click at [46, 113] on td at bounding box center [119, 114] width 197 height 6
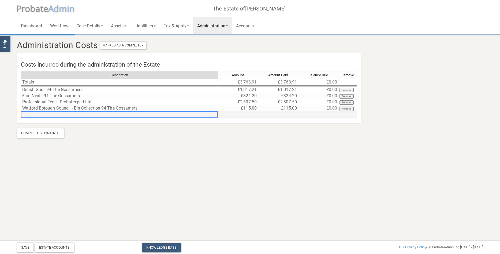
click at [46, 113] on td at bounding box center [119, 114] width 197 height 6
type textarea "Professional Fees - Expertax Ltd."
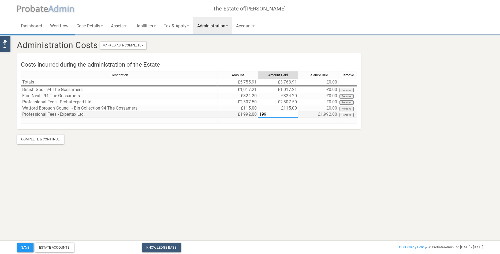
type textarea "1992"
click at [228, 22] on link "Administration" at bounding box center [212, 25] width 39 height 17
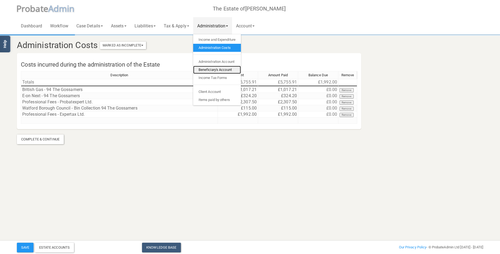
click at [218, 70] on link "Beneficiary's Account" at bounding box center [217, 70] width 48 height 8
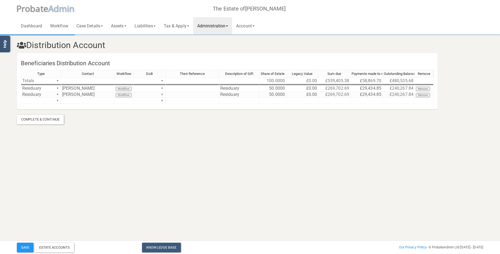
click at [218, 25] on link "Administration" at bounding box center [212, 25] width 39 height 17
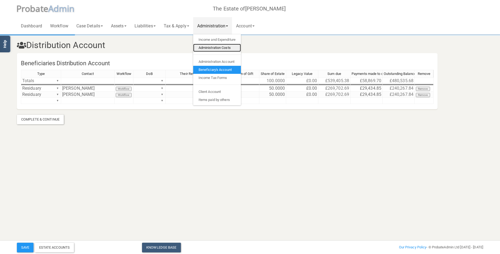
click at [229, 47] on link "Administration Costs" at bounding box center [217, 48] width 48 height 8
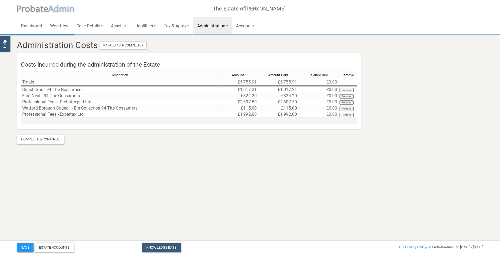
click at [146, 119] on td at bounding box center [119, 120] width 197 height 6
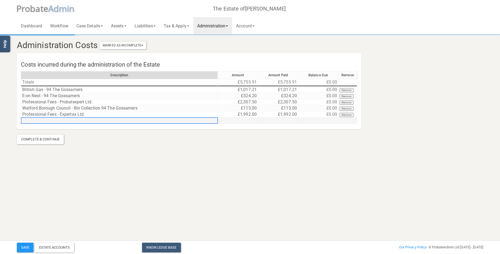
click at [146, 119] on td at bounding box center [119, 120] width 197 height 6
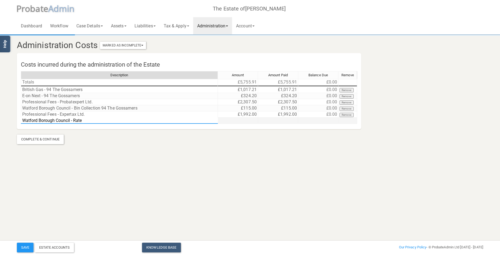
type textarea "Watford Borough Council - Rates"
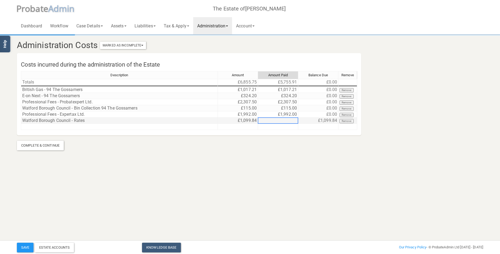
type textarea "4"
type textarea "1099.84"
click at [215, 25] on link "Administration" at bounding box center [212, 25] width 39 height 17
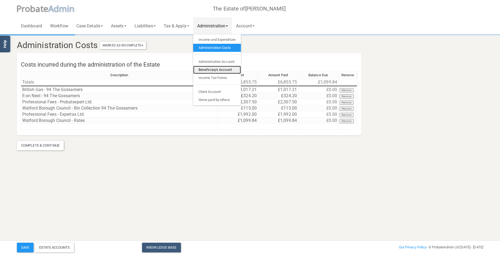
click at [222, 66] on link "Beneficiary's Account" at bounding box center [217, 70] width 48 height 8
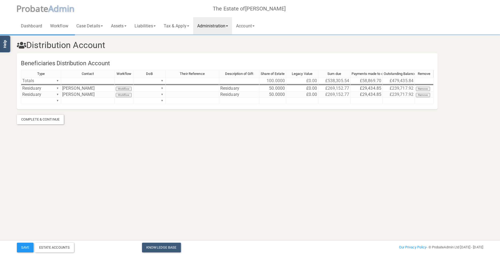
click at [224, 23] on link "Administration" at bounding box center [212, 25] width 39 height 17
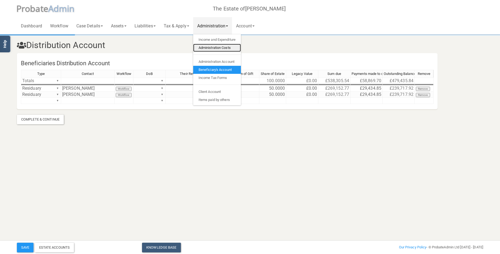
click at [219, 47] on link "Administration Costs" at bounding box center [217, 48] width 48 height 8
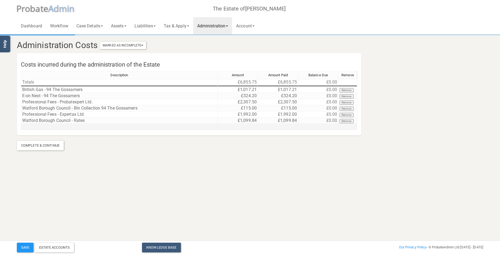
click at [141, 126] on td at bounding box center [119, 127] width 197 height 6
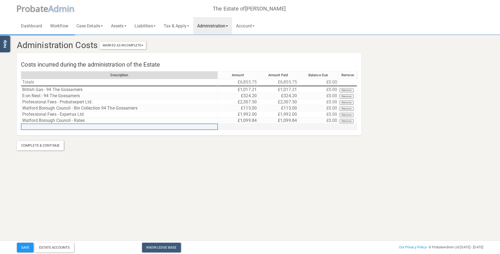
click at [141, 126] on td at bounding box center [119, 127] width 197 height 6
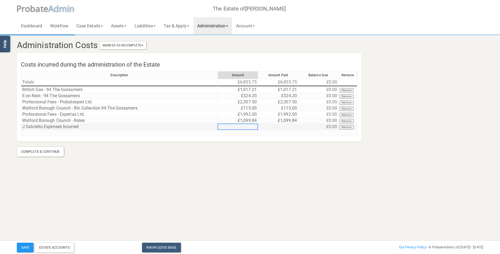
click at [108, 126] on td "J Salvietto Expenses Incurred" at bounding box center [119, 127] width 197 height 6
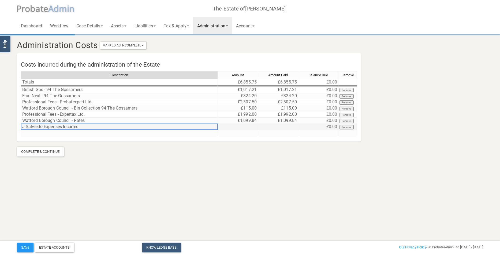
click at [108, 126] on td "J Salvietto Expenses Incurred" at bounding box center [119, 127] width 197 height 6
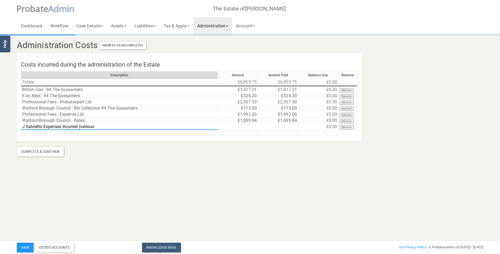
type textarea "J Salvietto Expenses Incurred (various)"
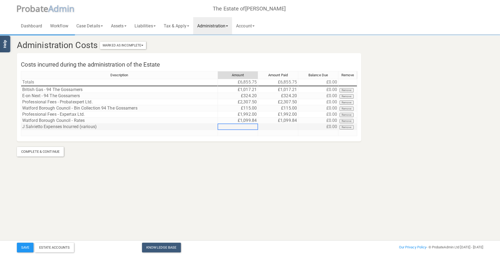
click at [236, 126] on td at bounding box center [238, 127] width 40 height 6
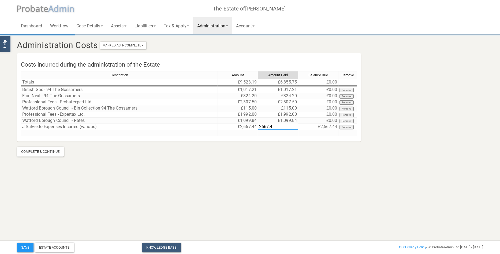
type textarea "2667.44"
click at [224, 27] on link "Administration" at bounding box center [212, 25] width 39 height 17
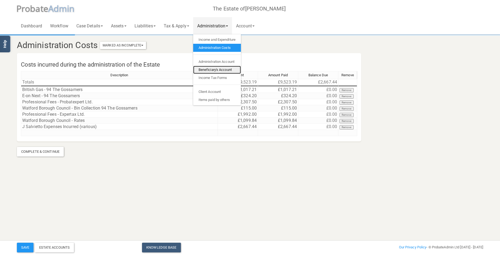
click at [221, 71] on link "Beneficiary's Account" at bounding box center [217, 70] width 48 height 8
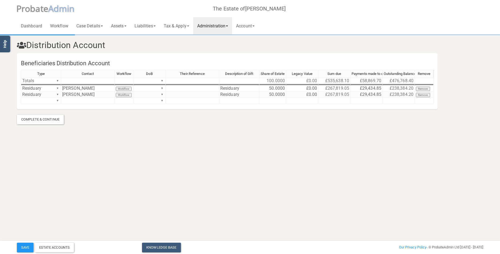
click at [225, 26] on link "Administration" at bounding box center [212, 25] width 39 height 17
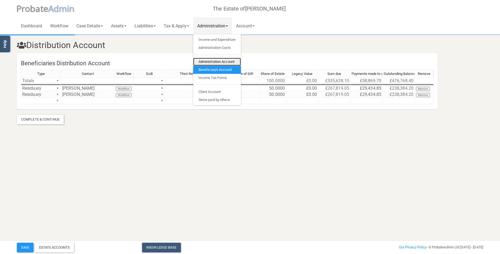
click at [224, 60] on link "Administration Account" at bounding box center [217, 62] width 48 height 8
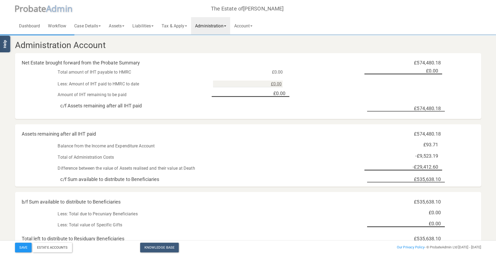
click at [223, 28] on link "Administration" at bounding box center [210, 25] width 39 height 17
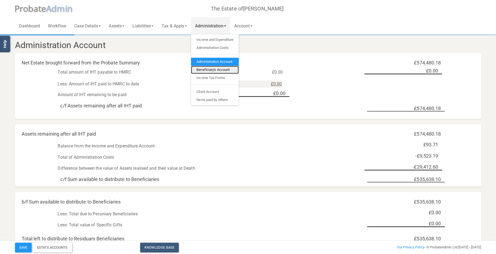
click at [223, 70] on link "Beneficiary's Account" at bounding box center [215, 70] width 48 height 8
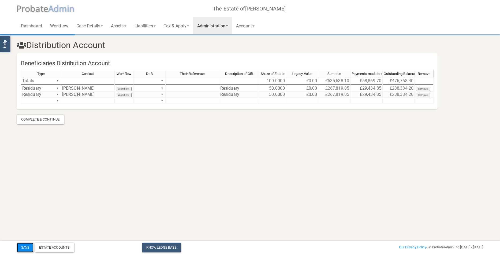
click at [27, 248] on button "Save" at bounding box center [25, 247] width 17 height 10
click at [224, 24] on link "Administration" at bounding box center [212, 25] width 39 height 17
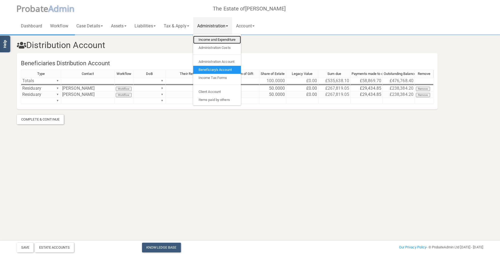
click at [216, 40] on link "Income and Expenditure" at bounding box center [217, 40] width 48 height 8
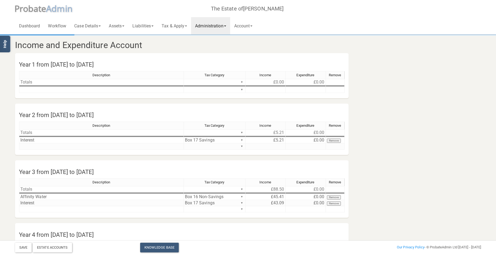
click at [214, 28] on link "Administration" at bounding box center [210, 25] width 39 height 17
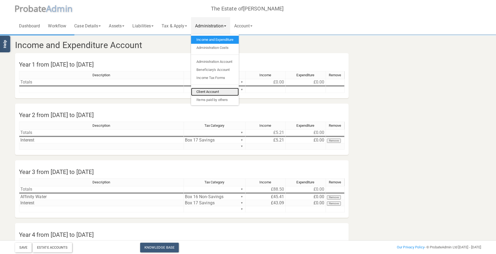
click at [213, 88] on link "Client Account" at bounding box center [215, 92] width 48 height 8
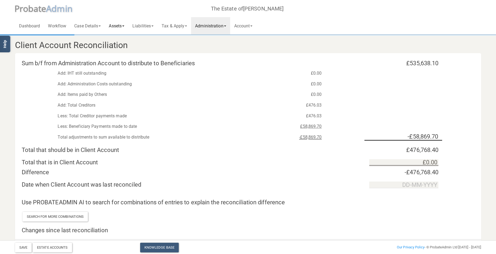
click at [116, 25] on link "Assets" at bounding box center [117, 25] width 24 height 17
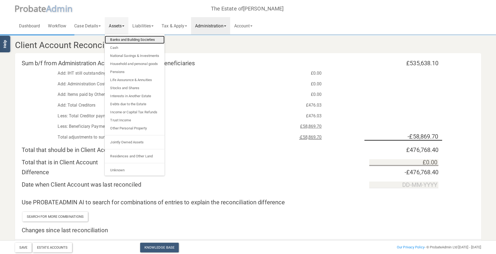
click at [122, 36] on link "Banks and Building Societies" at bounding box center [135, 40] width 60 height 8
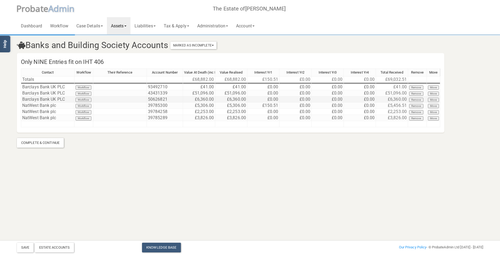
click at [226, 98] on td "£6,360.00" at bounding box center [231, 99] width 32 height 6
drag, startPoint x: 226, startPoint y: 98, endPoint x: 210, endPoint y: 96, distance: 15.6
click at [210, 96] on div "Contact Workflow Their Reference Account Number Value At Death (inc Interest) V…" at bounding box center [230, 100] width 419 height 64
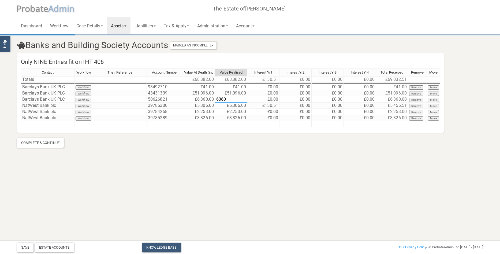
type textarea "0"
click at [228, 26] on link "Administration" at bounding box center [212, 25] width 39 height 17
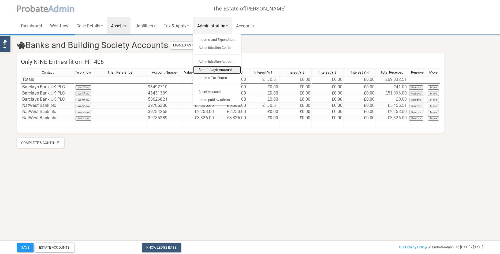
click at [224, 69] on link "Beneficiary's Account" at bounding box center [217, 70] width 48 height 8
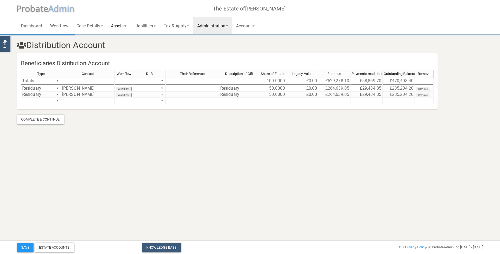
click at [118, 26] on link "Assets" at bounding box center [119, 25] width 24 height 17
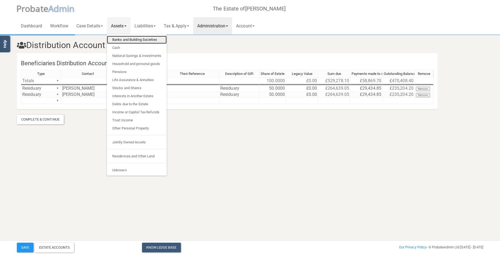
click at [128, 39] on link "Banks and Building Societies" at bounding box center [137, 40] width 60 height 8
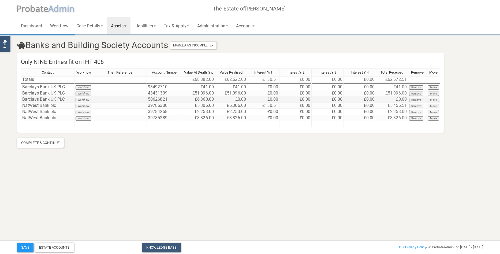
click at [231, 98] on td "£0.00" at bounding box center [231, 99] width 32 height 6
type textarea "0"
type textarea "6360"
click at [217, 25] on link "Administration" at bounding box center [212, 25] width 39 height 17
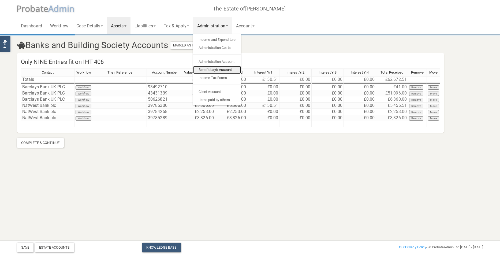
click at [217, 69] on link "Beneficiary's Account" at bounding box center [217, 70] width 48 height 8
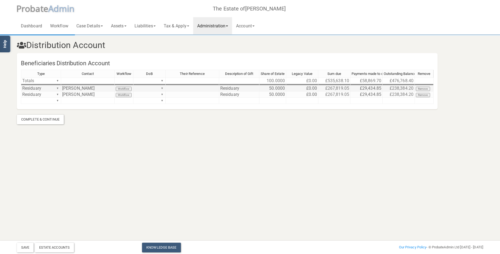
click at [202, 88] on td at bounding box center [193, 88] width 54 height 6
click at [219, 25] on link "Administration" at bounding box center [212, 25] width 39 height 17
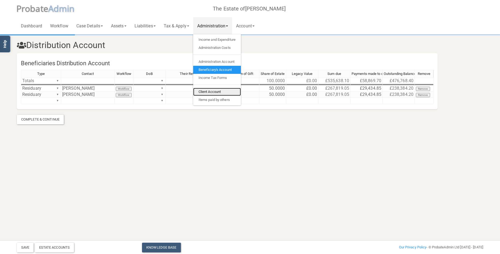
click at [223, 90] on link "Client Account" at bounding box center [217, 92] width 48 height 8
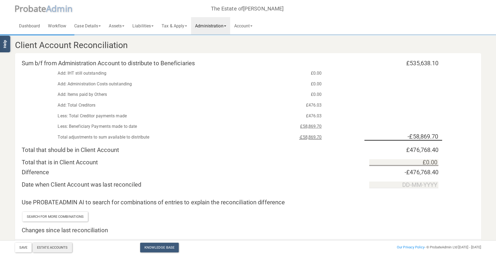
click at [59, 246] on div "Estate Accounts" at bounding box center [52, 247] width 39 height 10
click at [225, 24] on link "Administration" at bounding box center [210, 25] width 39 height 17
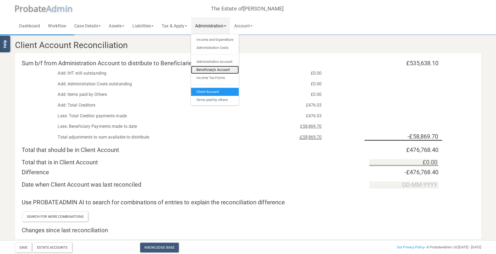
click at [215, 69] on link "Beneficiary's Account" at bounding box center [215, 70] width 48 height 8
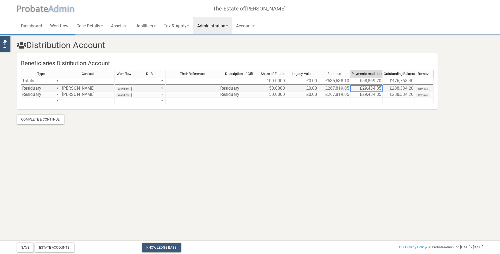
click at [374, 88] on td "£29,434.85" at bounding box center [367, 88] width 32 height 6
drag, startPoint x: 360, startPoint y: 88, endPoint x: 394, endPoint y: 91, distance: 33.9
click at [394, 91] on tr "Residuary ▼ [PERSON_NAME] Workflow ▼ Residuary 50.0000 £0.00 £267,819.05 £29,43…" at bounding box center [227, 88] width 413 height 6
click at [380, 88] on td "£29,434.85" at bounding box center [367, 88] width 32 height 6
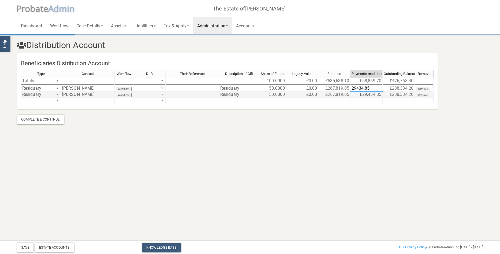
drag, startPoint x: 380, startPoint y: 88, endPoint x: 343, endPoint y: 91, distance: 37.9
click at [343, 91] on div "Type Contact Workflow DoB Their Reference Description of Gift Share of Estate L…" at bounding box center [227, 89] width 413 height 39
click at [359, 94] on td "£29,434.85" at bounding box center [367, 94] width 32 height 6
drag, startPoint x: 380, startPoint y: 93, endPoint x: 335, endPoint y: 93, distance: 45.3
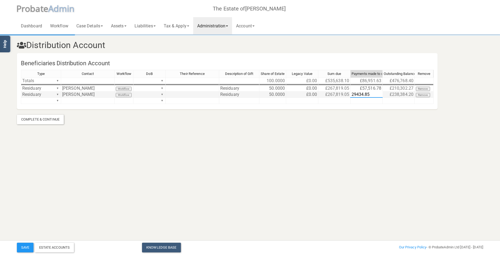
click at [335, 93] on div "Type Contact Workflow DoB Their Reference Description of Gift Share of Estate L…" at bounding box center [227, 89] width 413 height 39
drag, startPoint x: 369, startPoint y: 96, endPoint x: 378, endPoint y: 96, distance: 8.6
click at [369, 96] on textarea "29434.85" at bounding box center [366, 94] width 32 height 6
drag, startPoint x: 377, startPoint y: 95, endPoint x: 333, endPoint y: 93, distance: 44.5
click at [333, 93] on div "Type Contact Workflow DoB Their Reference Description of Gift Share of Estate L…" at bounding box center [227, 89] width 413 height 39
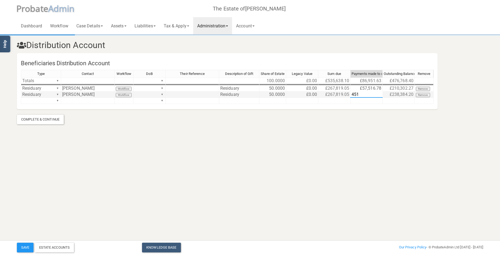
type textarea "4510"
click at [24, 245] on button "Save" at bounding box center [25, 247] width 17 height 10
click at [118, 26] on link "Assets" at bounding box center [119, 25] width 24 height 17
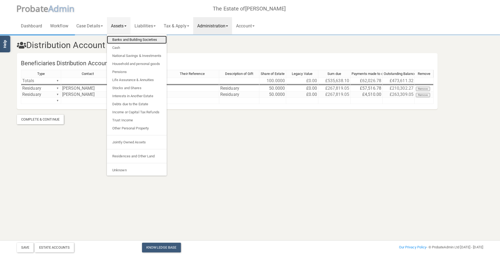
click at [121, 39] on link "Banks and Building Societies" at bounding box center [137, 40] width 60 height 8
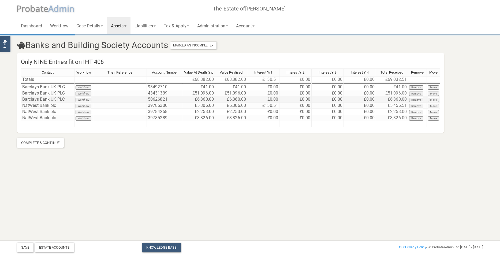
click at [224, 97] on td "£6,360.00" at bounding box center [231, 99] width 32 height 6
click at [224, 98] on td "£6,360.00" at bounding box center [231, 99] width 32 height 6
drag, startPoint x: 231, startPoint y: 98, endPoint x: 202, endPoint y: 97, distance: 29.5
click at [202, 97] on div "Contact Workflow Their Reference Account Number Value At Death (inc Interest) V…" at bounding box center [230, 100] width 419 height 64
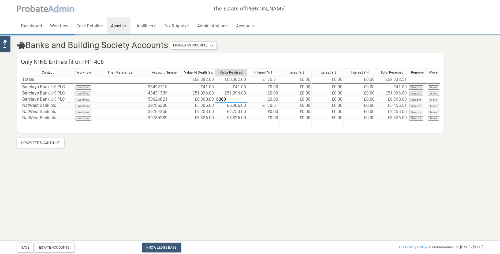
type textarea "0"
click at [214, 27] on link "Administration" at bounding box center [212, 25] width 39 height 17
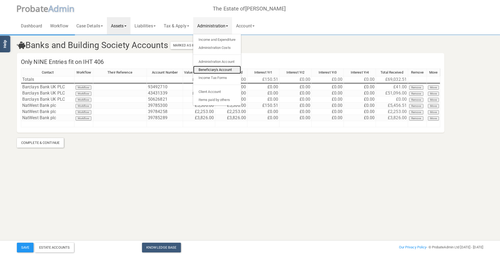
click at [219, 66] on link "Beneficiary's Account" at bounding box center [217, 70] width 48 height 8
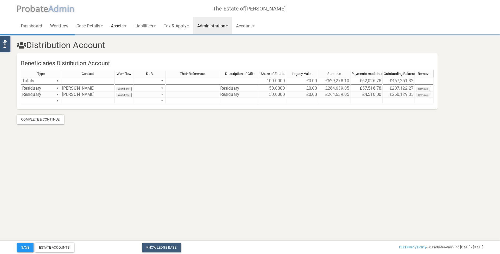
click at [120, 26] on link "Assets" at bounding box center [119, 25] width 24 height 17
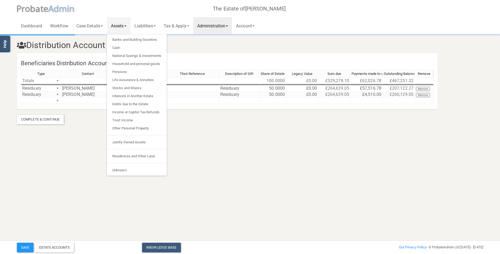
click at [212, 26] on link "Administration" at bounding box center [212, 25] width 39 height 17
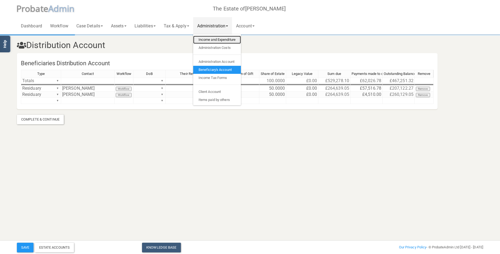
click at [215, 40] on link "Income and Expenditure" at bounding box center [217, 40] width 48 height 8
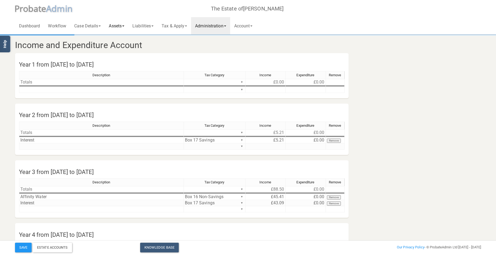
click at [123, 23] on link "Assets" at bounding box center [117, 25] width 24 height 17
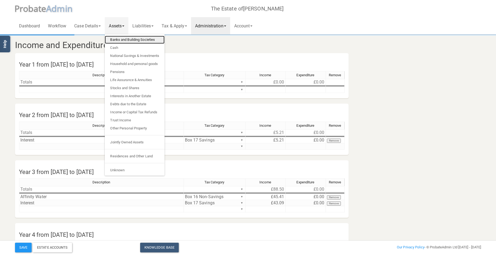
click at [128, 38] on link "Banks and Building Societies" at bounding box center [135, 40] width 60 height 8
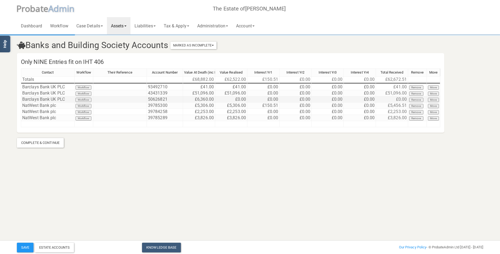
click at [231, 98] on td "£0.00" at bounding box center [231, 99] width 32 height 6
drag, startPoint x: 231, startPoint y: 98, endPoint x: 201, endPoint y: 98, distance: 30.6
click at [201, 98] on div "Contact Workflow Their Reference Account Number Value At Death (inc Interest) V…" at bounding box center [230, 100] width 419 height 64
type textarea "6360"
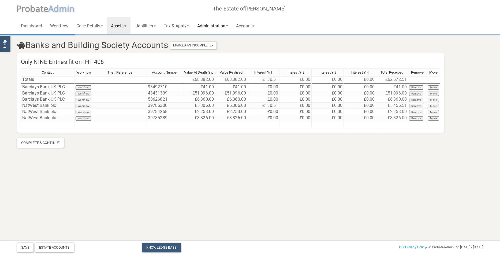
click at [218, 27] on link "Administration" at bounding box center [212, 25] width 39 height 17
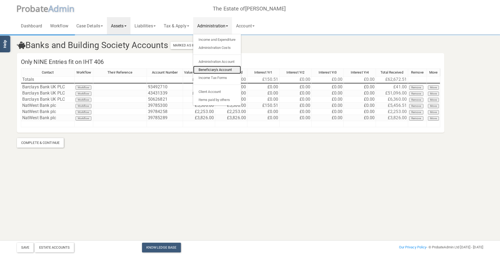
click at [218, 67] on link "Beneficiary's Account" at bounding box center [217, 70] width 48 height 8
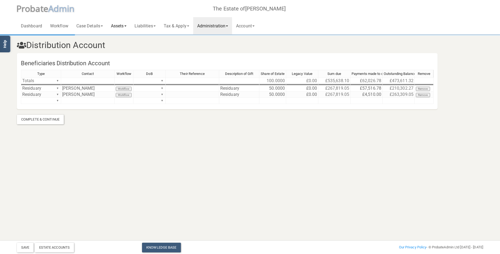
click at [122, 24] on link "Assets" at bounding box center [119, 25] width 24 height 17
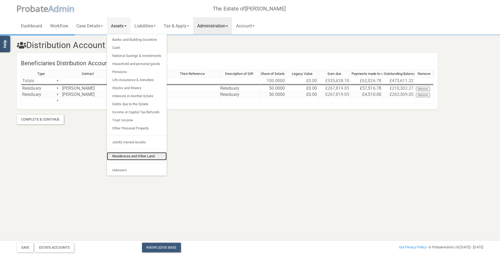
click at [129, 155] on link "Residences and Other Land" at bounding box center [137, 156] width 60 height 8
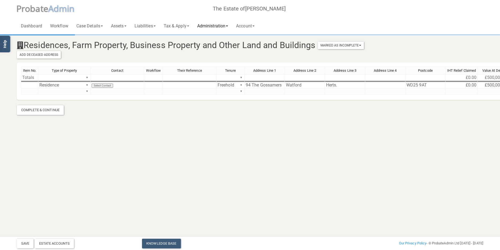
click at [217, 27] on link "Administration" at bounding box center [212, 25] width 39 height 17
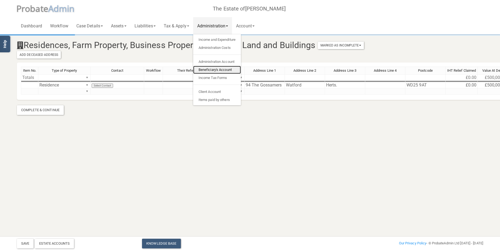
click at [214, 68] on link "Beneficiary's Account" at bounding box center [217, 70] width 48 height 8
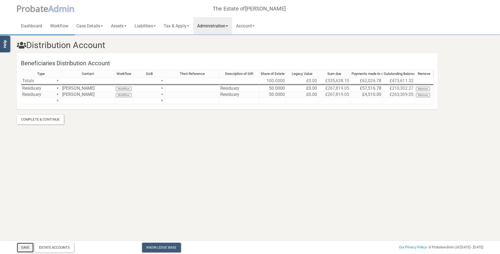
click at [27, 245] on button "Save" at bounding box center [25, 247] width 17 height 10
click at [63, 248] on div "Estate Accounts" at bounding box center [54, 247] width 39 height 10
click at [181, 25] on link "Tax & Apply" at bounding box center [177, 25] width 34 height 17
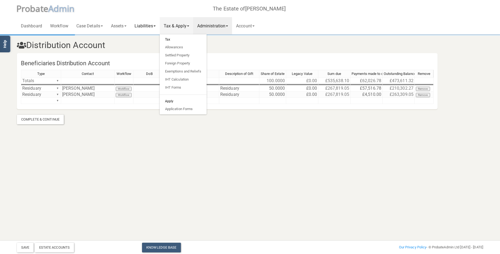
click at [152, 22] on link "Liabilities" at bounding box center [145, 25] width 29 height 17
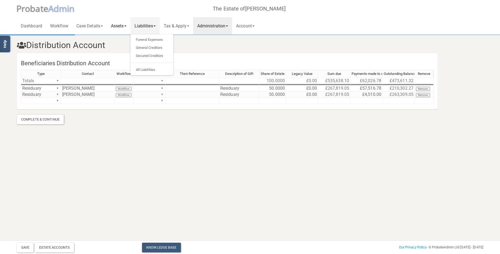
click at [122, 23] on link "Assets" at bounding box center [119, 25] width 24 height 17
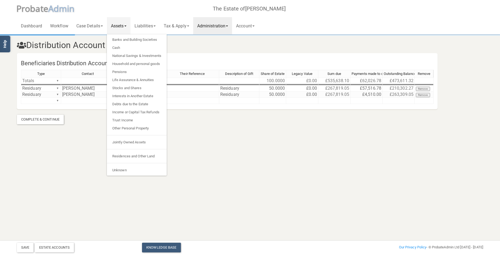
click at [218, 23] on link "Administration" at bounding box center [212, 25] width 39 height 17
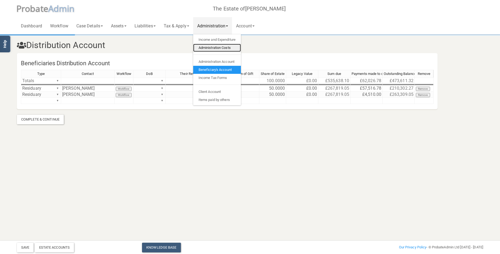
click at [221, 48] on link "Administration Costs" at bounding box center [217, 48] width 48 height 8
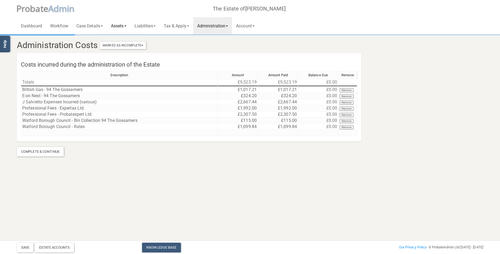
click at [120, 26] on link "Assets" at bounding box center [119, 25] width 24 height 17
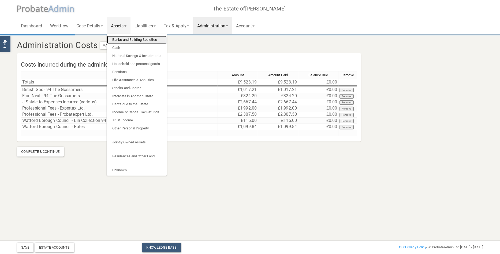
click at [123, 39] on link "Banks and Building Societies" at bounding box center [137, 40] width 60 height 8
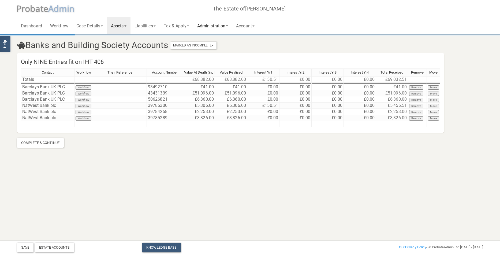
click at [218, 25] on link "Administration" at bounding box center [212, 25] width 39 height 17
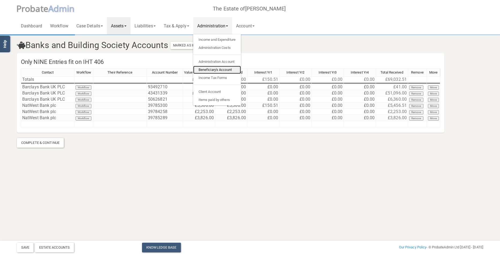
click at [222, 70] on link "Beneficiary's Account" at bounding box center [217, 70] width 48 height 8
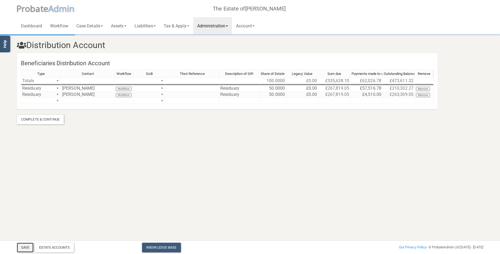
click at [26, 248] on button "Save" at bounding box center [25, 247] width 17 height 10
